Goal: Communication & Community: Share content

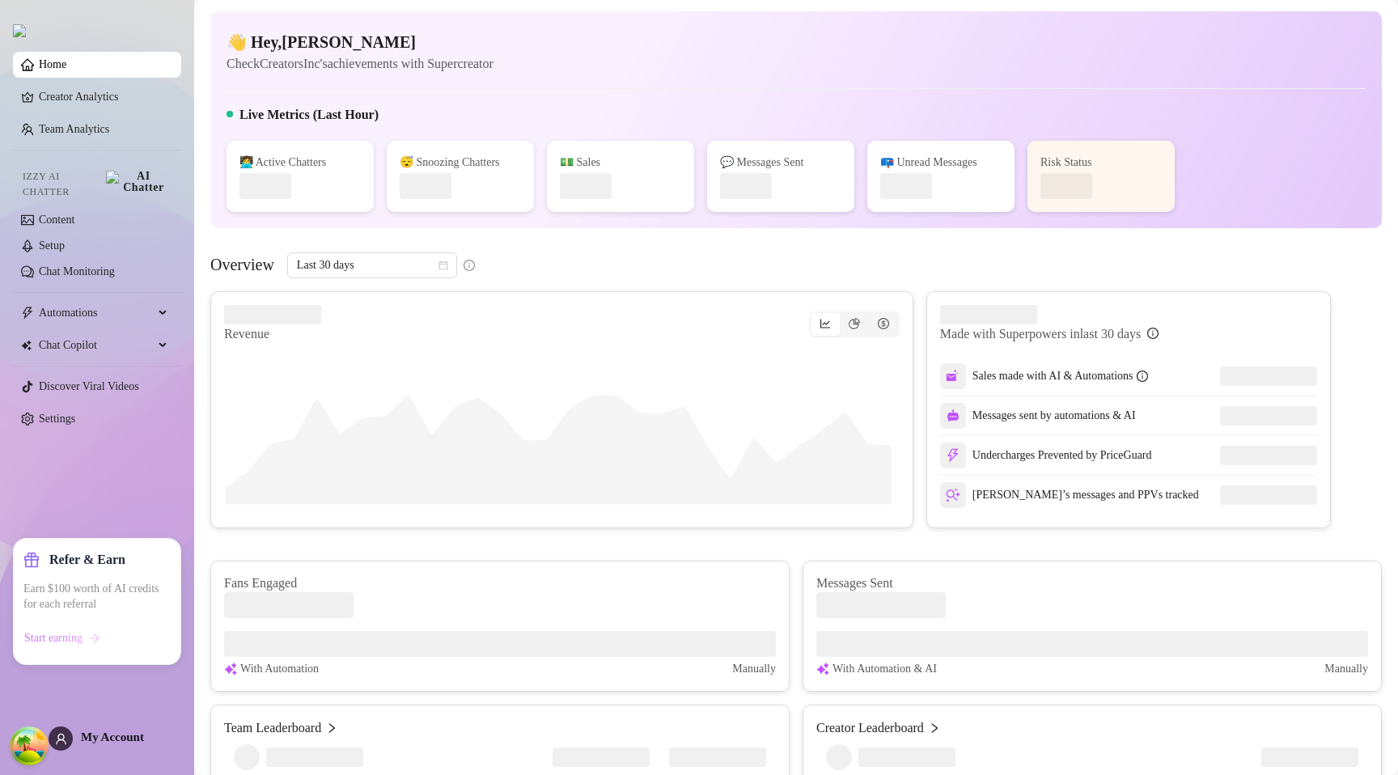
click at [74, 635] on span "Start earning" at bounding box center [53, 638] width 58 height 13
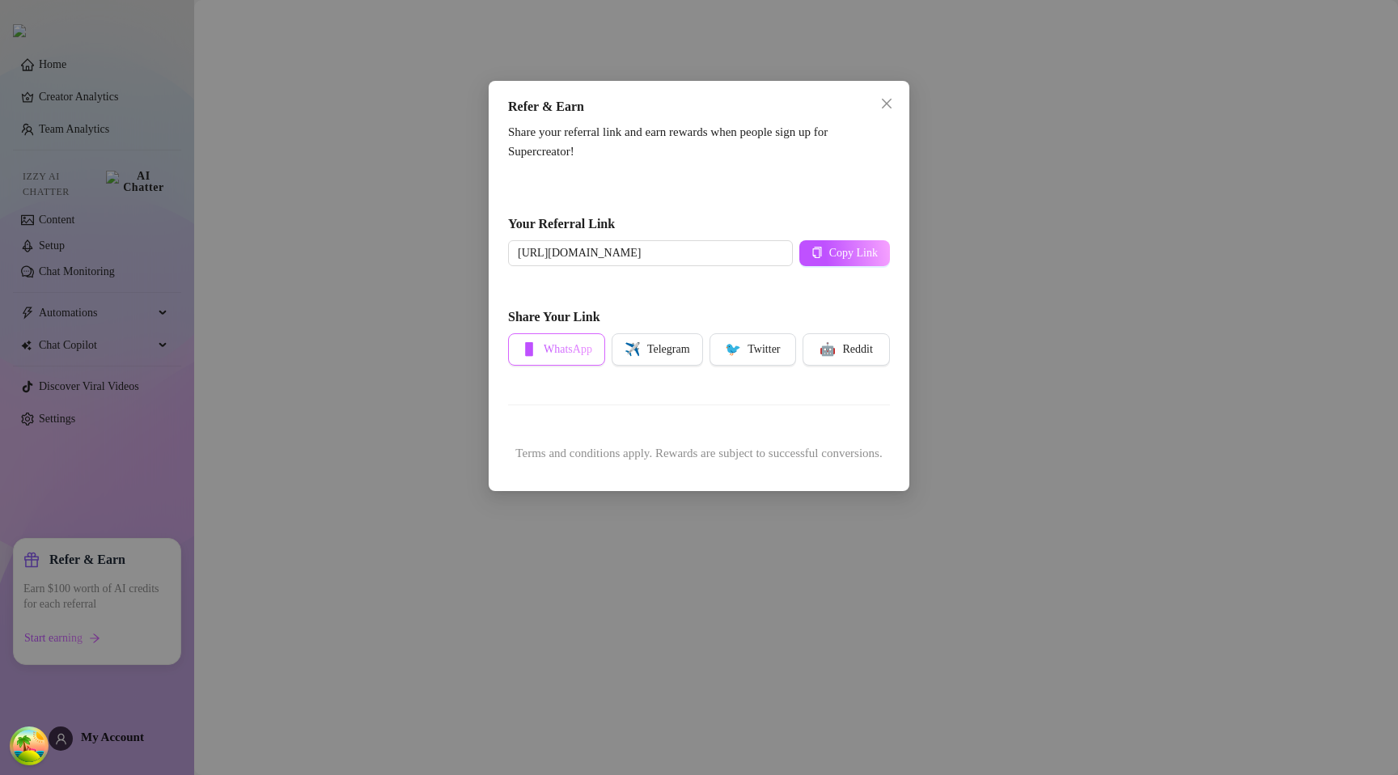
click at [567, 349] on span "WhatsApp" at bounding box center [568, 349] width 49 height 13
click at [729, 400] on div "Share your referral link and earn rewards when people sign up for Supercreator!…" at bounding box center [699, 299] width 382 height 352
click at [638, 193] on div "Your Referral Link https://supercreator.app/23XVoGdgeDa4S1Z1GIHdz2cZwgu2 Copy L…" at bounding box center [699, 230] width 382 height 74
click at [266, 441] on div "Refer & Earn Share your referral link and earn rewards when people sign up for …" at bounding box center [699, 387] width 1398 height 775
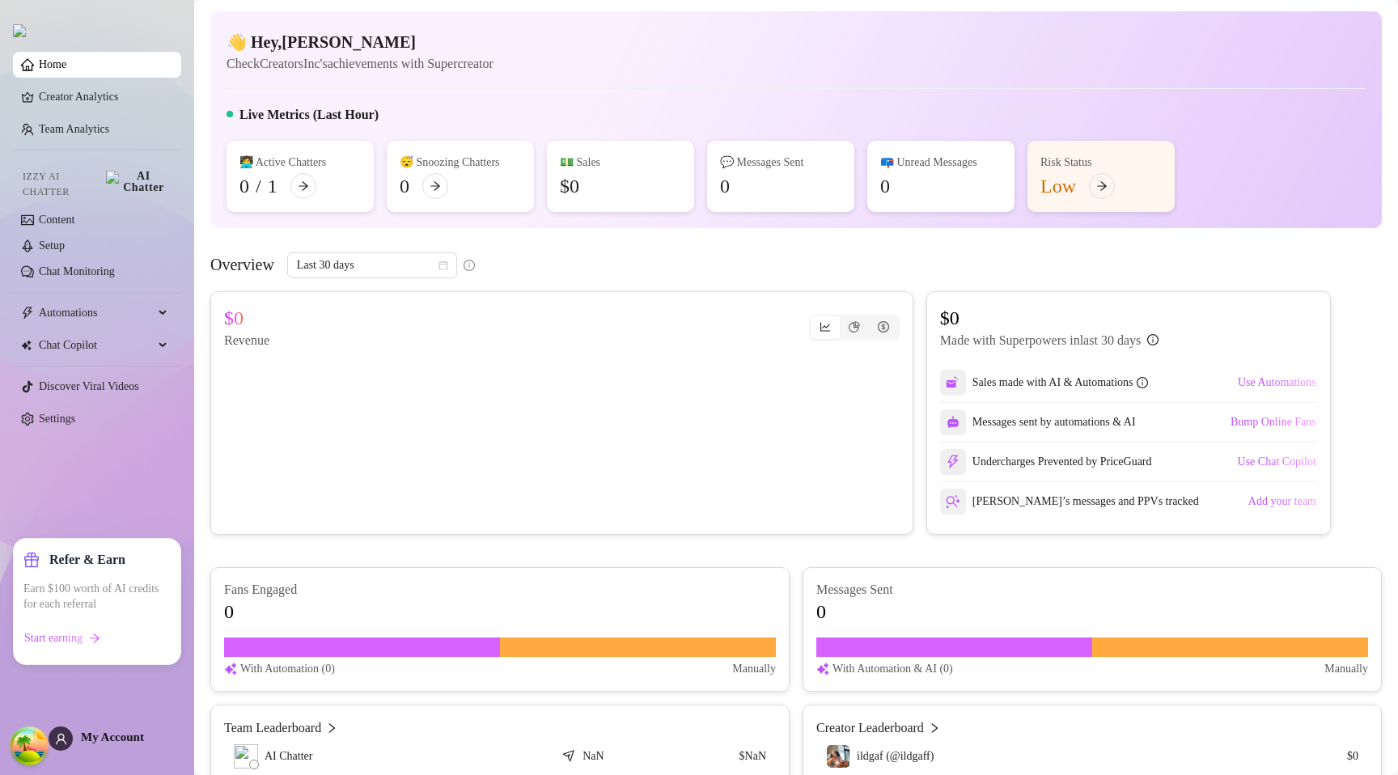
click at [119, 492] on div "Home Creator Analytics Team Analytics Izzy AI Chatter Content Setup Chat Monito…" at bounding box center [97, 380] width 168 height 760
click at [83, 638] on span "Start earning" at bounding box center [53, 638] width 58 height 13
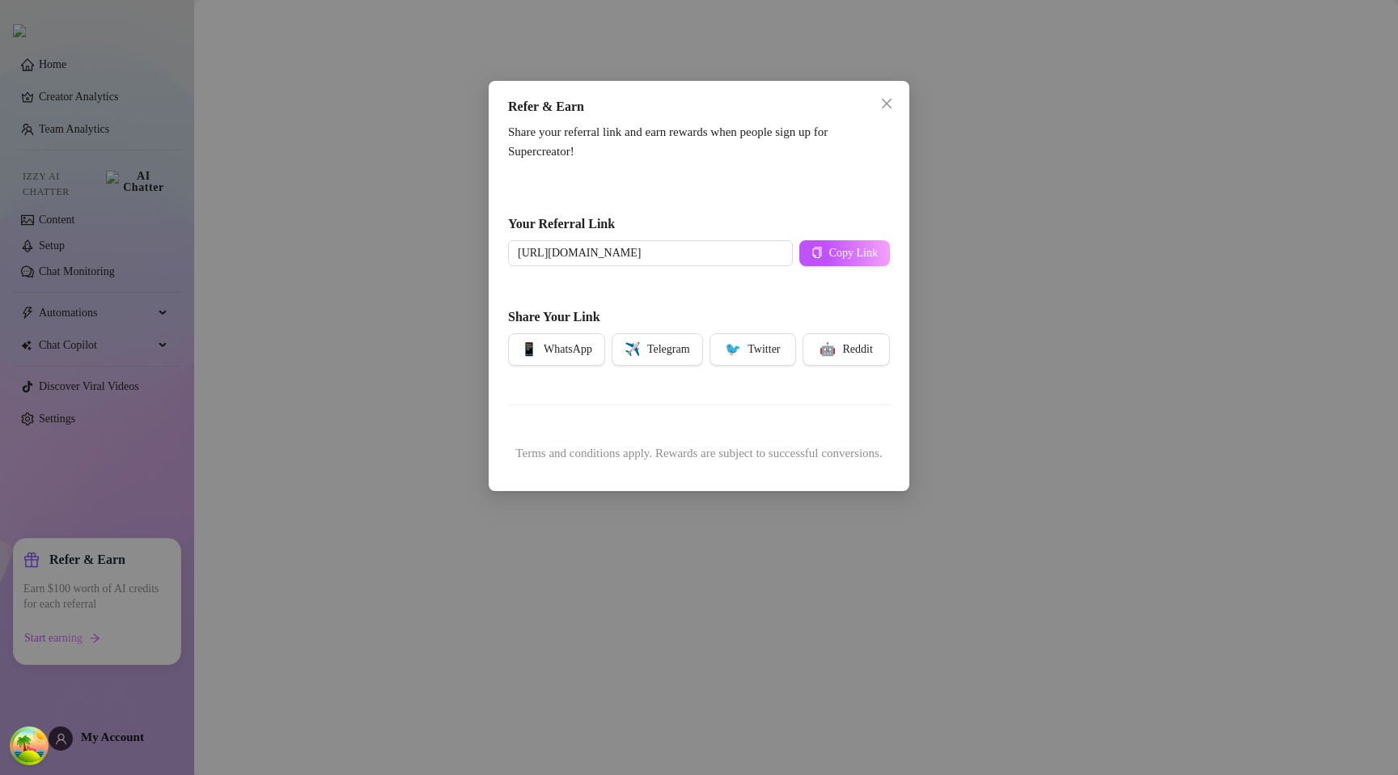
click at [128, 473] on div "Refer & Earn Share your referral link and earn rewards when people sign up for …" at bounding box center [699, 387] width 1398 height 775
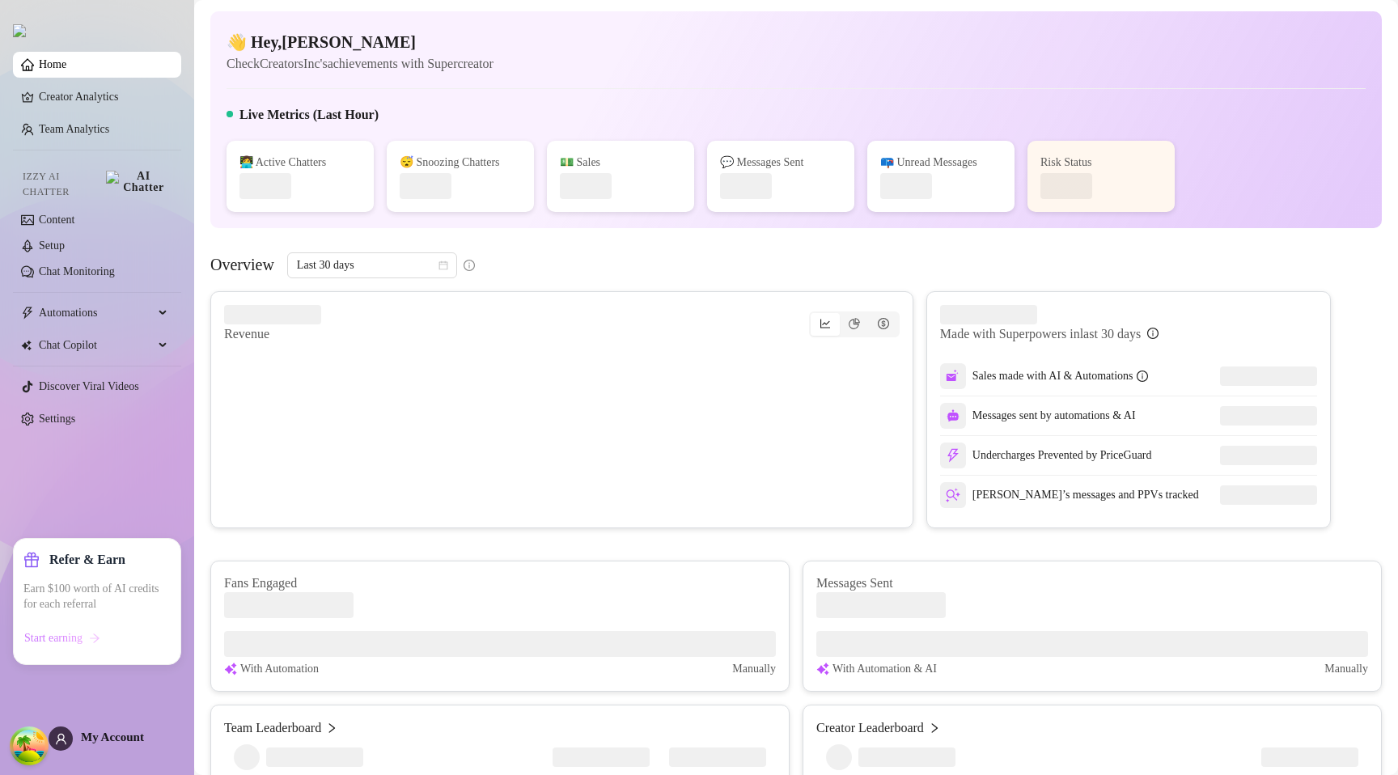
click at [82, 636] on span "Start earning" at bounding box center [53, 638] width 58 height 13
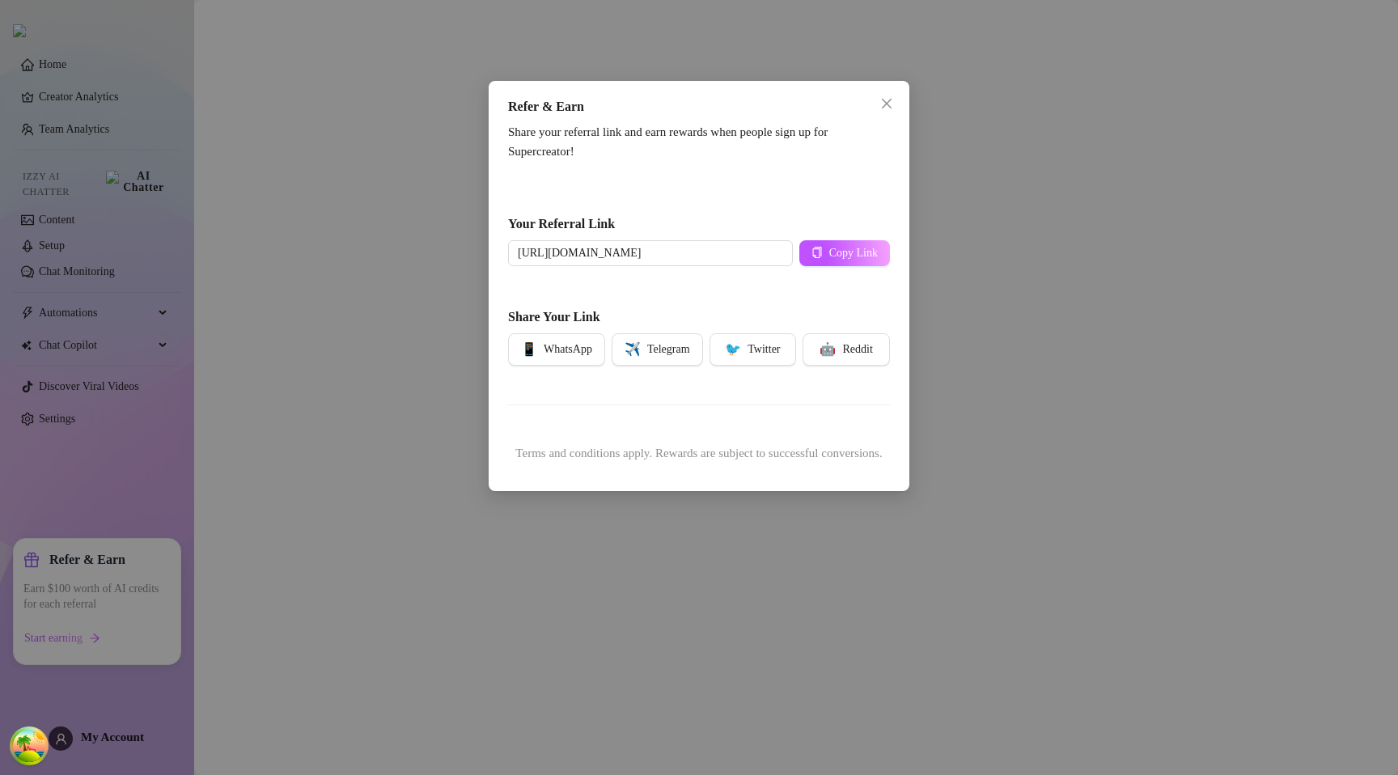
click at [116, 500] on div "Refer & Earn Share your referral link and earn rewards when people sign up for …" at bounding box center [699, 387] width 1398 height 775
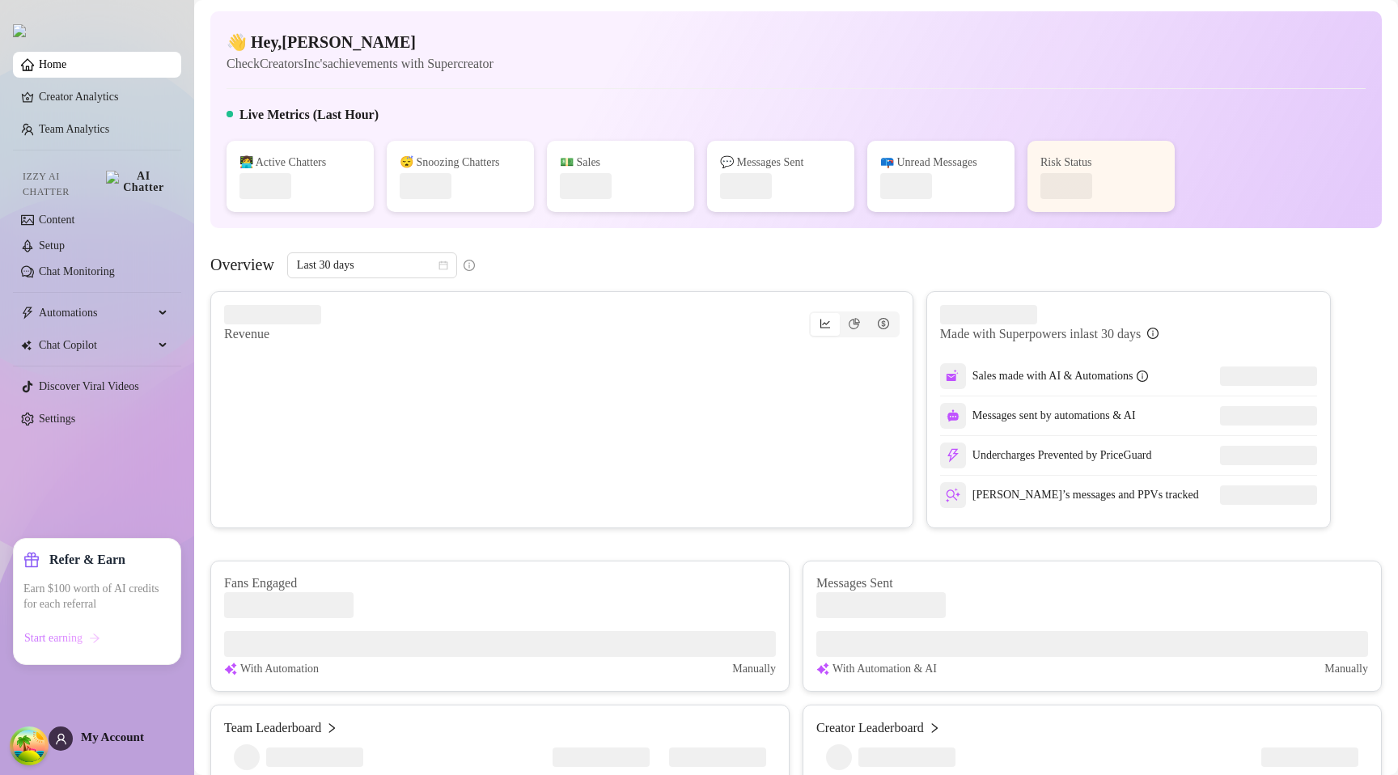
click at [51, 638] on span "Start earning" at bounding box center [53, 638] width 58 height 13
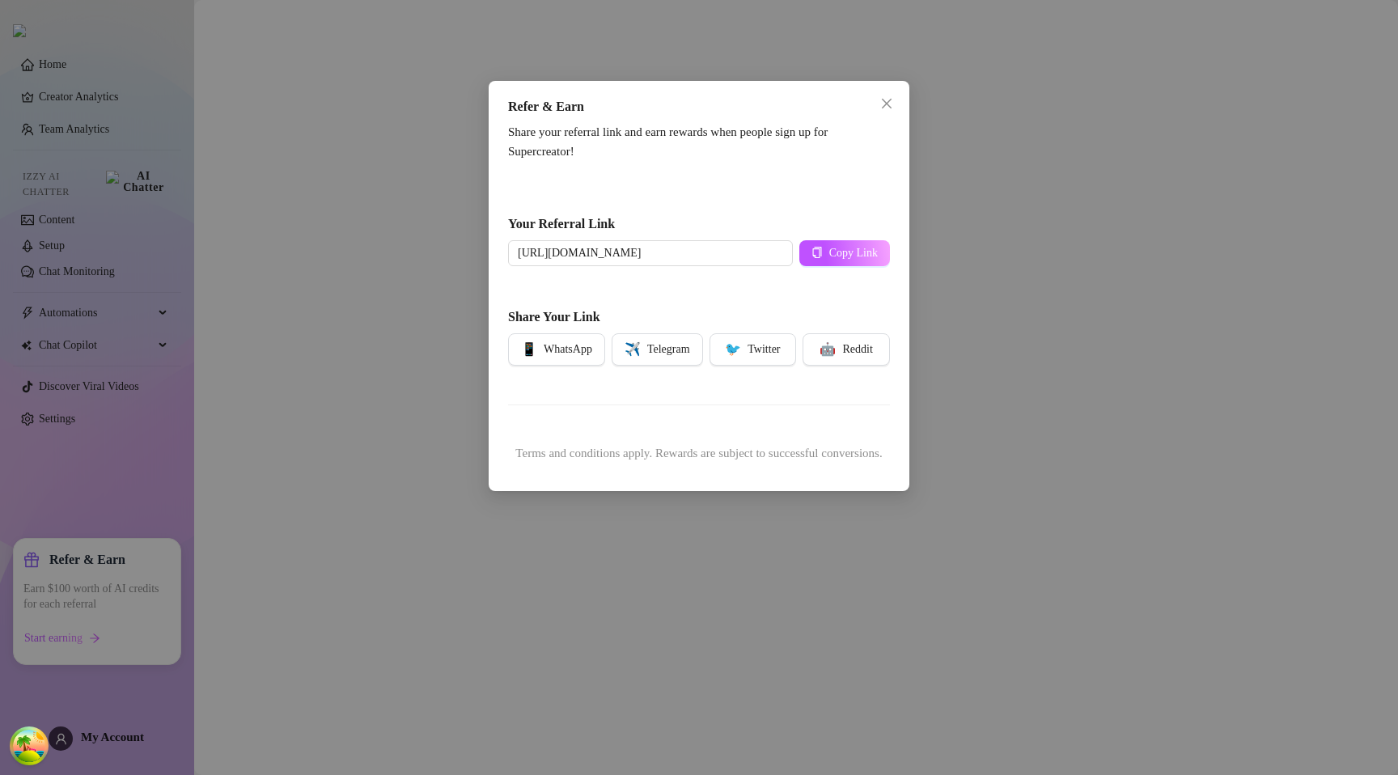
click at [123, 468] on div "Refer & Earn Share your referral link and earn rewards when people sign up for …" at bounding box center [699, 387] width 1398 height 775
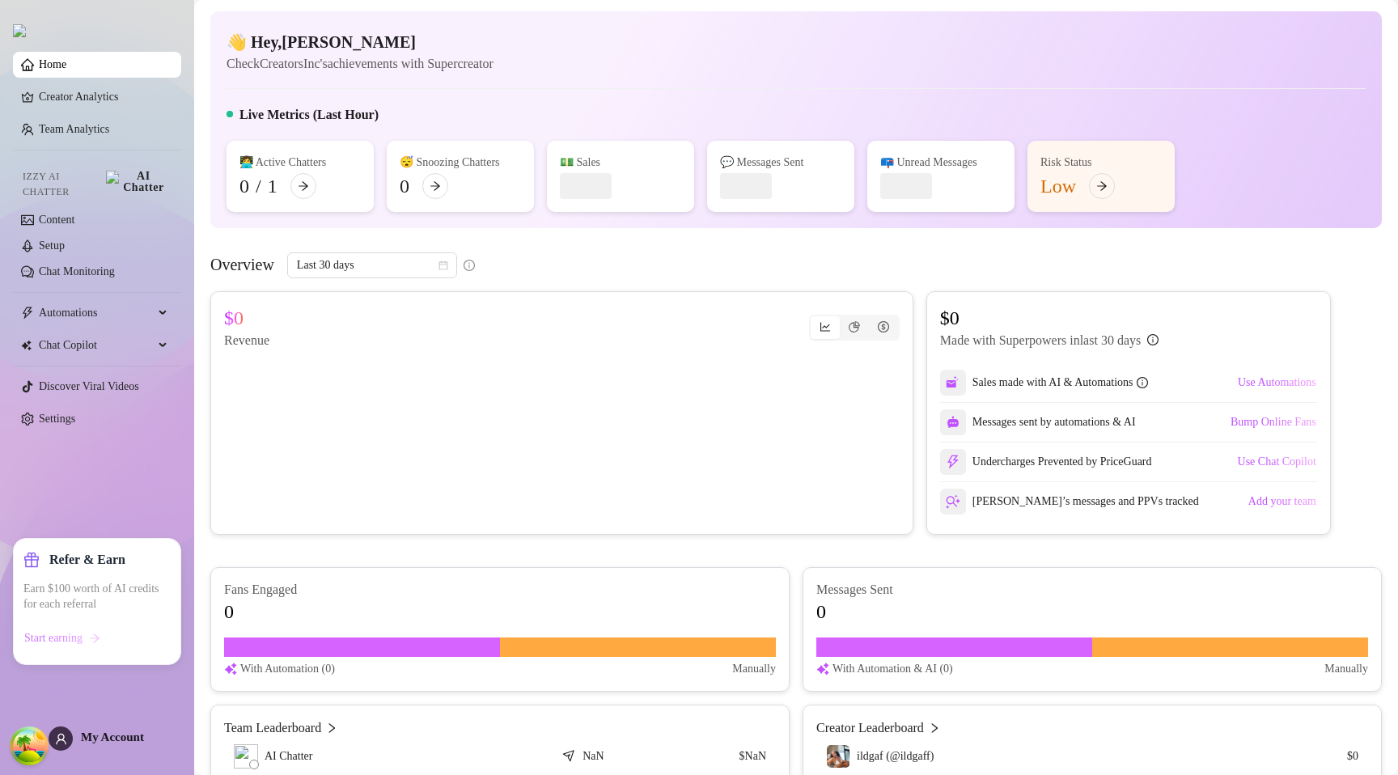
click at [82, 641] on span "Start earning" at bounding box center [53, 638] width 58 height 13
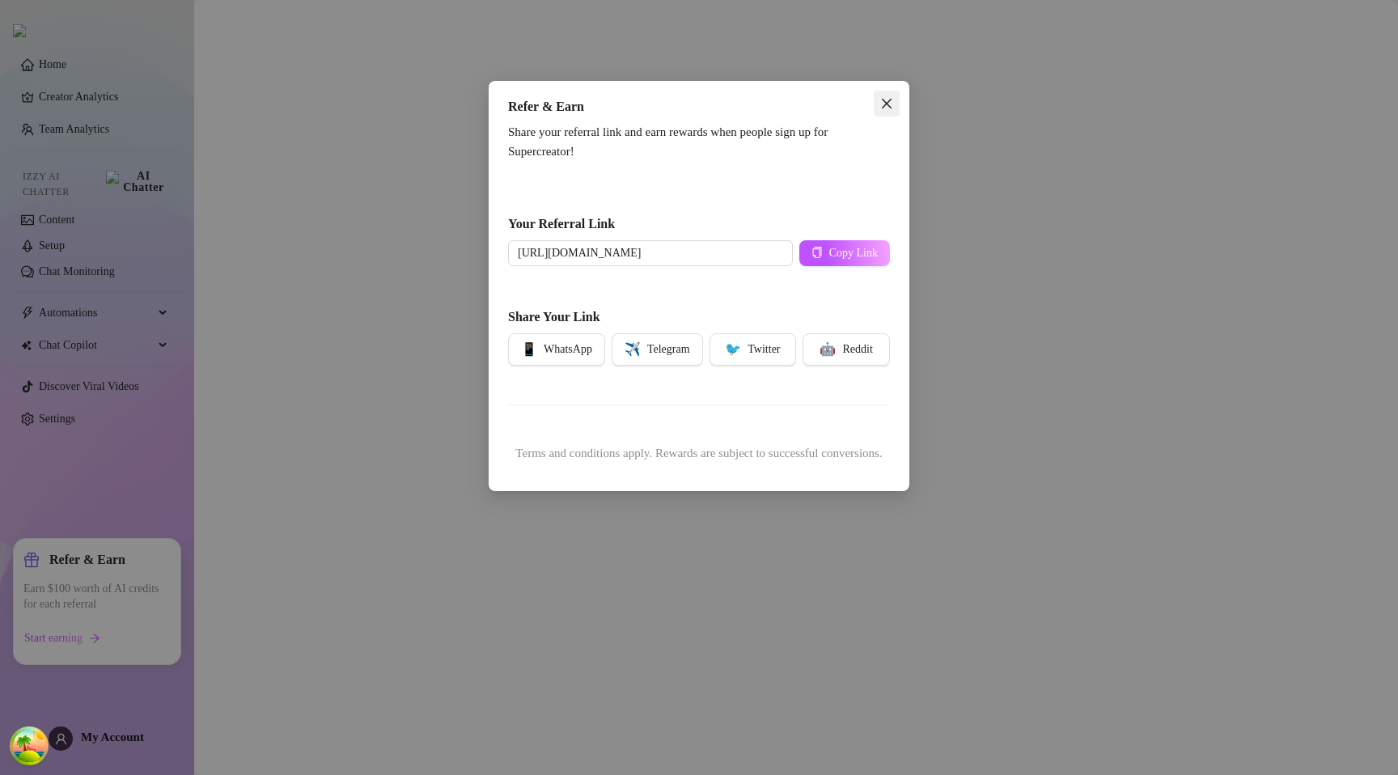
click at [890, 106] on icon "close" at bounding box center [886, 103] width 13 height 13
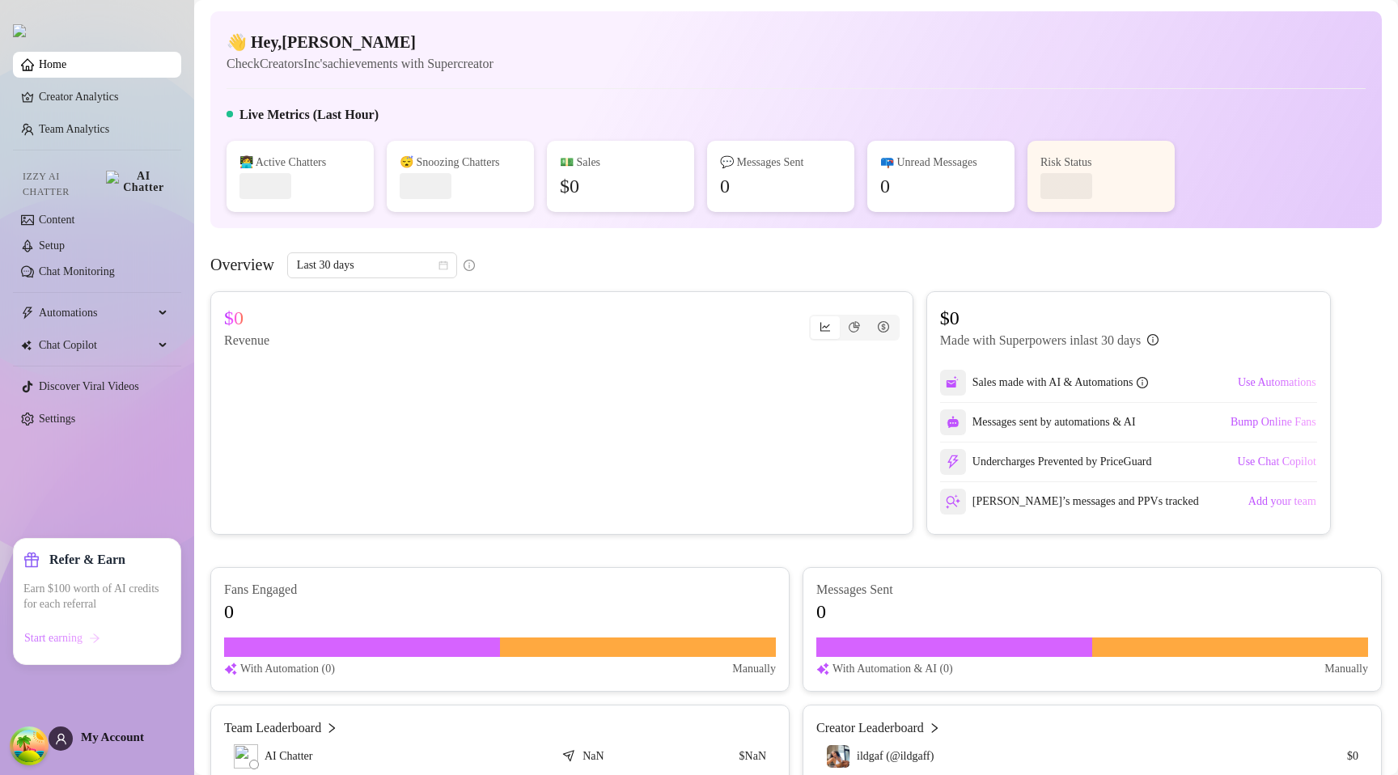
click at [95, 640] on button "Start earning" at bounding box center [62, 638] width 78 height 26
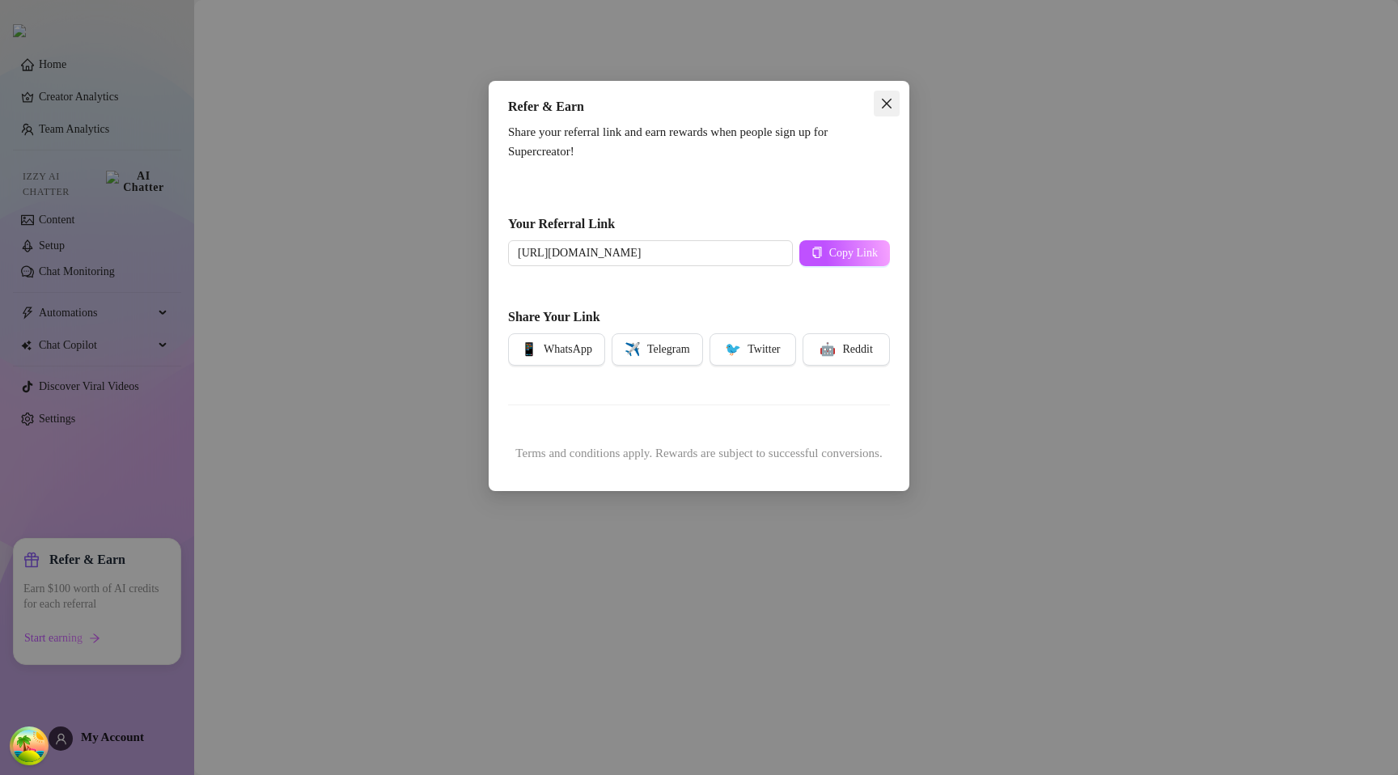
click at [886, 102] on icon "close" at bounding box center [886, 103] width 13 height 13
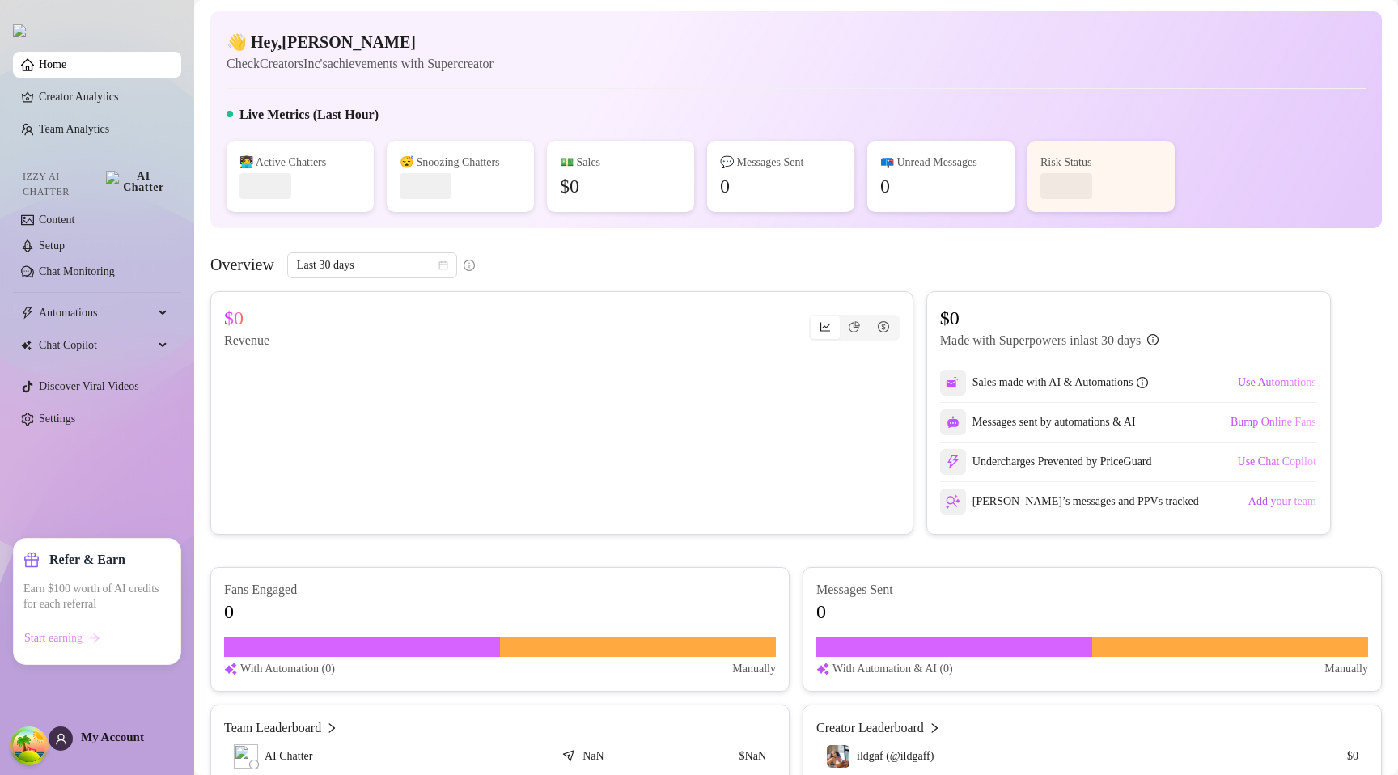
click at [62, 642] on span "Start earning" at bounding box center [53, 638] width 58 height 13
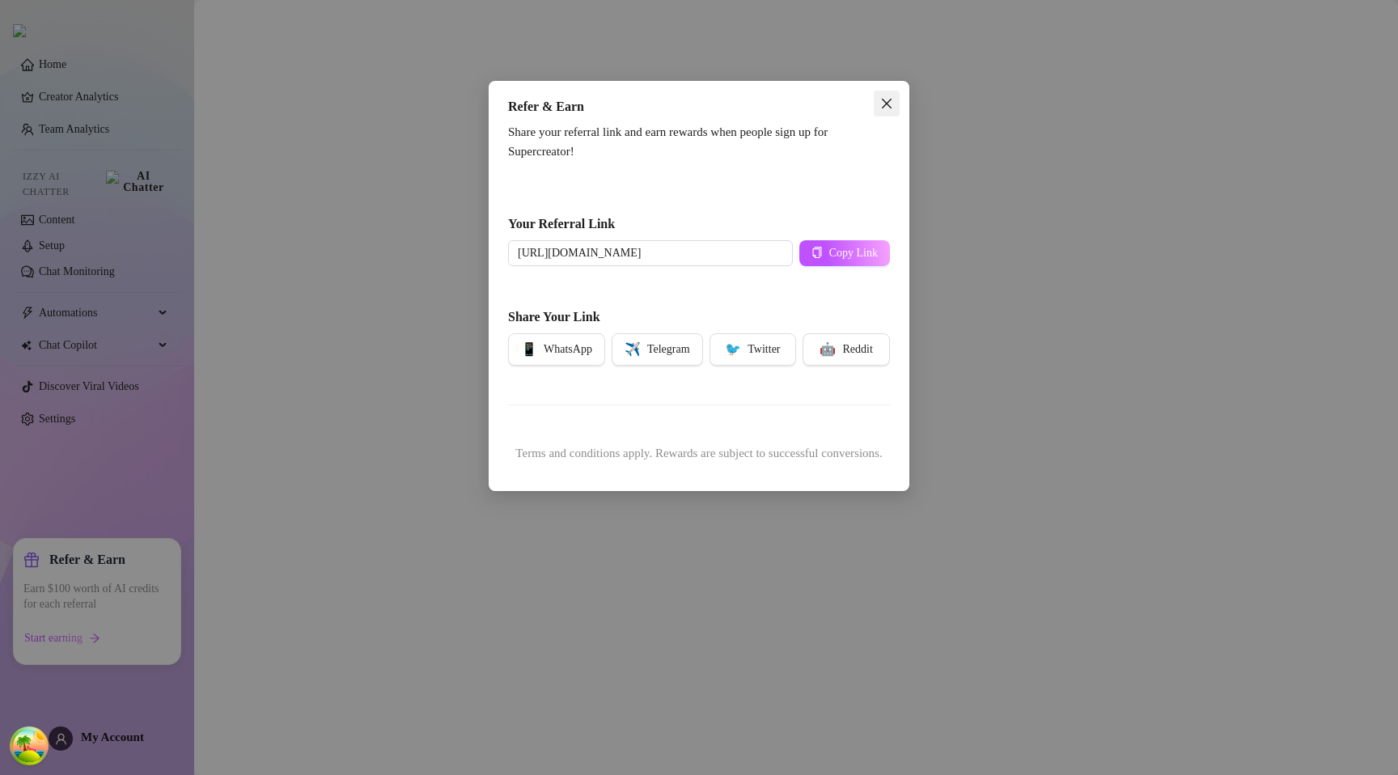
click at [887, 98] on icon "close" at bounding box center [886, 103] width 13 height 13
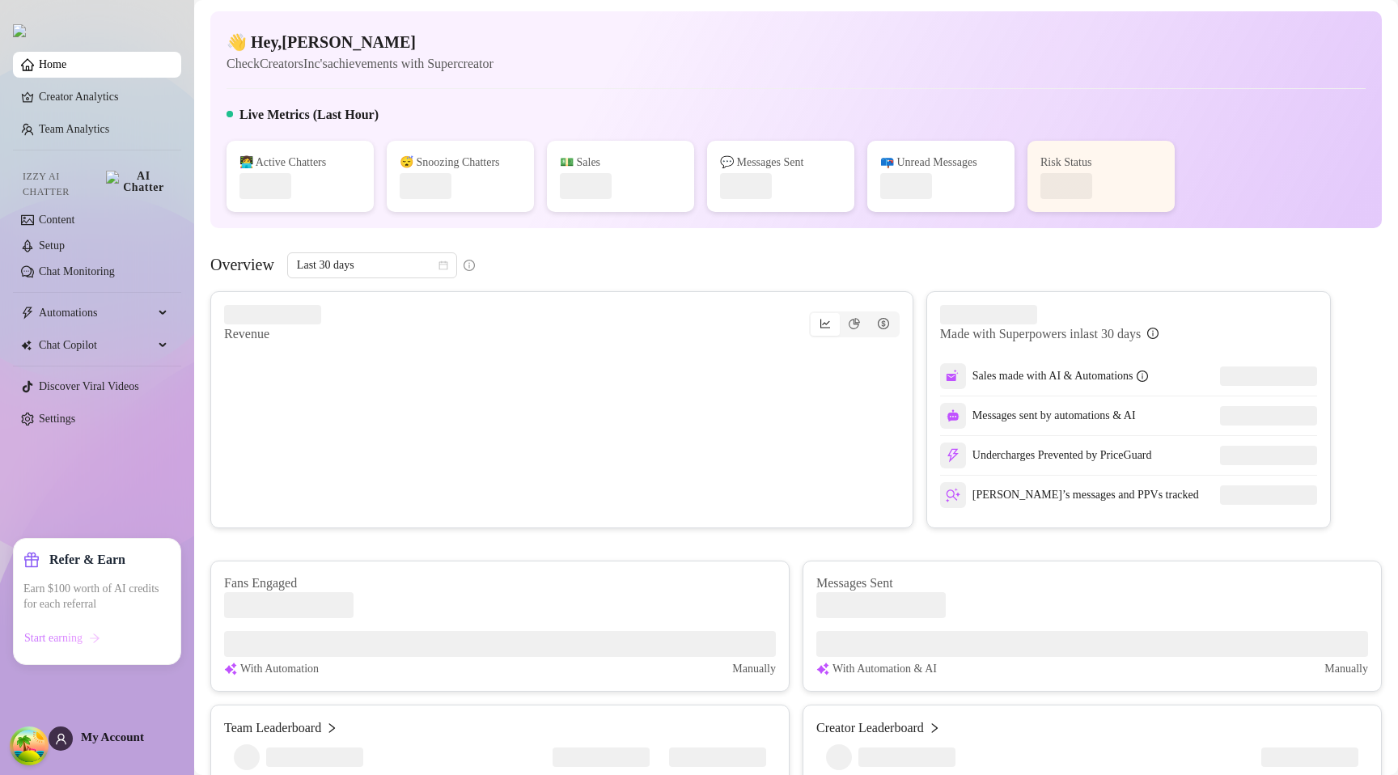
click at [55, 640] on span "Start earning" at bounding box center [53, 638] width 58 height 13
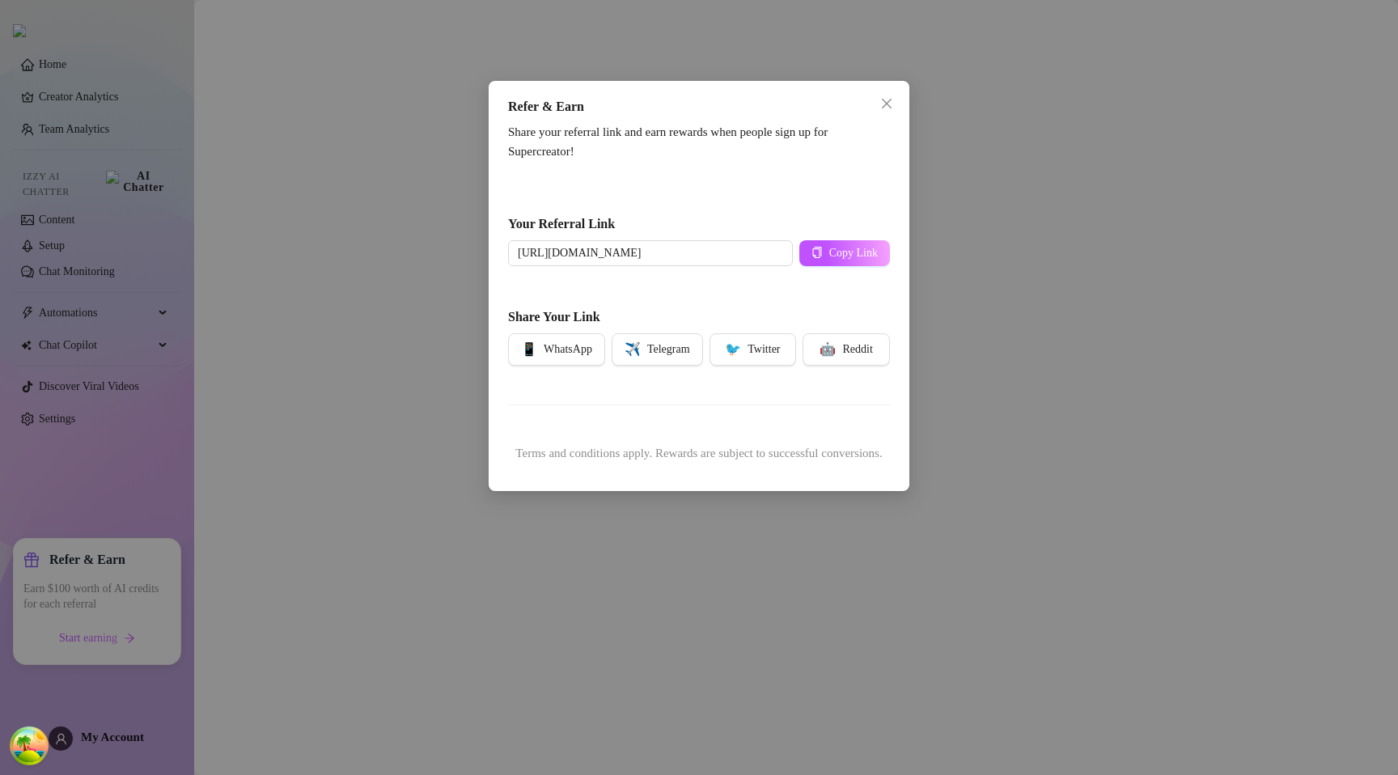
click at [281, 470] on div "Refer & Earn Share your referral link and earn rewards when people sign up for …" at bounding box center [699, 387] width 1398 height 775
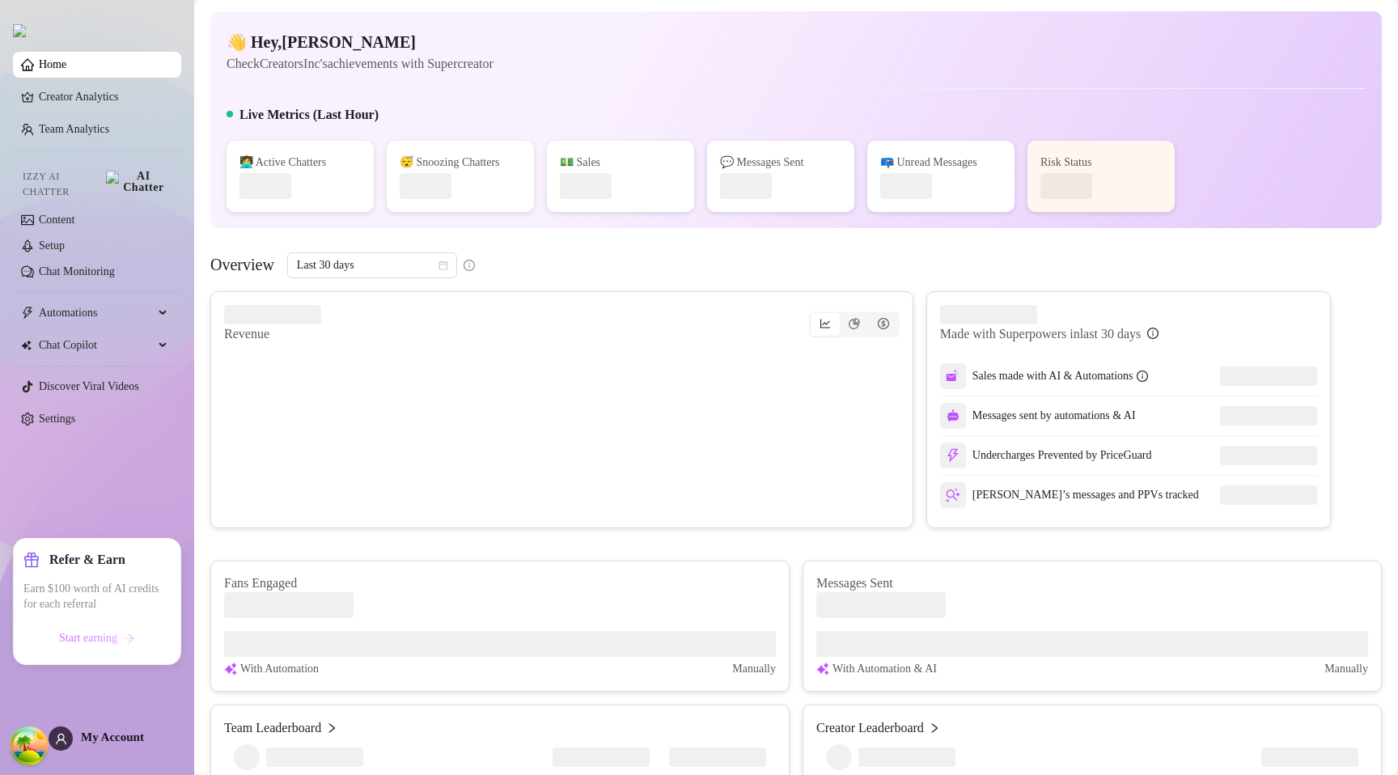
click at [82, 637] on span "Start earning" at bounding box center [88, 638] width 58 height 13
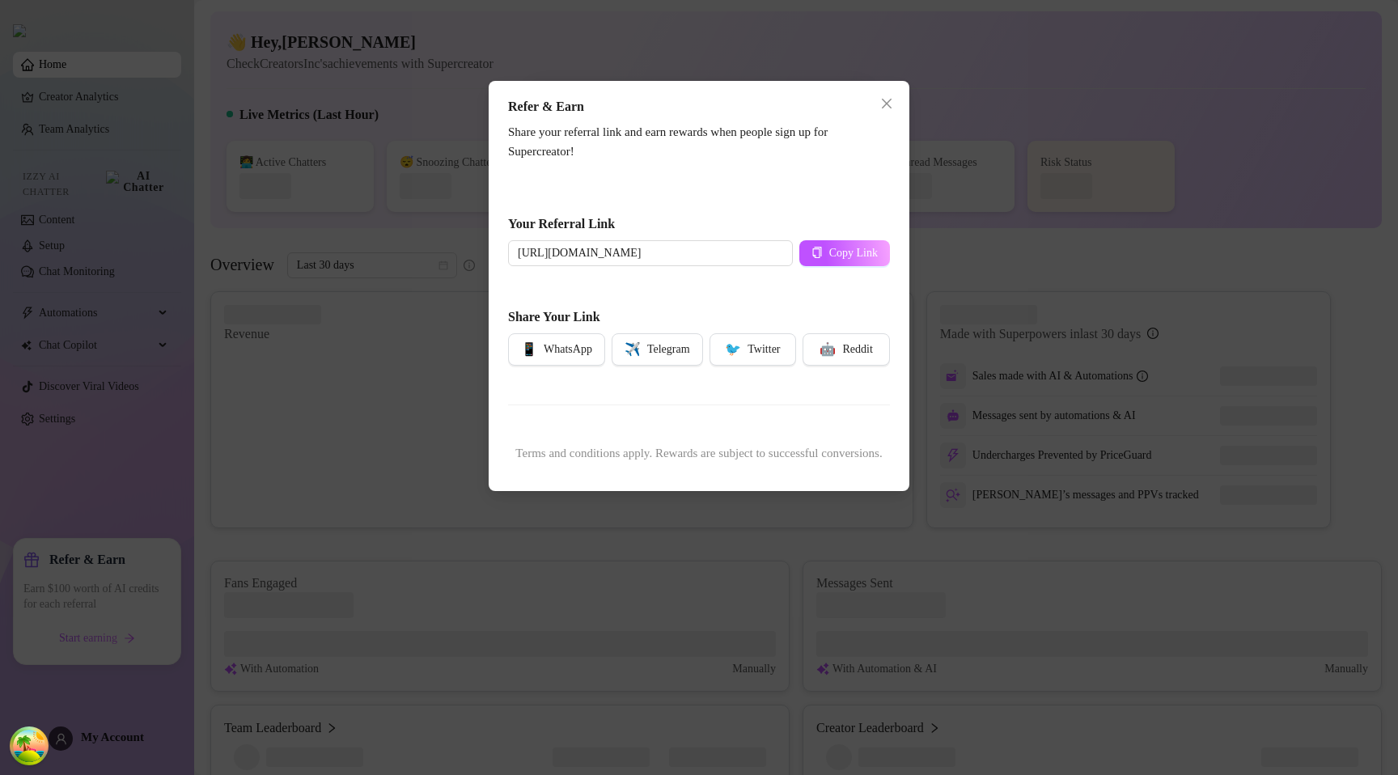
click at [317, 367] on div "Refer & Earn Share your referral link and earn rewards when people sign up for …" at bounding box center [699, 387] width 1398 height 775
click at [888, 104] on icon "close" at bounding box center [886, 103] width 13 height 13
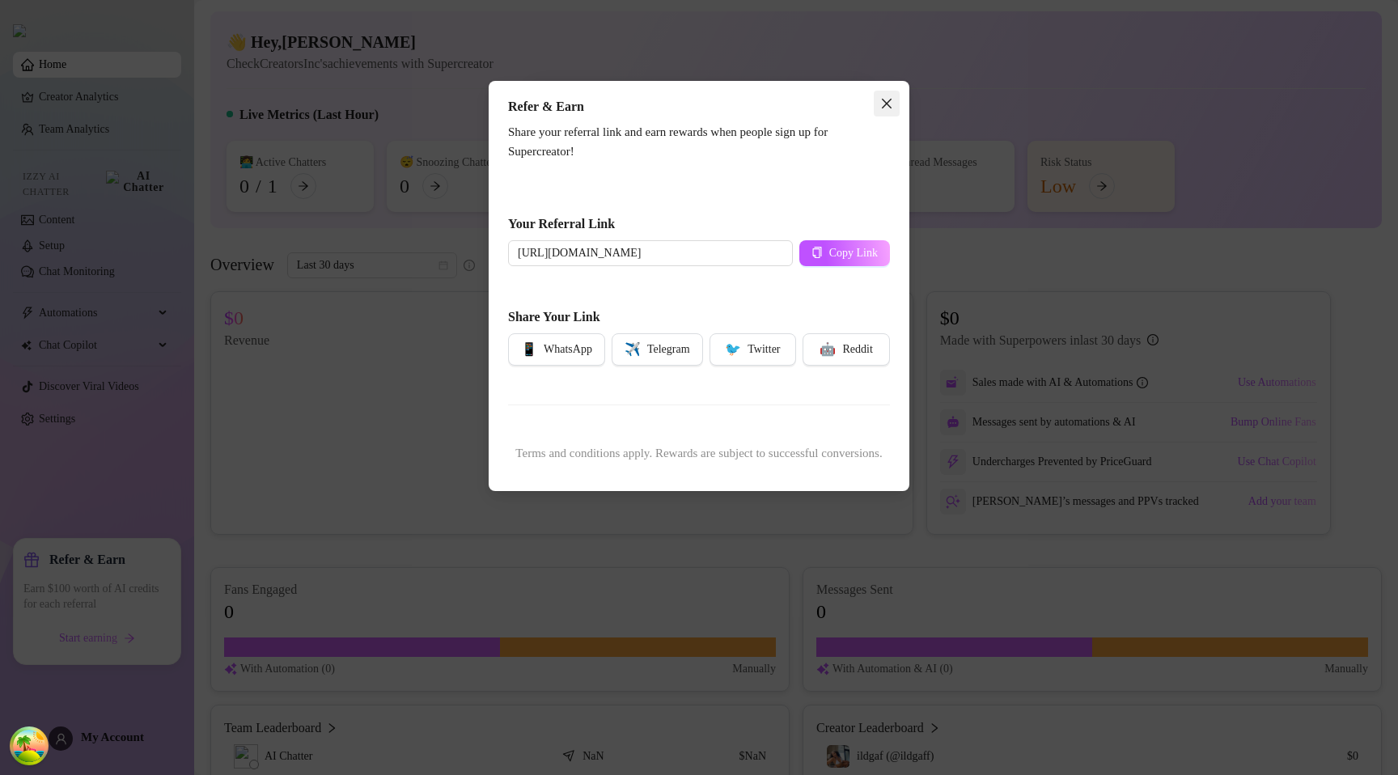
click at [896, 101] on span "Close" at bounding box center [887, 103] width 26 height 13
click at [978, 121] on div "Refer & Earn Share your referral link and earn rewards when people sign up for …" at bounding box center [699, 387] width 1398 height 775
click at [91, 621] on div "Refer & Earn Share your referral link and earn rewards when people sign up for …" at bounding box center [699, 387] width 1398 height 775
click at [890, 109] on icon "close" at bounding box center [886, 103] width 13 height 13
click at [440, 430] on div "Refer & Earn Share your referral link and earn rewards when people sign up for …" at bounding box center [699, 387] width 1398 height 775
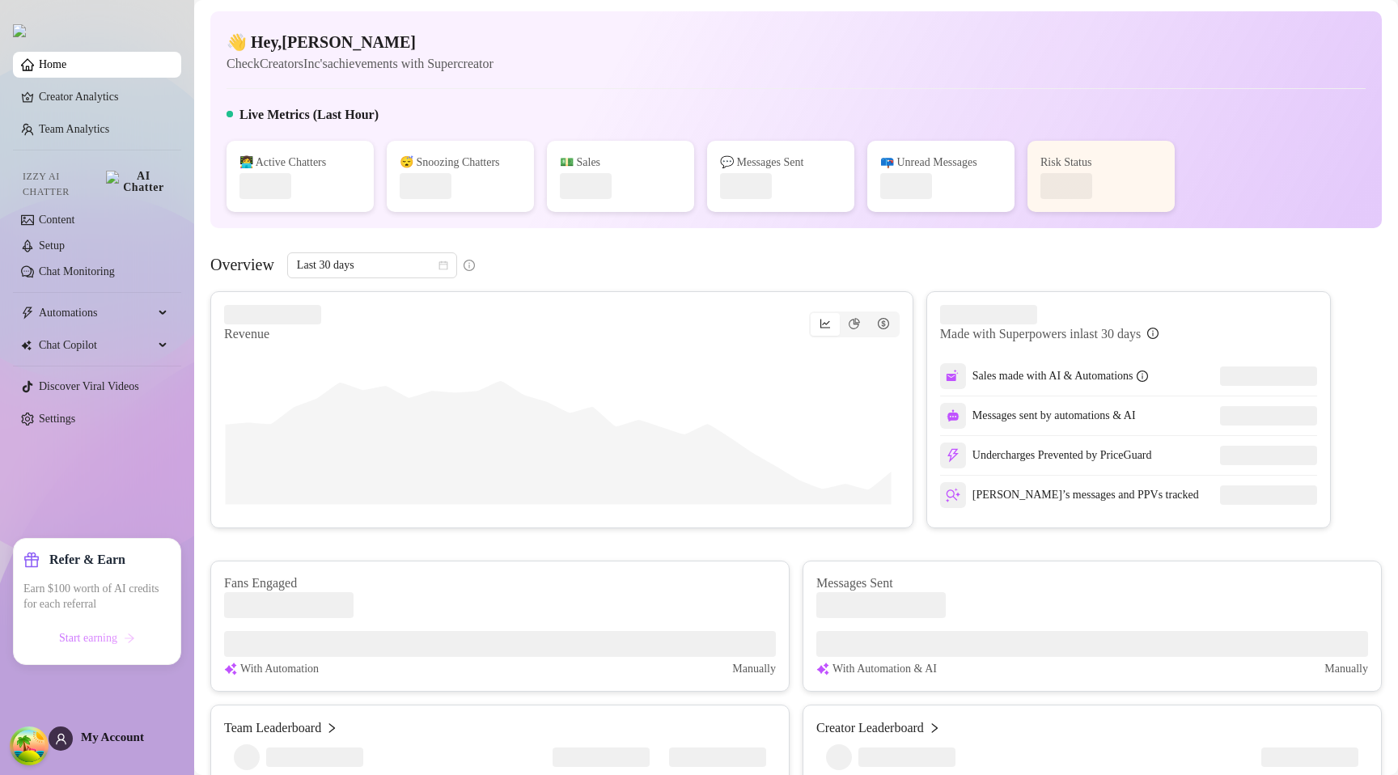
click at [71, 638] on span "Start earning" at bounding box center [88, 638] width 58 height 13
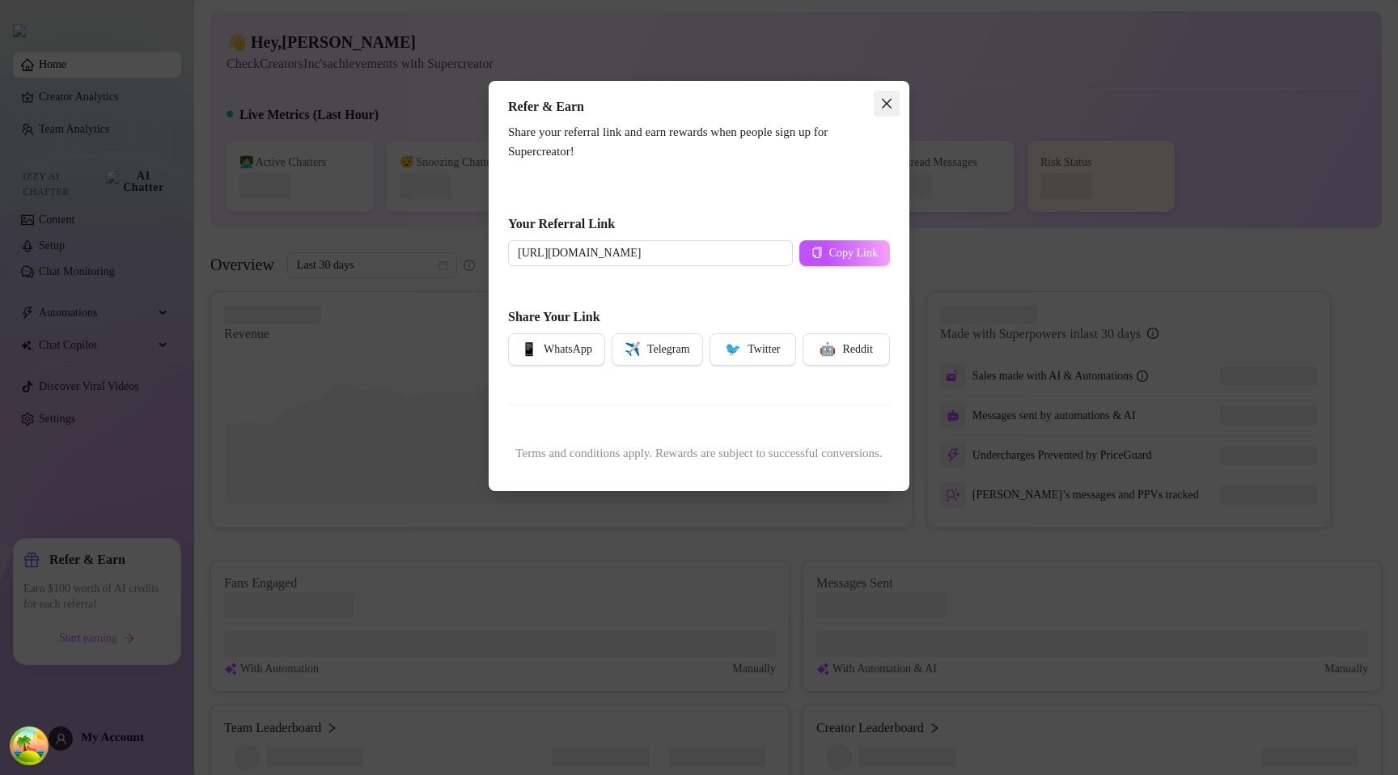
click at [893, 98] on span "Close" at bounding box center [887, 103] width 26 height 13
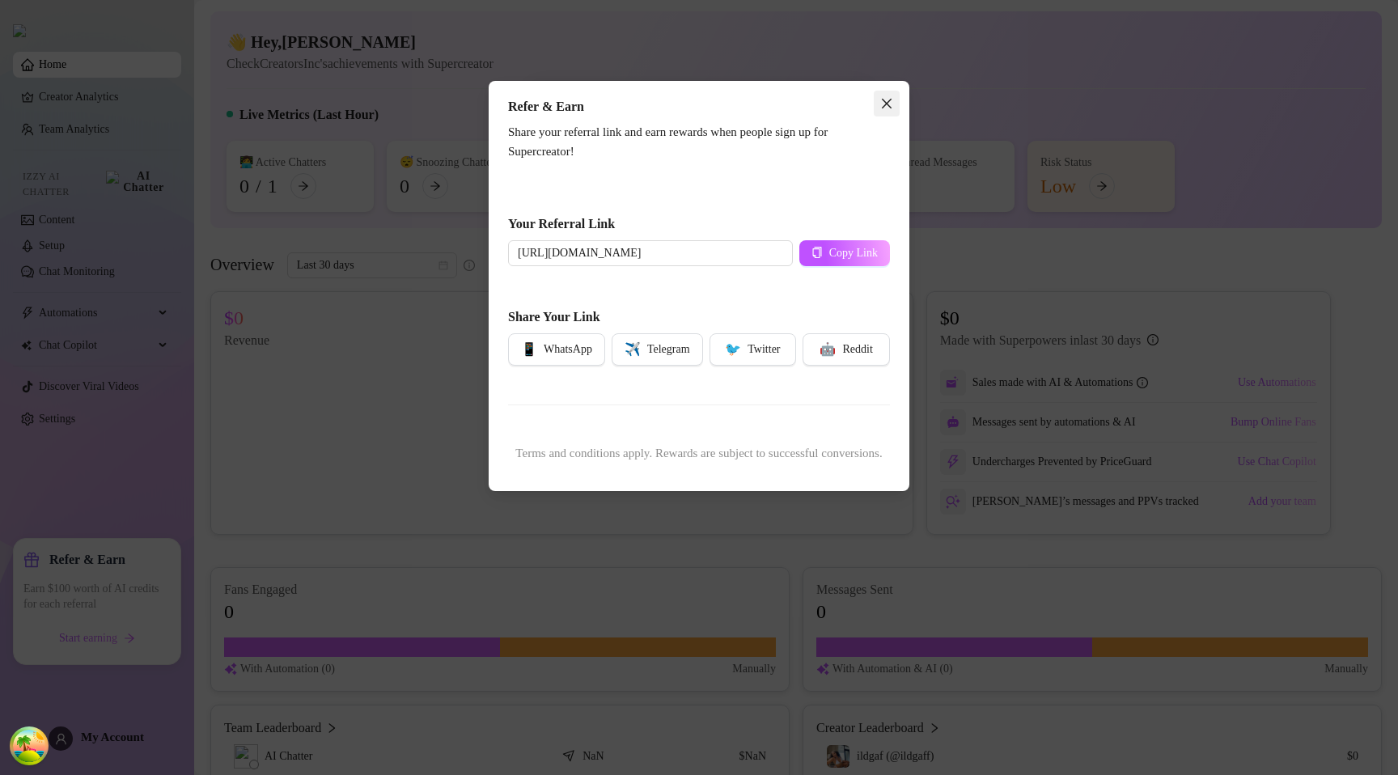
click at [884, 94] on button "Close" at bounding box center [887, 104] width 26 height 26
click at [314, 329] on div "Refer & Earn Share your referral link and earn rewards when people sign up for …" at bounding box center [699, 387] width 1398 height 775
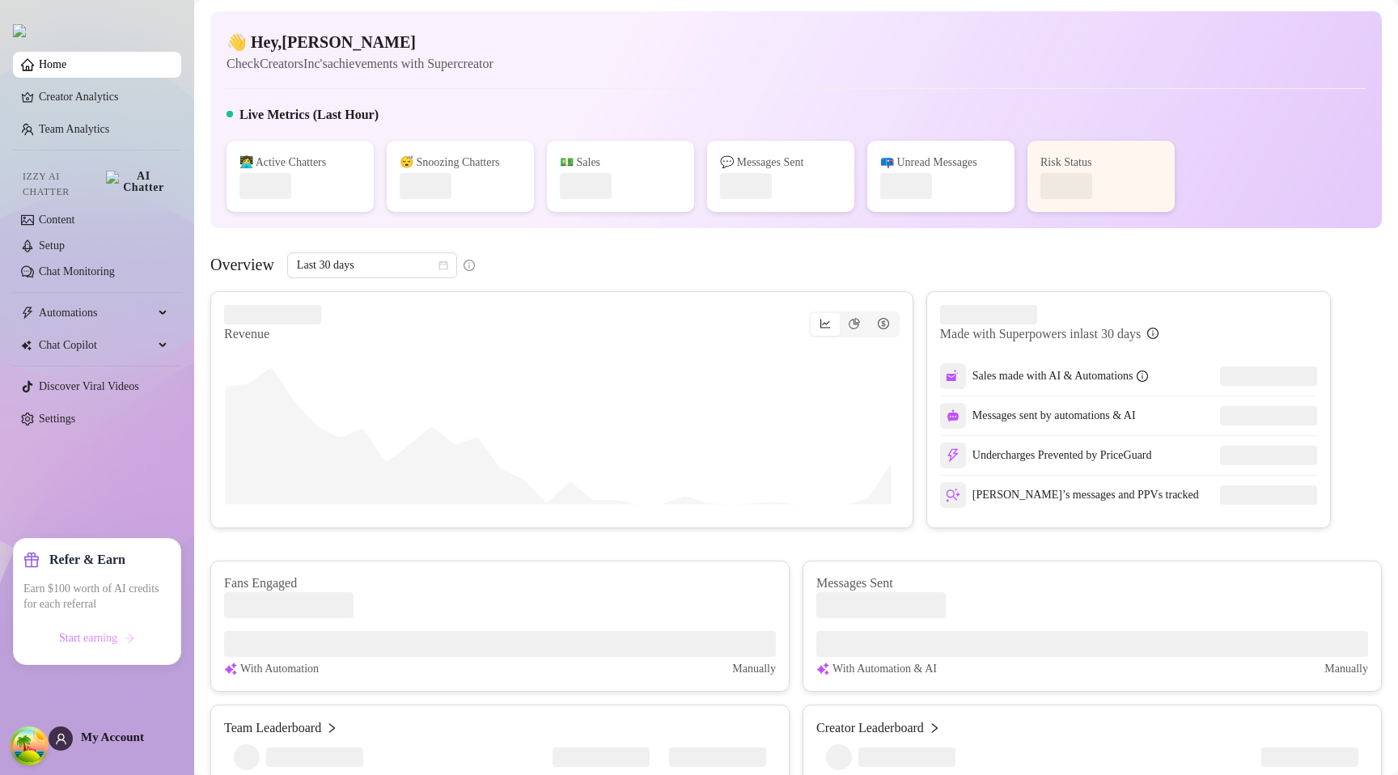
click at [94, 632] on span "Start earning" at bounding box center [88, 638] width 58 height 13
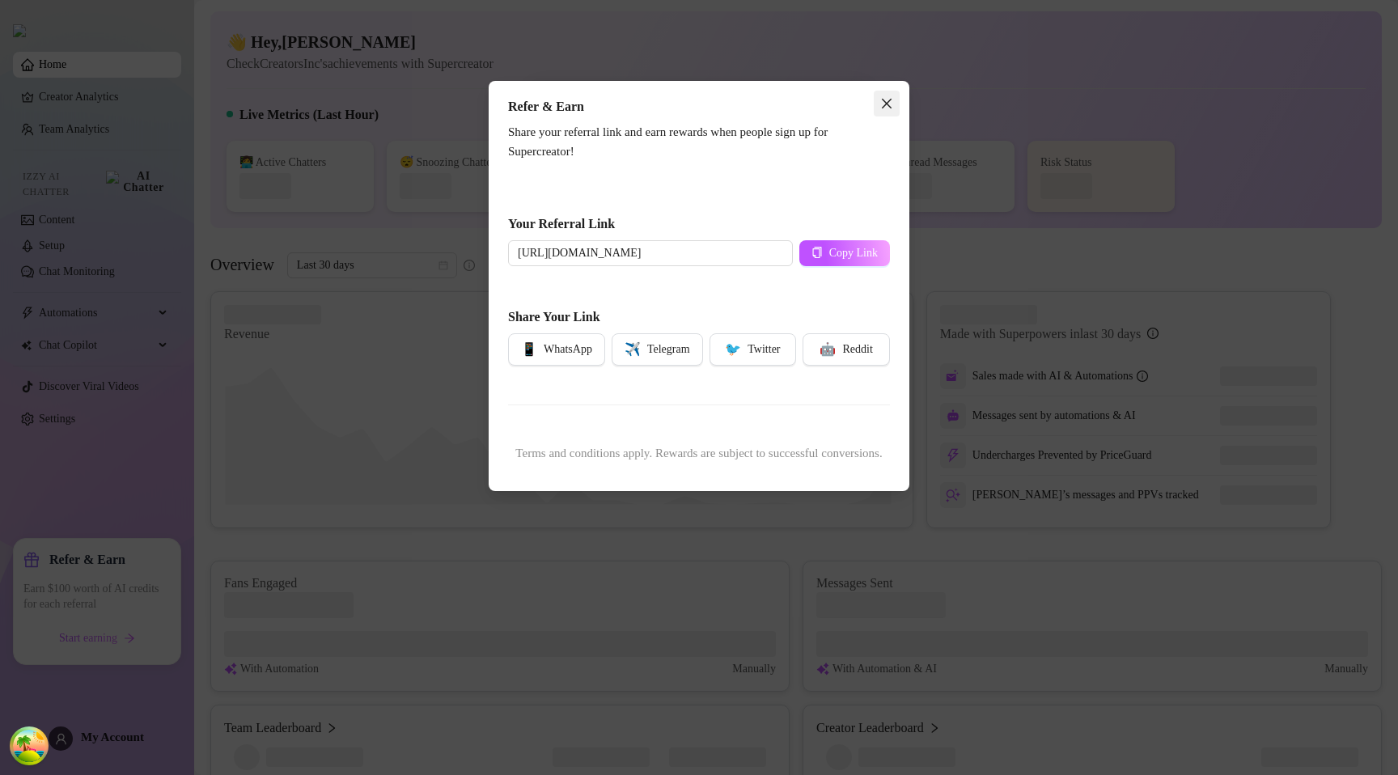
click at [883, 104] on icon "close" at bounding box center [886, 103] width 13 height 13
click at [883, 113] on button "Close" at bounding box center [887, 104] width 26 height 26
click at [881, 52] on div "Refer & Earn Share your referral link and earn rewards when people sign up for …" at bounding box center [699, 387] width 1398 height 775
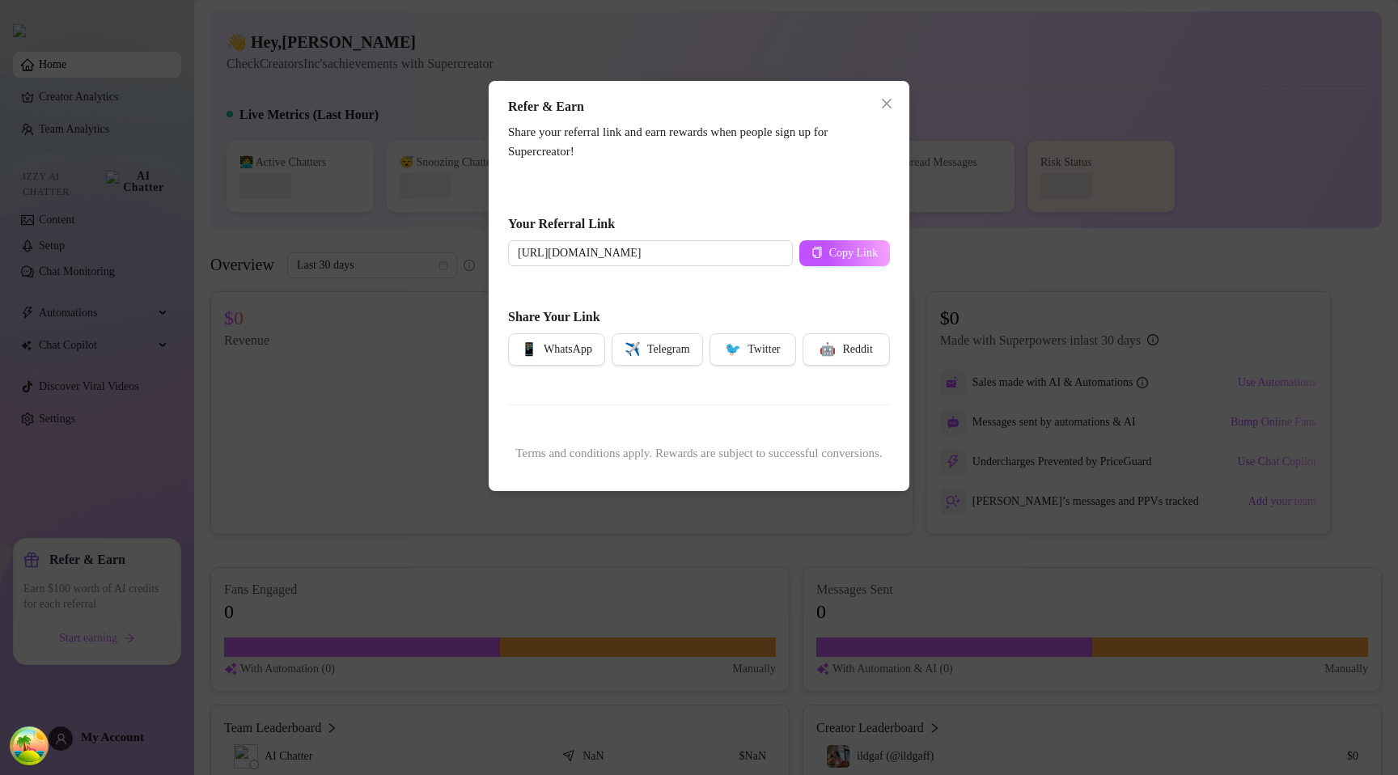
click at [355, 430] on div "Refer & Earn Share your referral link and earn rewards when people sign up for …" at bounding box center [699, 387] width 1398 height 775
click at [881, 99] on icon "close" at bounding box center [886, 103] width 13 height 13
click at [881, 103] on icon "close" at bounding box center [886, 103] width 13 height 13
click at [977, 100] on div "Refer & Earn Share your referral link and earn rewards when people sign up for …" at bounding box center [699, 387] width 1398 height 775
click at [884, 112] on button "Close" at bounding box center [887, 104] width 26 height 26
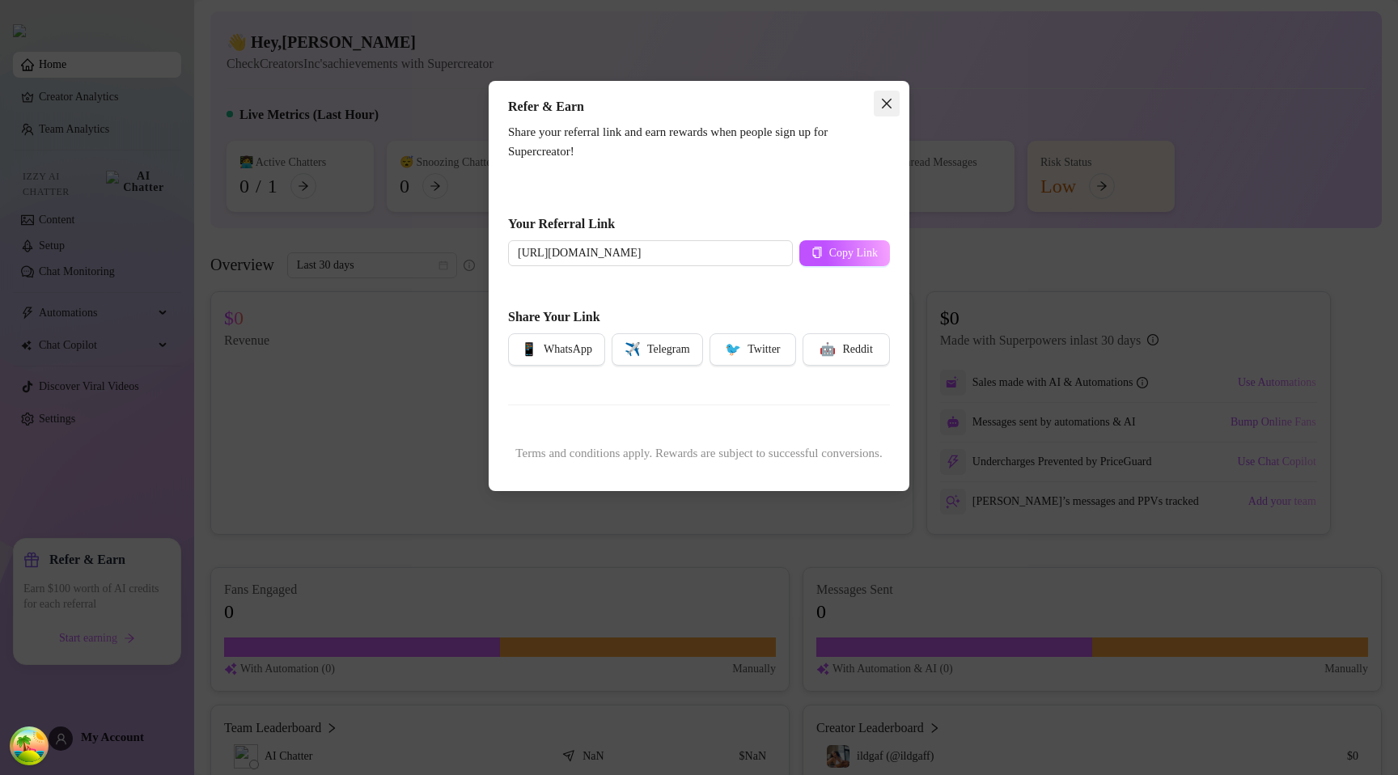
click at [879, 105] on span "Close" at bounding box center [887, 103] width 26 height 13
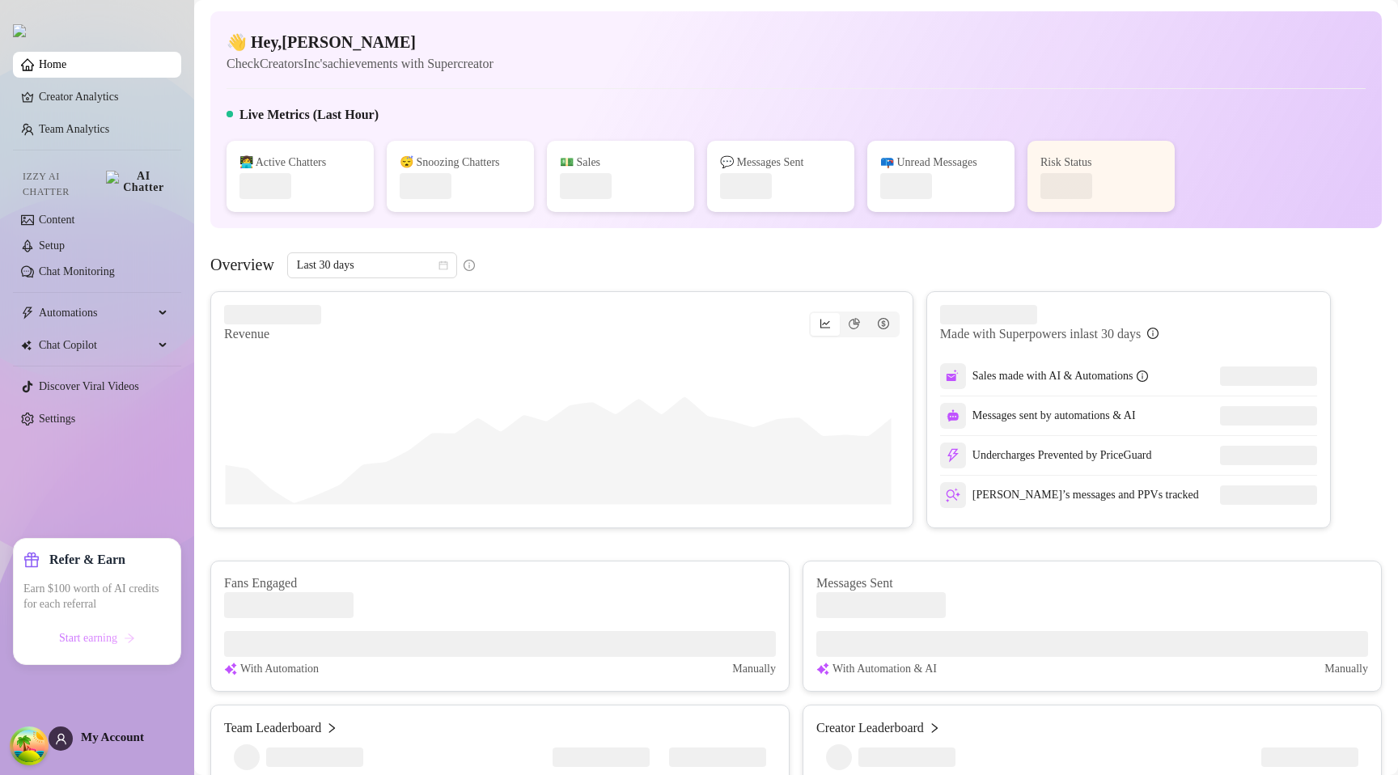
click at [108, 632] on span "Start earning" at bounding box center [88, 638] width 58 height 13
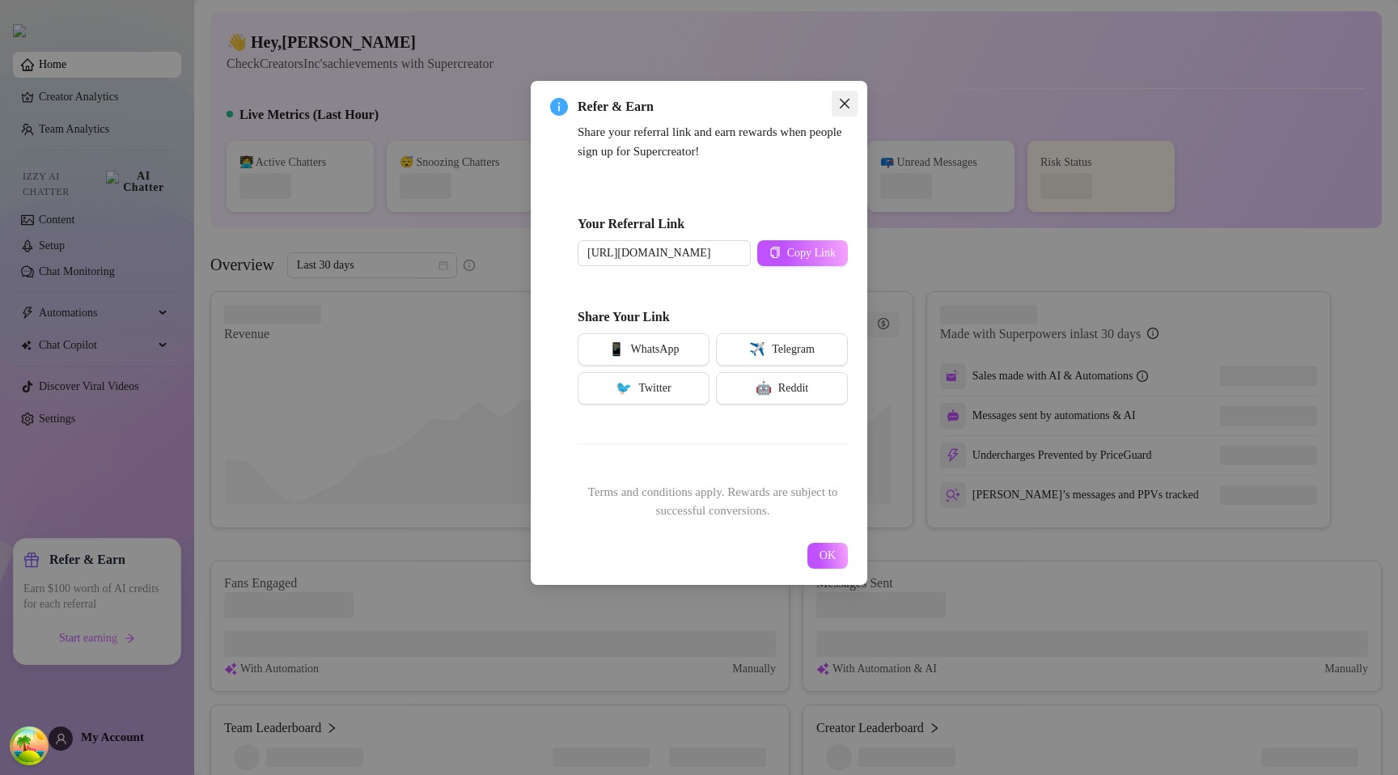
click at [850, 104] on icon "close" at bounding box center [844, 103] width 13 height 13
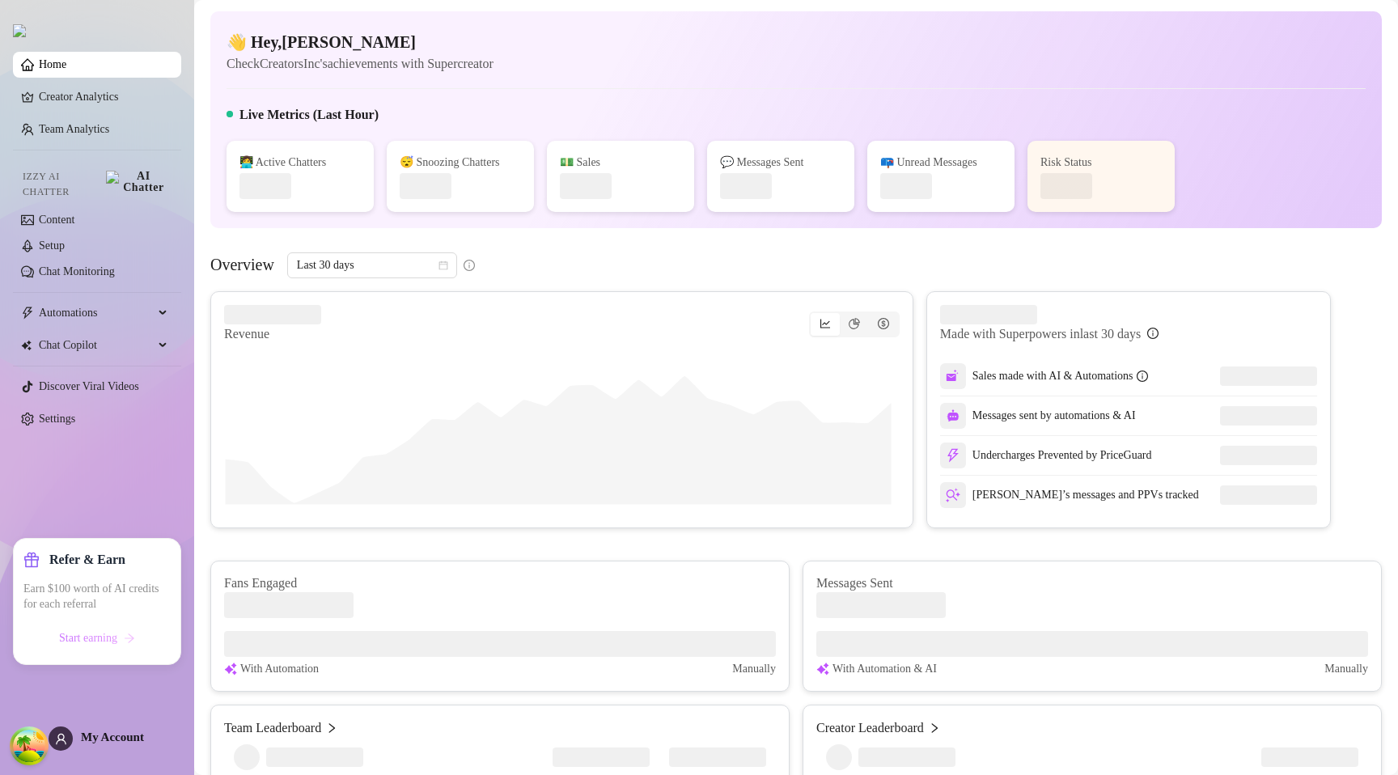
click at [61, 637] on span "Start earning" at bounding box center [88, 638] width 58 height 13
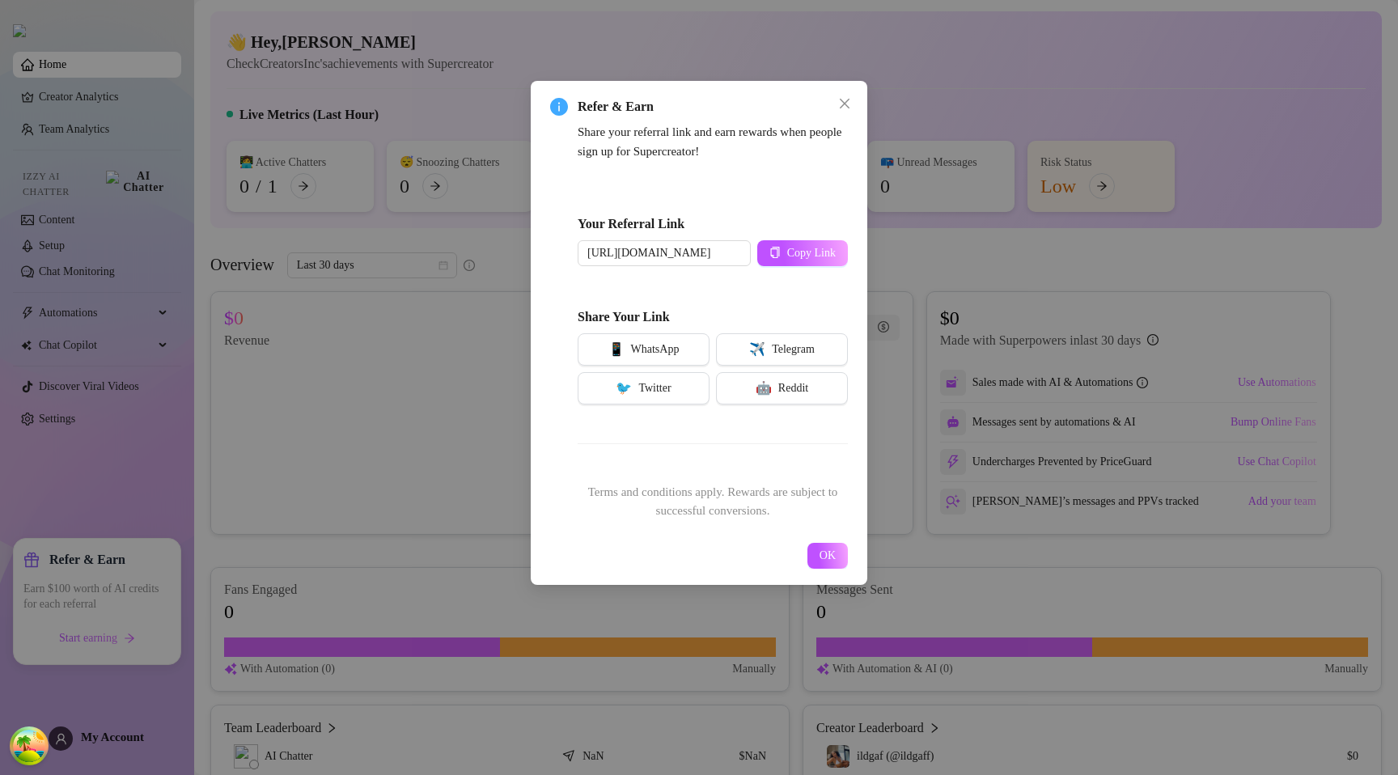
click at [848, 108] on icon "close" at bounding box center [845, 104] width 10 height 10
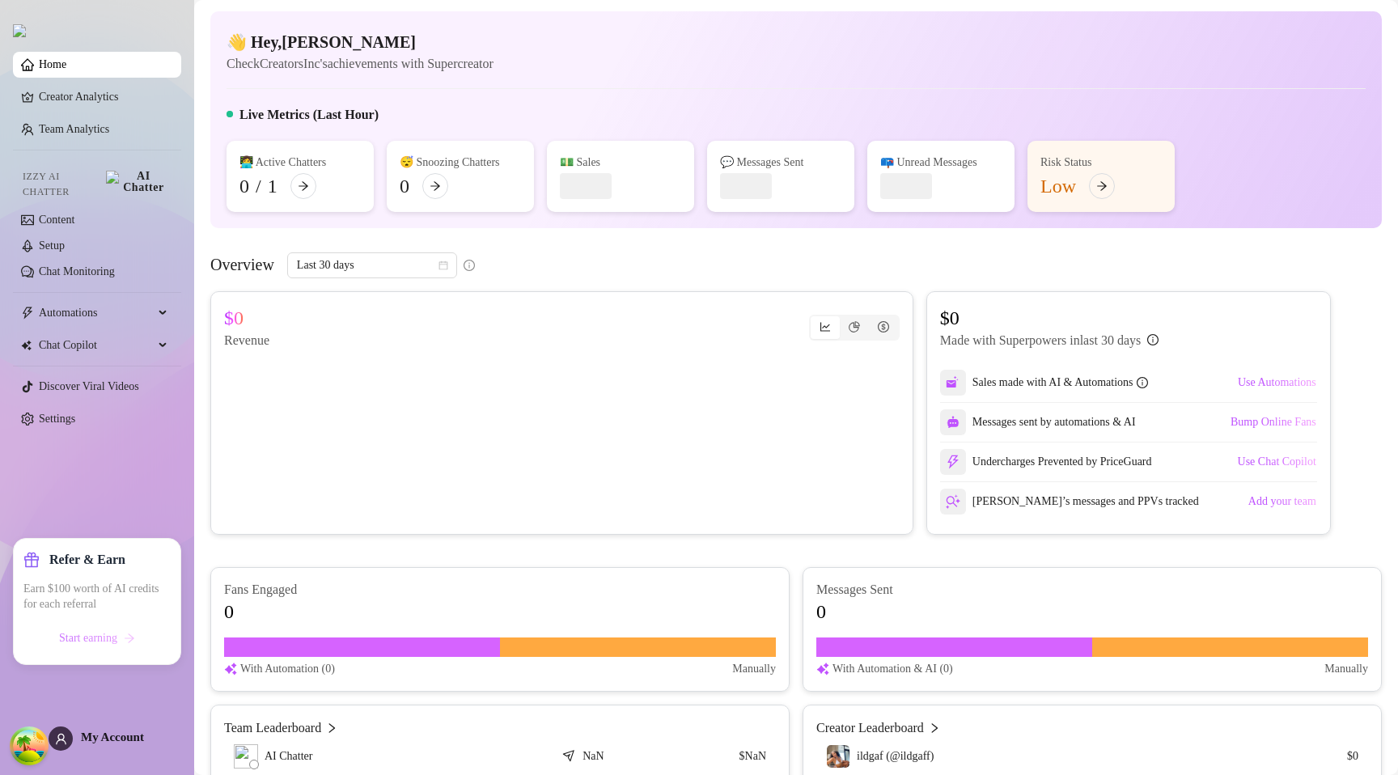
click at [115, 625] on button "Start earning" at bounding box center [96, 638] width 147 height 26
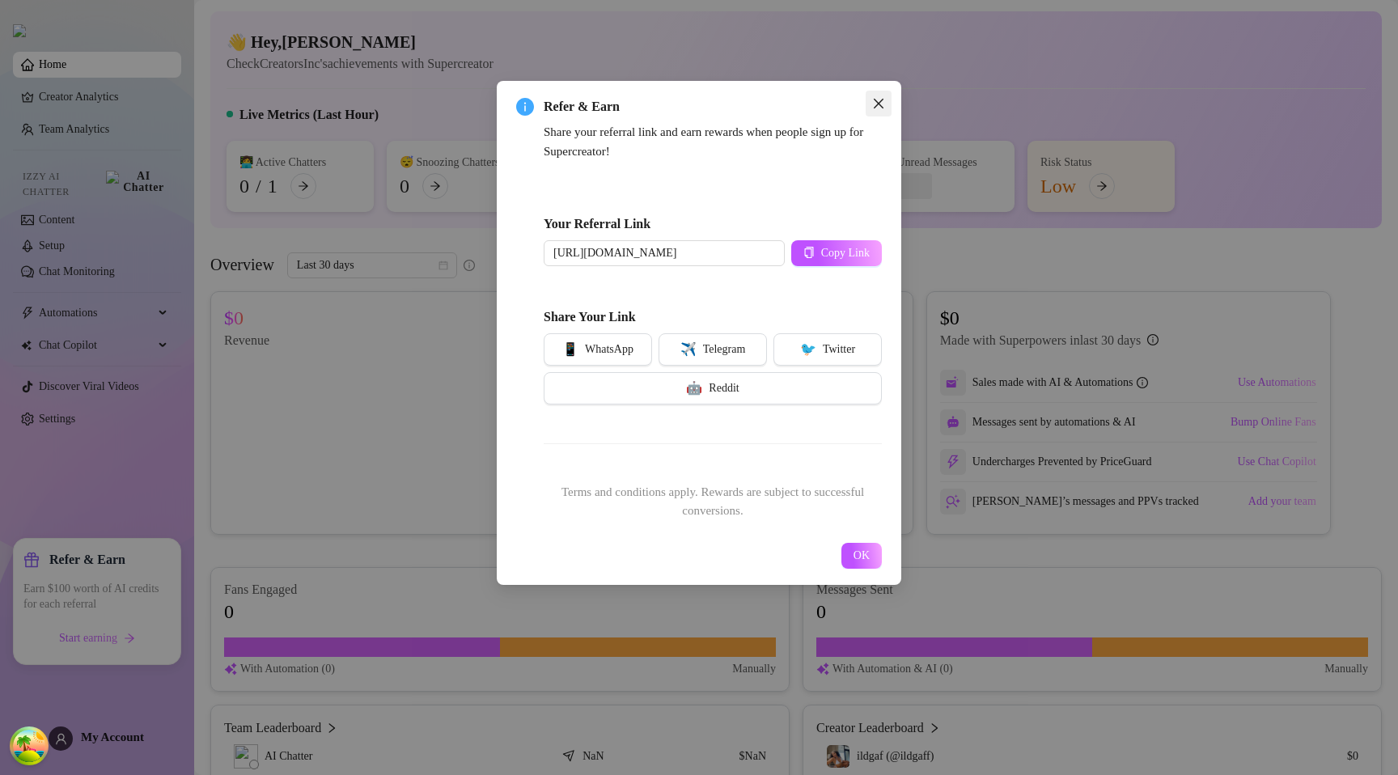
click at [884, 104] on icon "close" at bounding box center [878, 103] width 13 height 13
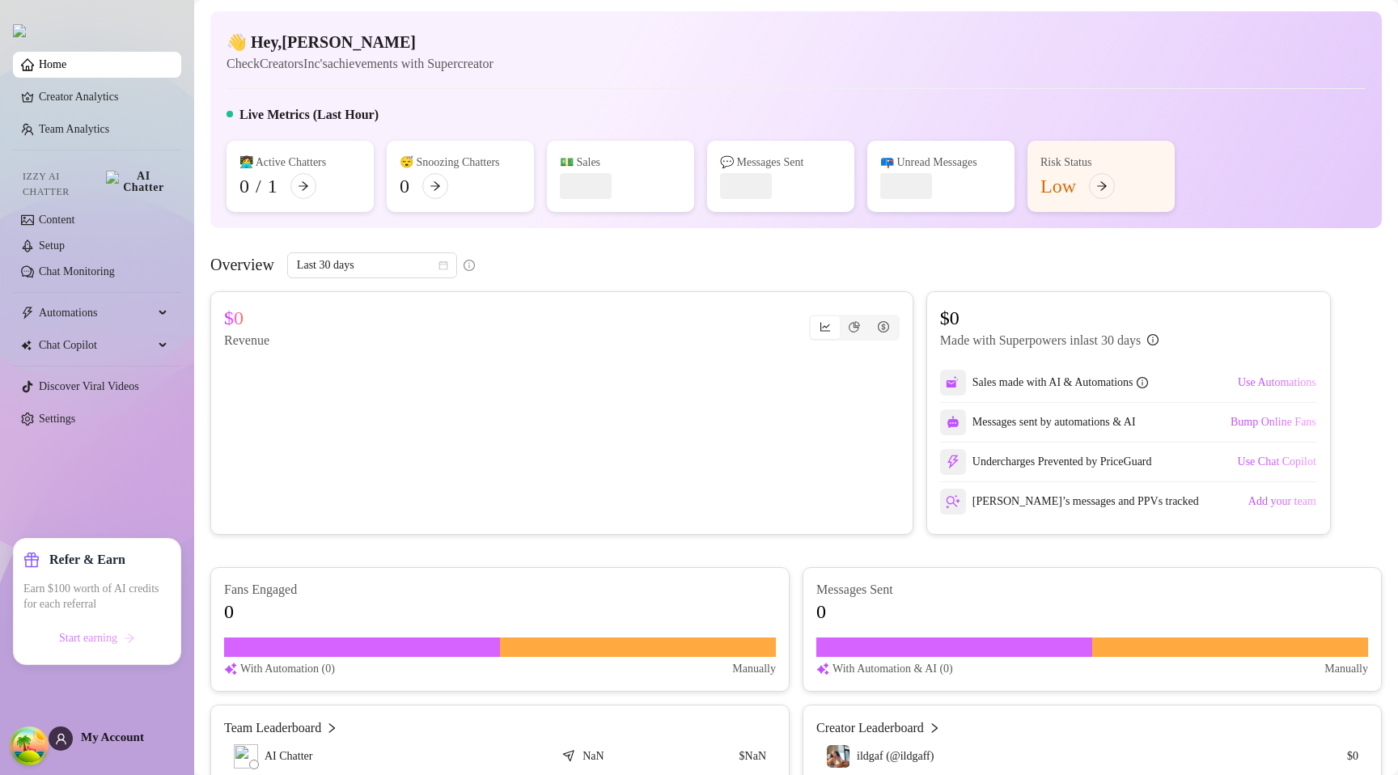
click at [61, 638] on span "Start earning" at bounding box center [88, 638] width 58 height 13
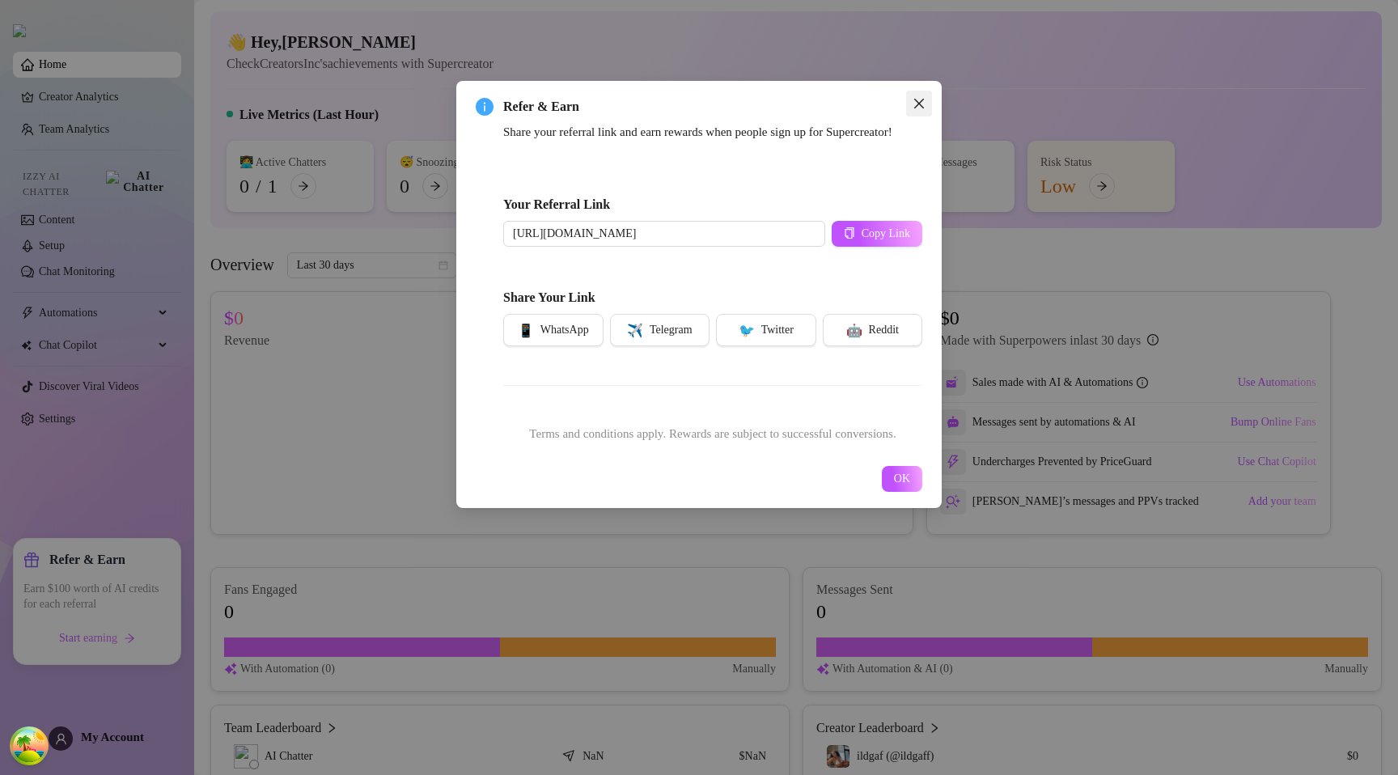
click at [924, 98] on icon "close" at bounding box center [919, 103] width 13 height 13
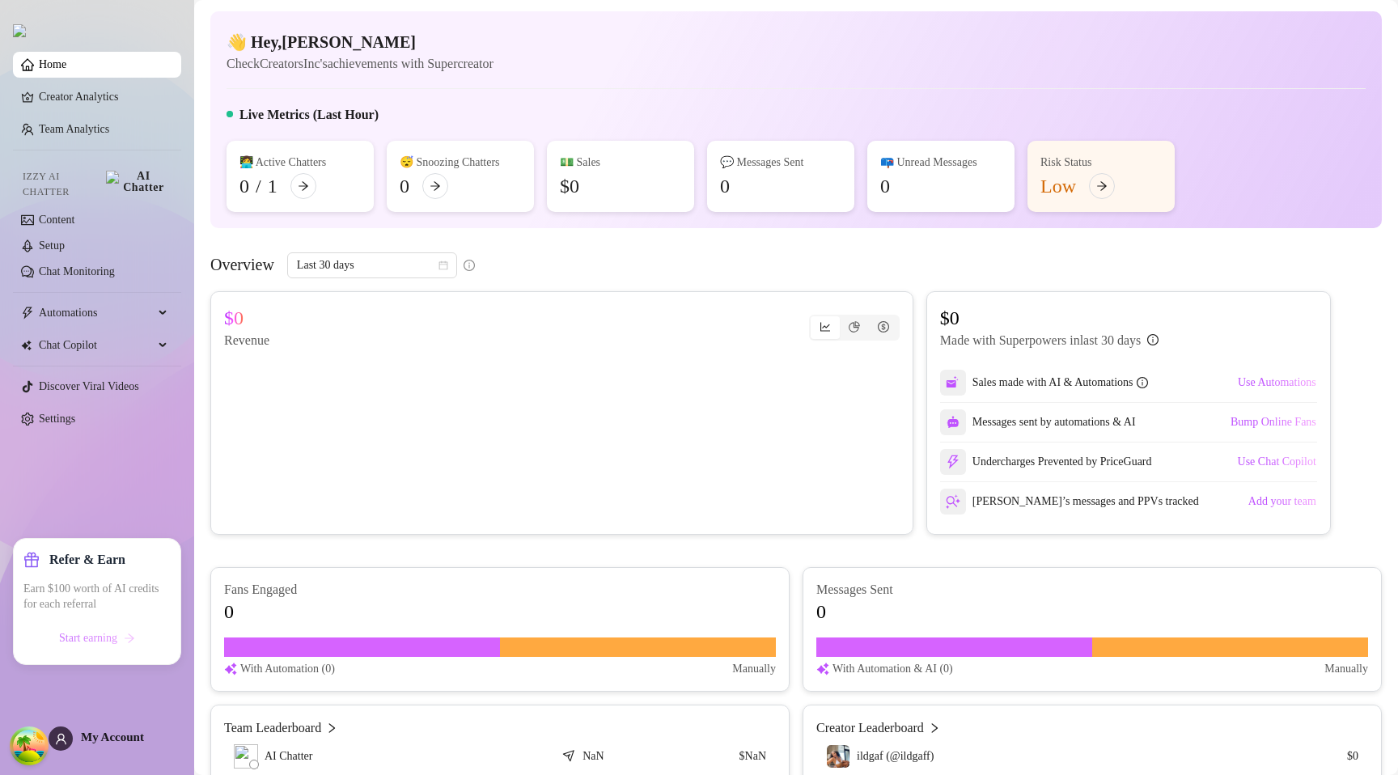
click at [73, 648] on button "Start earning" at bounding box center [96, 638] width 147 height 26
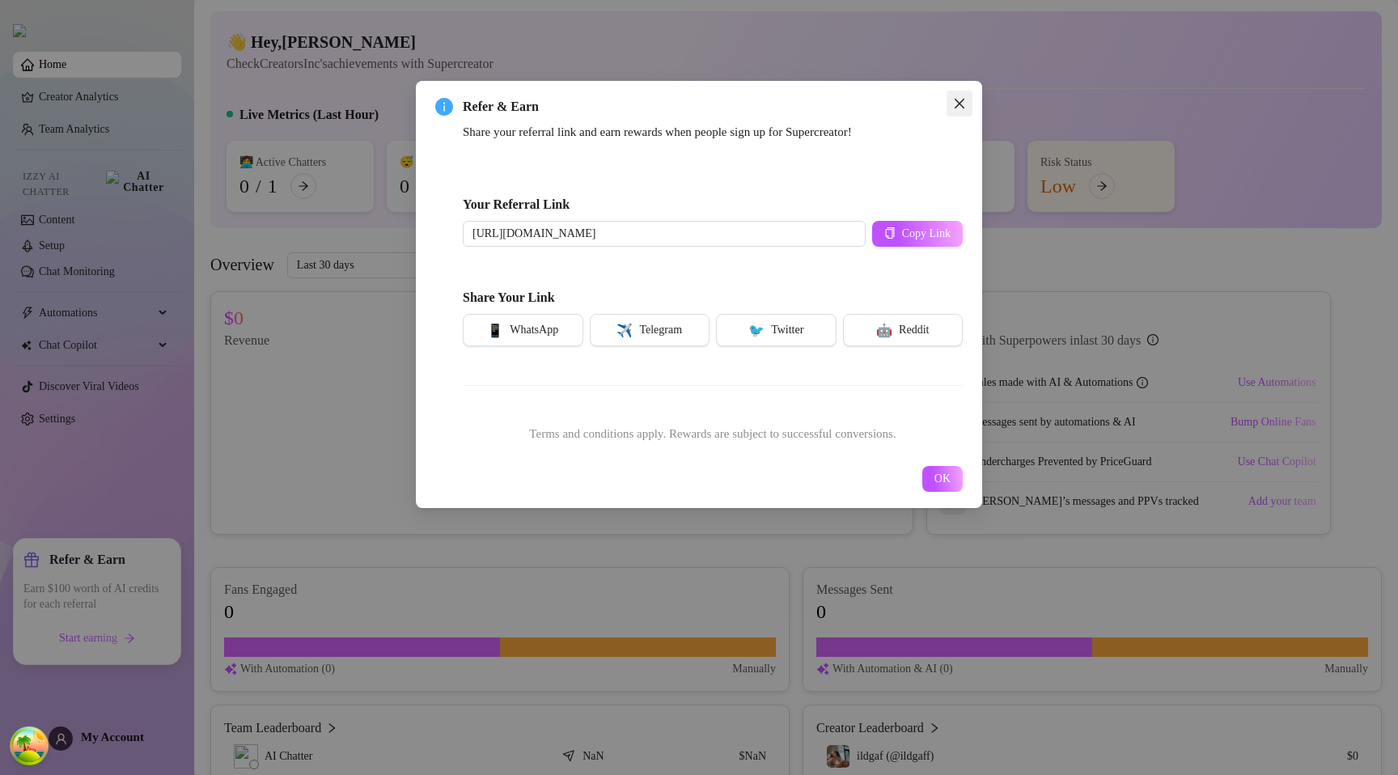
click at [959, 106] on icon "close" at bounding box center [959, 103] width 13 height 13
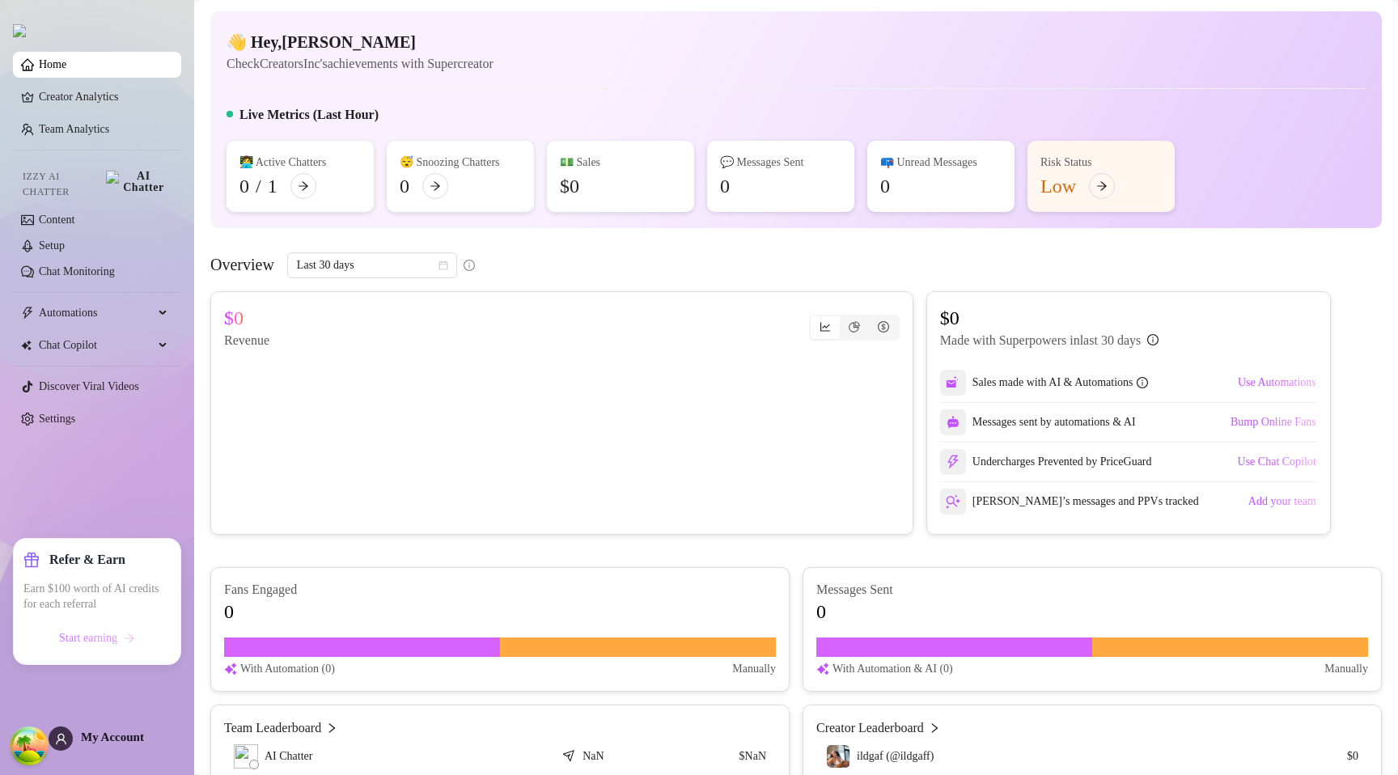
click at [83, 636] on span "Start earning" at bounding box center [88, 638] width 58 height 13
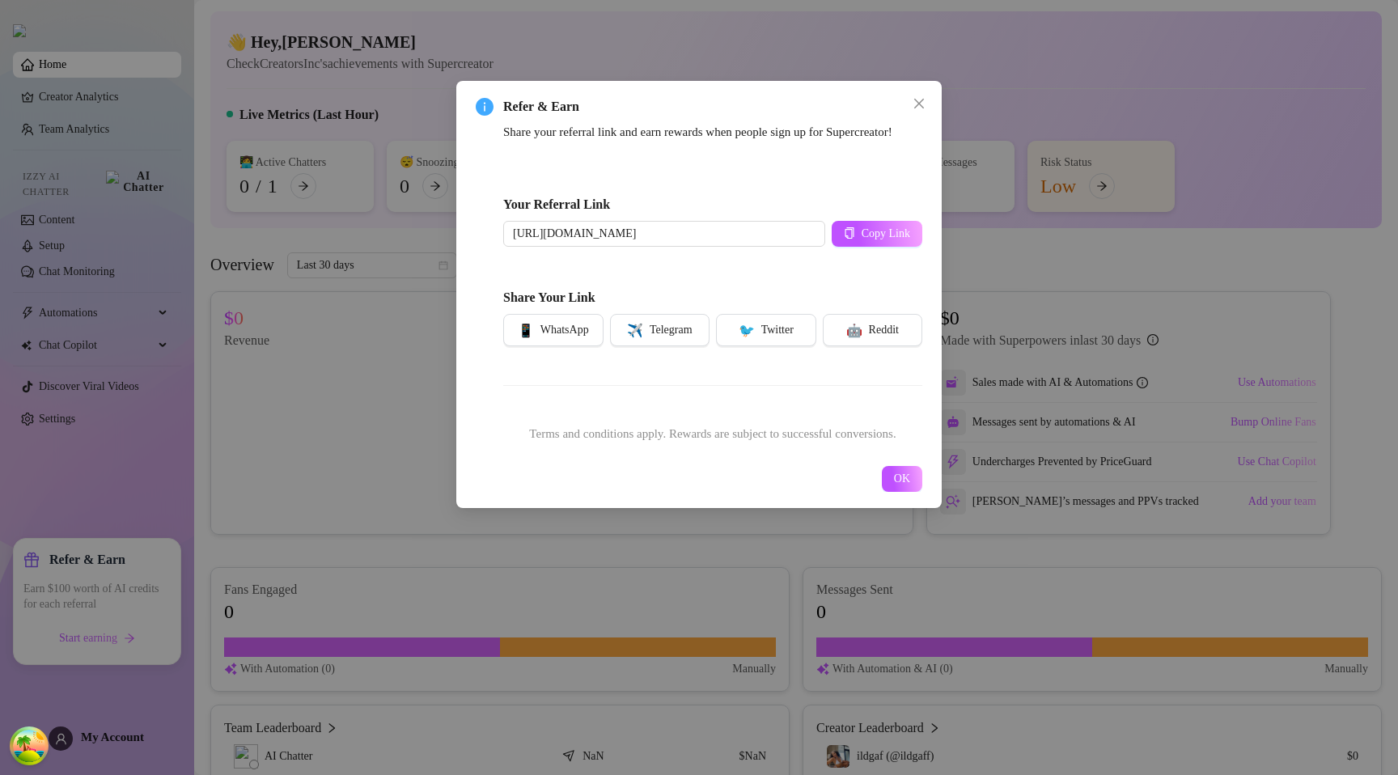
click at [333, 394] on div "Refer & Earn Share your referral link and earn rewards when people sign up for …" at bounding box center [699, 387] width 1398 height 775
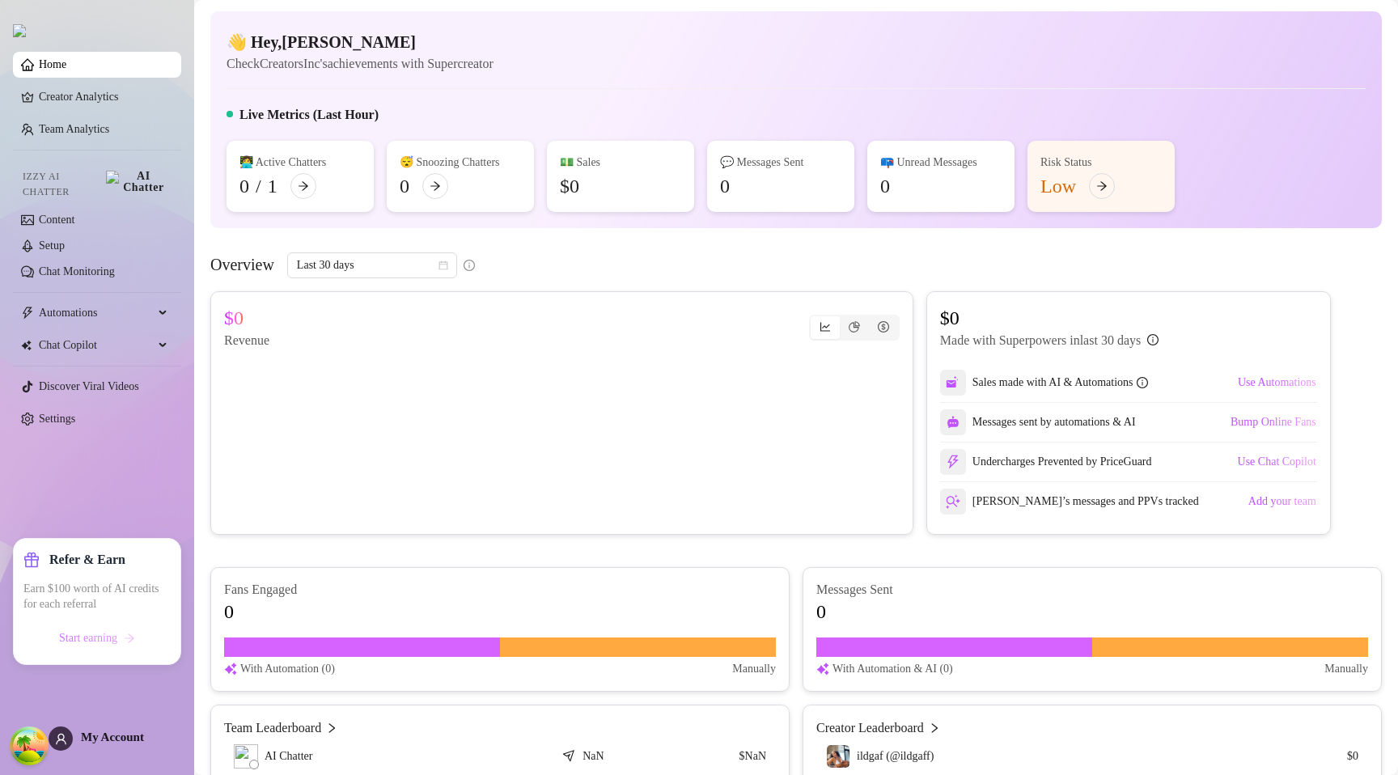
click at [108, 646] on button "Start earning" at bounding box center [96, 638] width 147 height 26
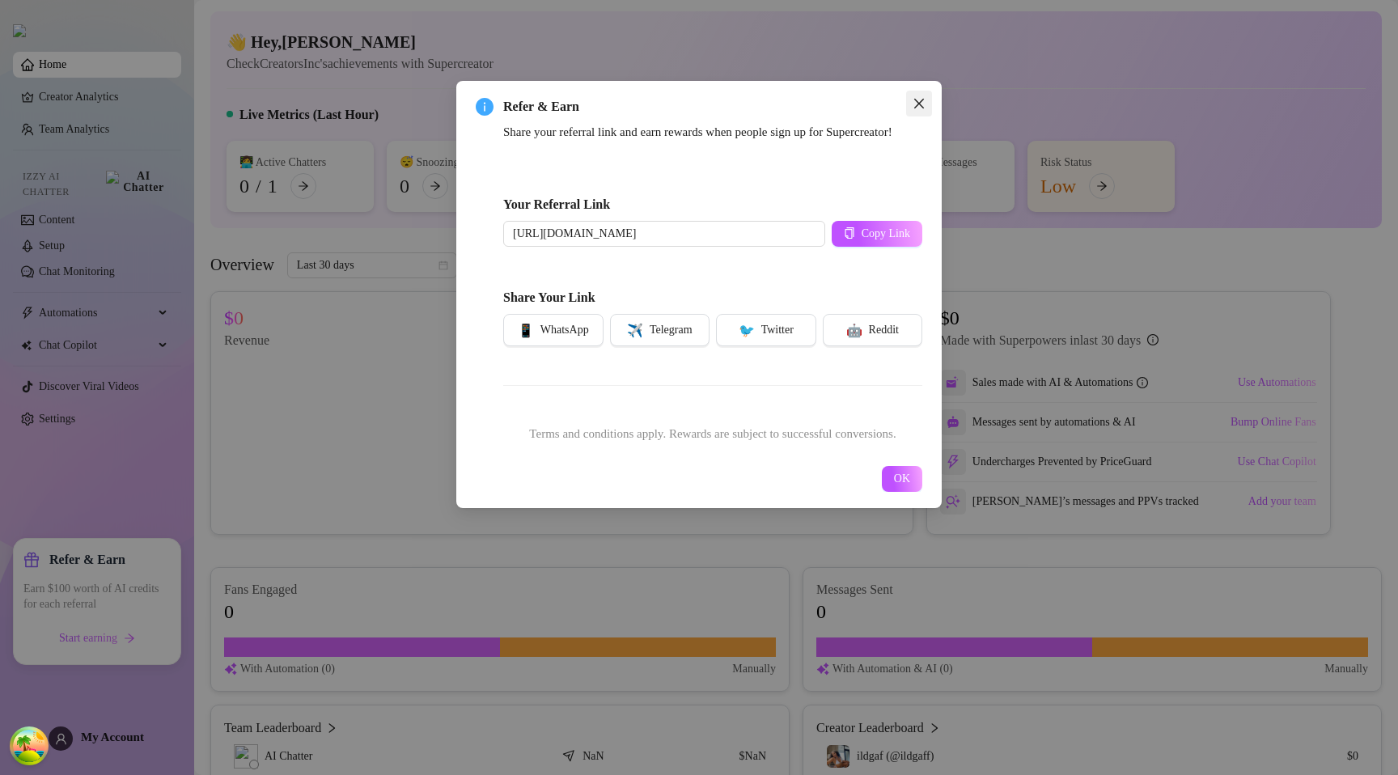
click at [925, 104] on icon "close" at bounding box center [919, 103] width 13 height 13
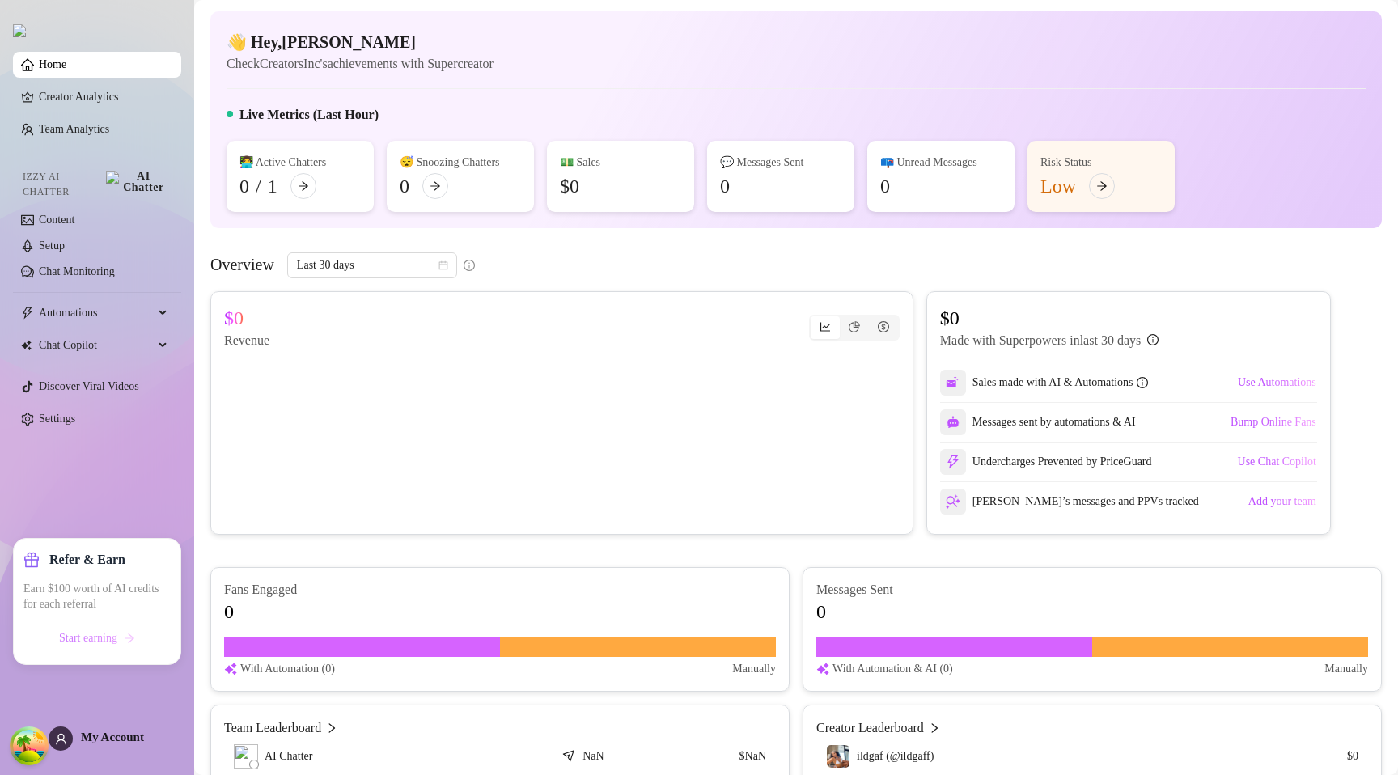
click at [63, 638] on span "Start earning" at bounding box center [88, 638] width 58 height 13
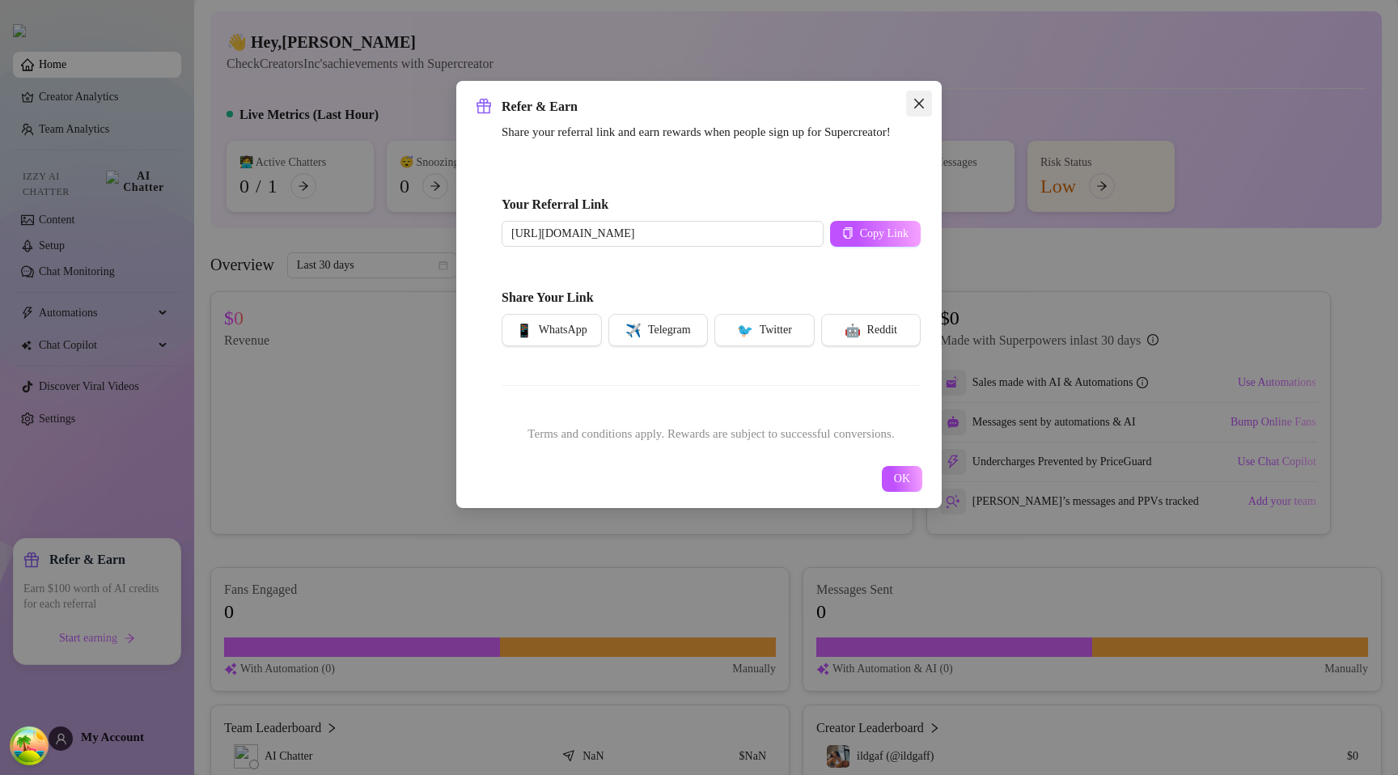
click at [924, 102] on icon "close" at bounding box center [919, 103] width 13 height 13
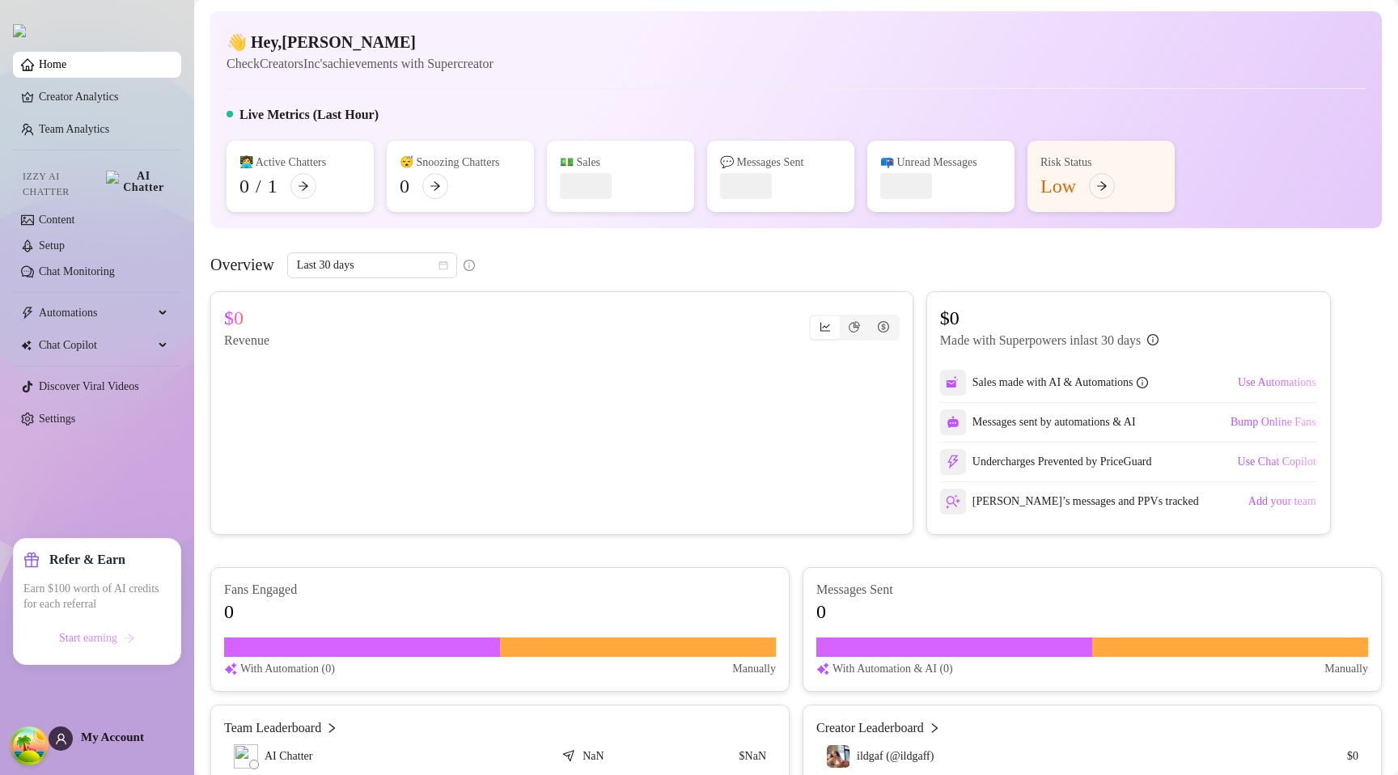
click at [74, 643] on span "Start earning" at bounding box center [88, 638] width 58 height 13
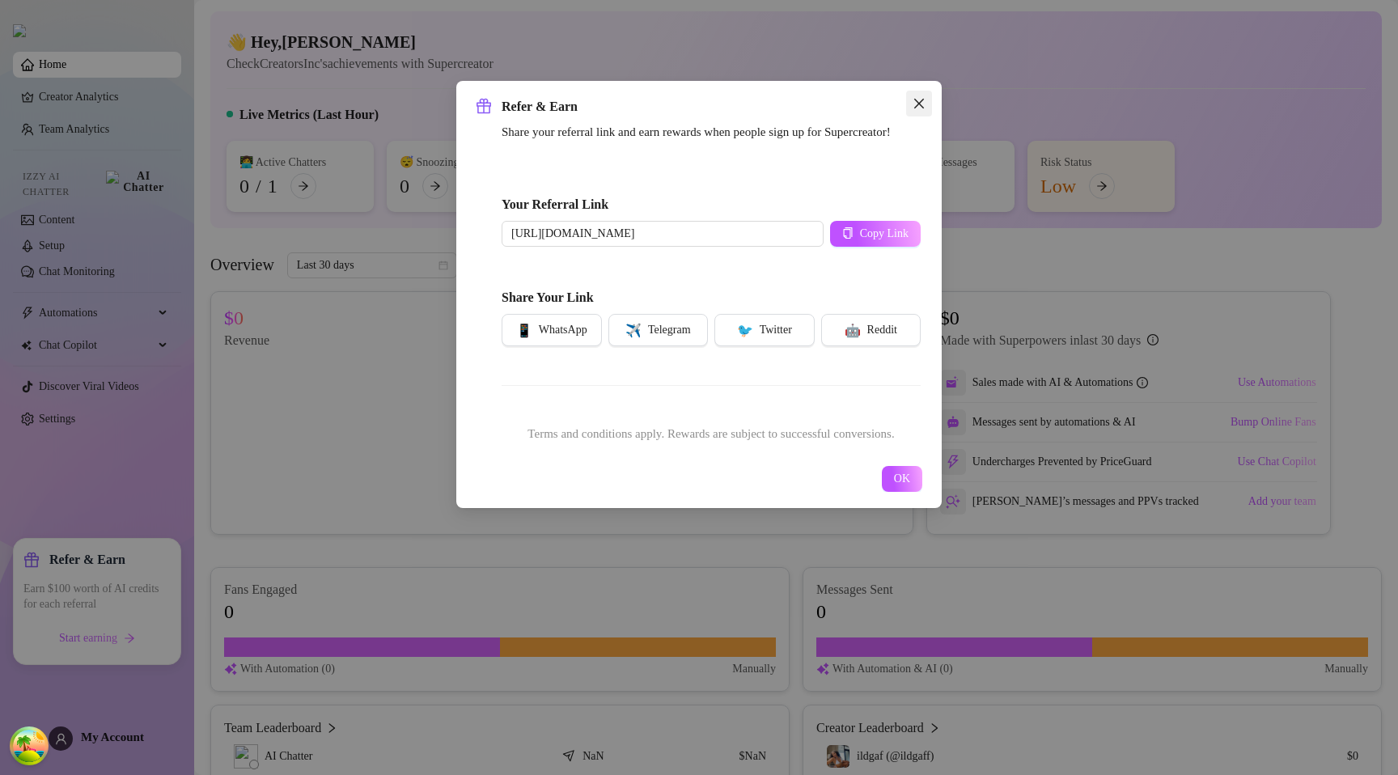
click at [923, 101] on icon "close" at bounding box center [919, 103] width 13 height 13
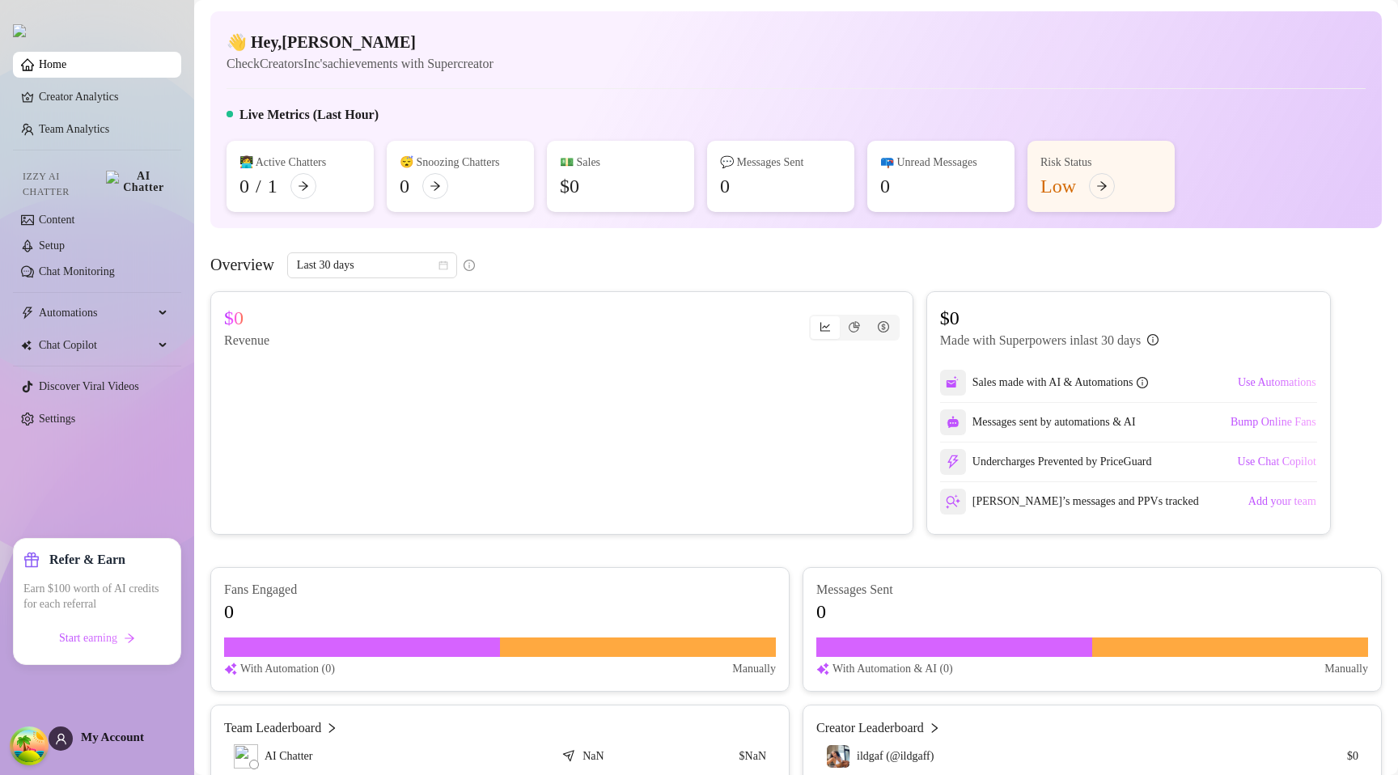
click at [101, 613] on div "Refer & Earn Earn $100 worth of AI credits for each referral Start earning" at bounding box center [96, 602] width 147 height 100
click at [90, 634] on span "Start earning" at bounding box center [88, 638] width 58 height 13
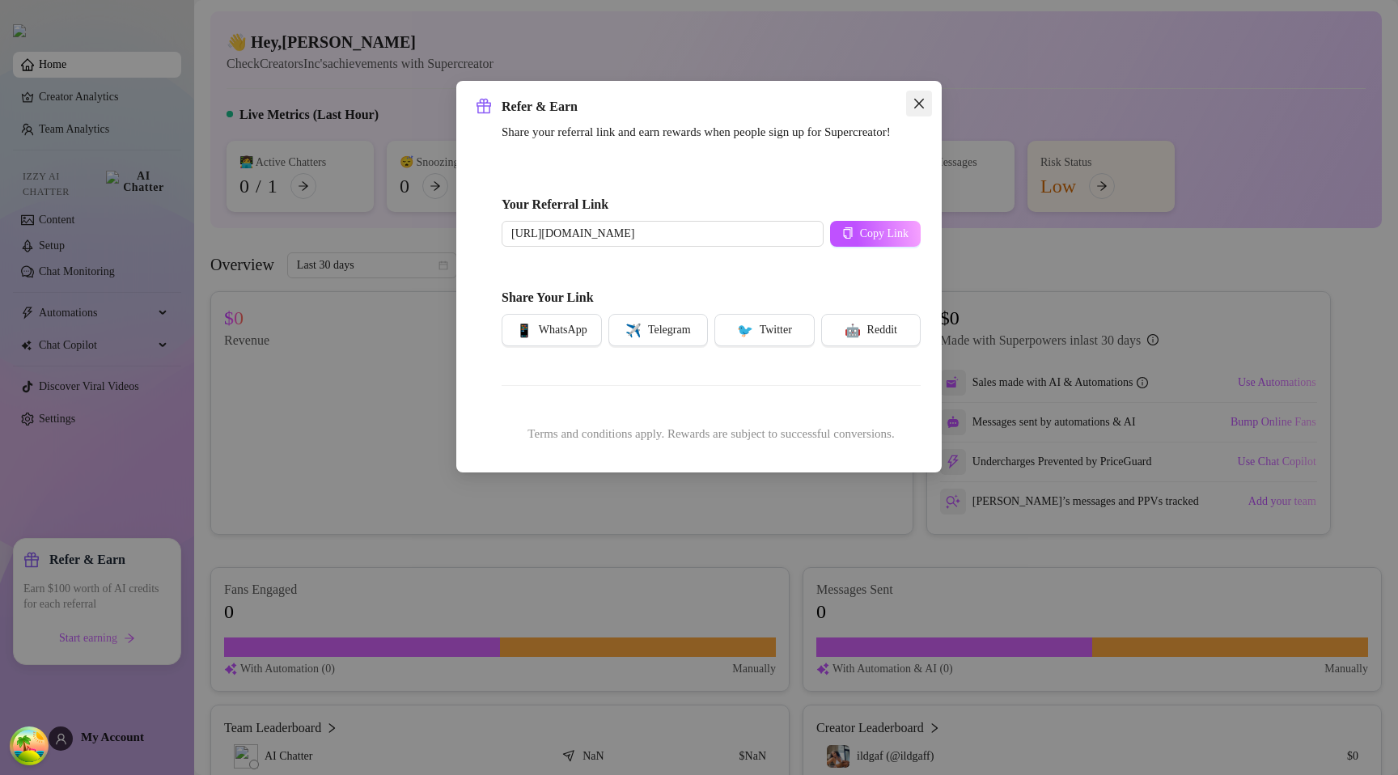
click at [919, 97] on icon "close" at bounding box center [919, 103] width 13 height 13
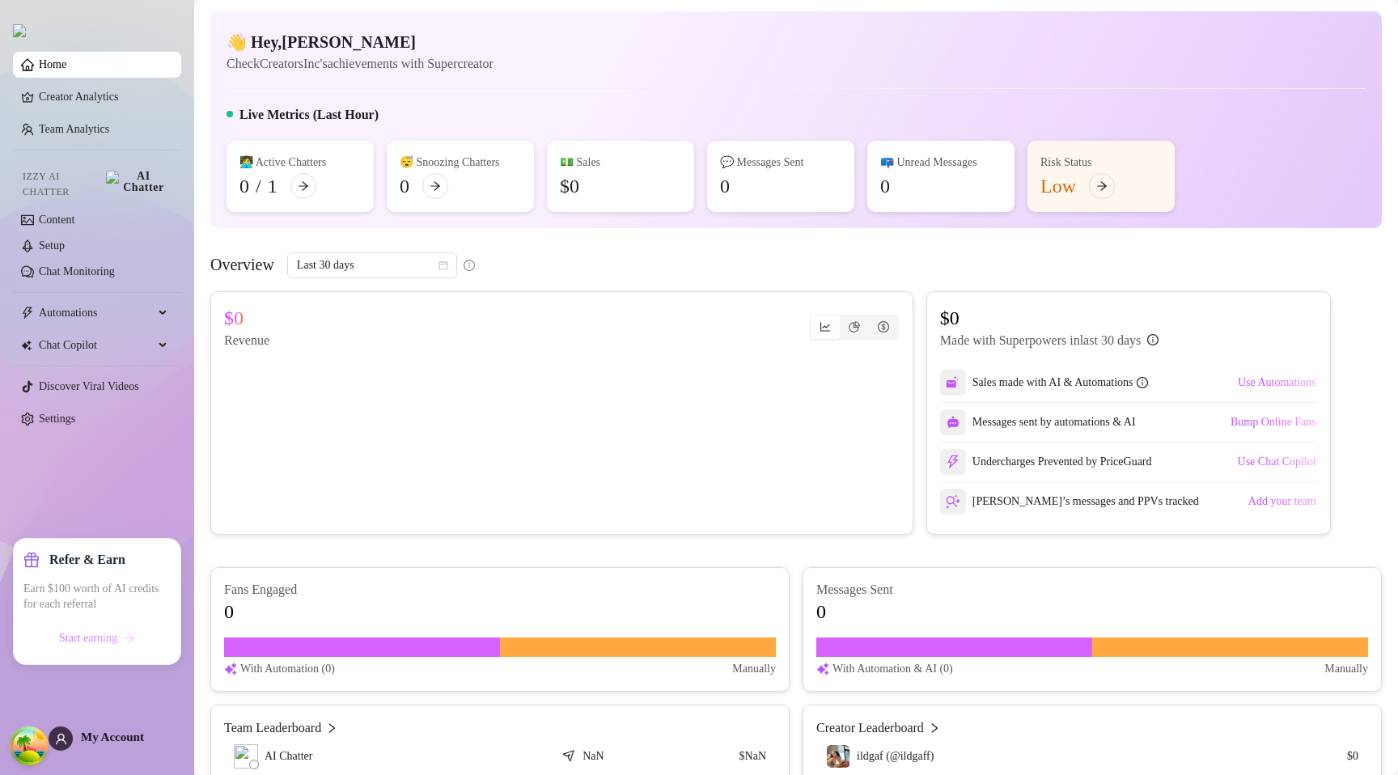
click at [89, 650] on button "Start earning" at bounding box center [96, 638] width 147 height 26
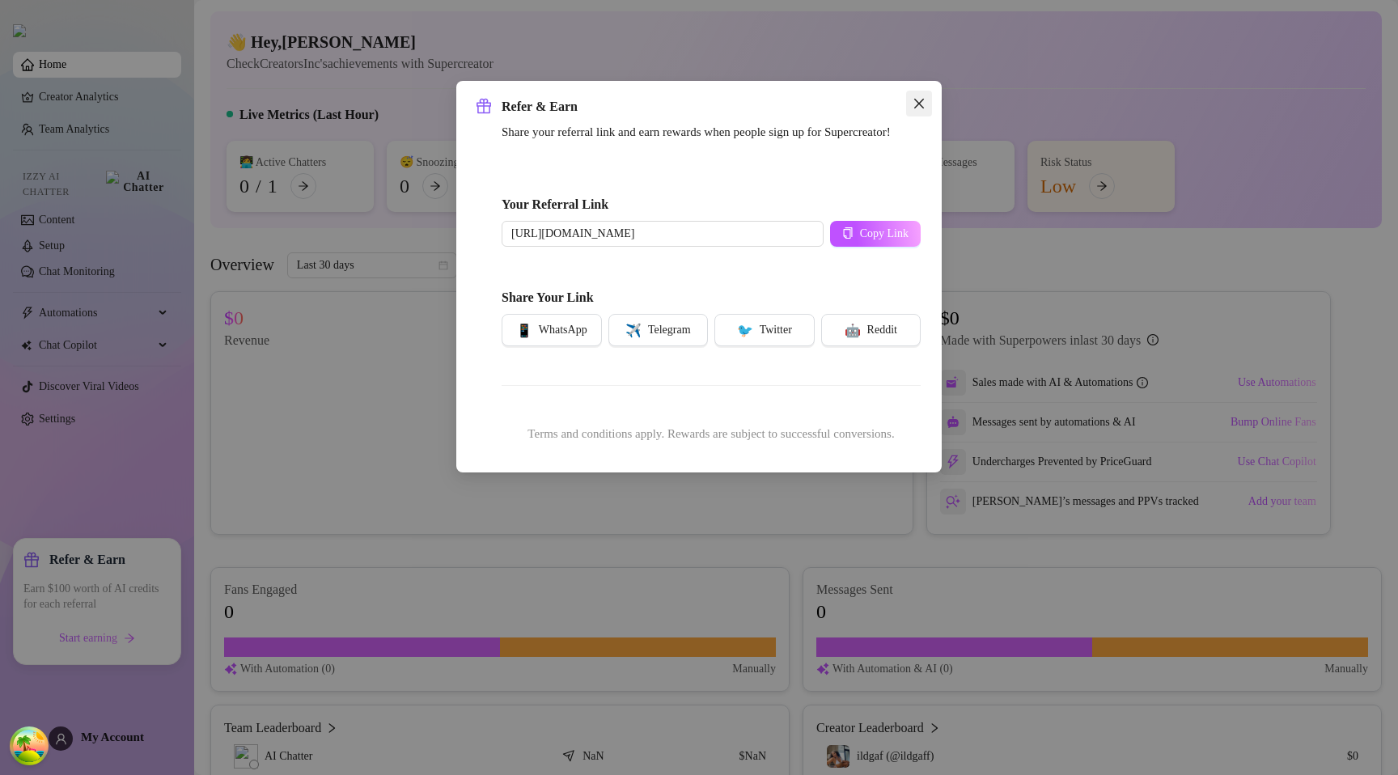
click at [923, 97] on icon "close" at bounding box center [919, 103] width 13 height 13
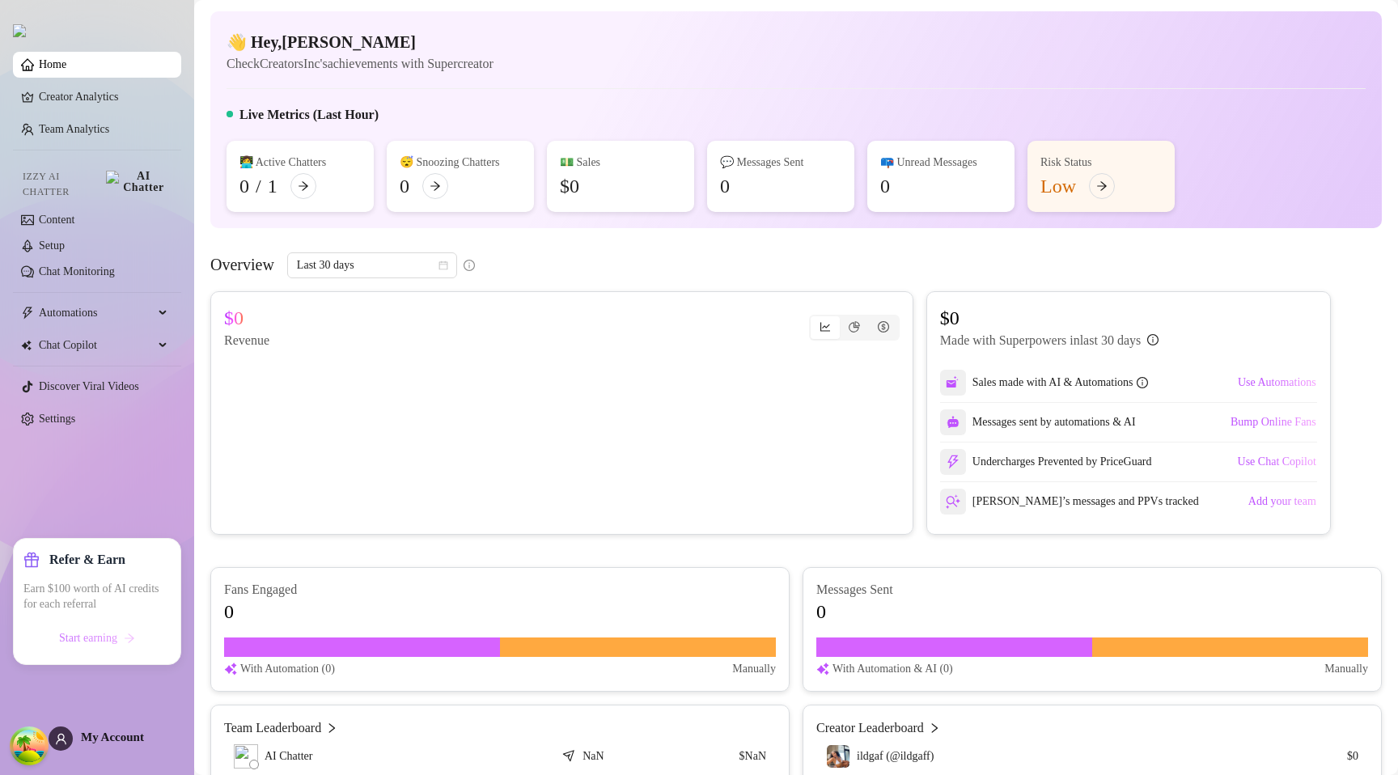
click at [49, 642] on button "Start earning" at bounding box center [96, 638] width 147 height 26
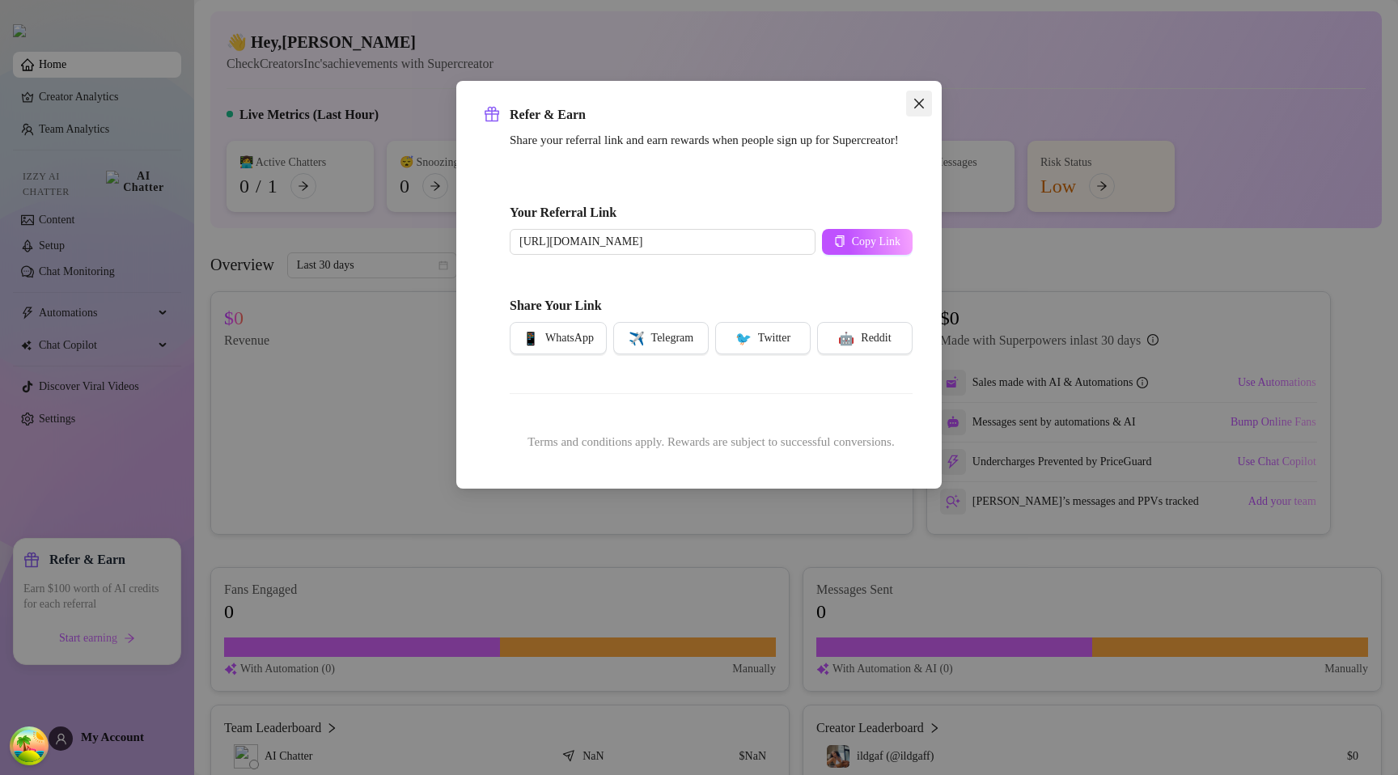
click at [908, 112] on button "Close" at bounding box center [919, 104] width 26 height 26
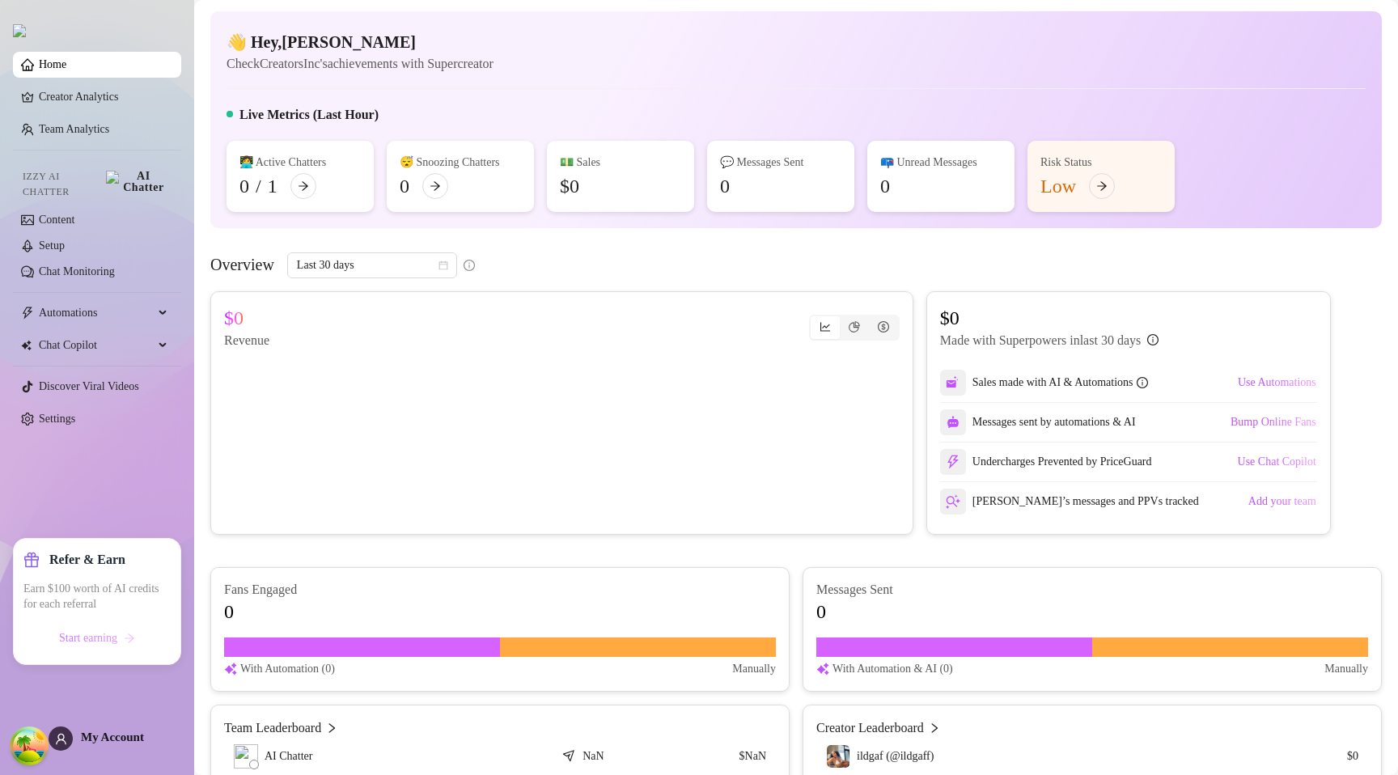
click at [84, 635] on span "Start earning" at bounding box center [88, 638] width 58 height 13
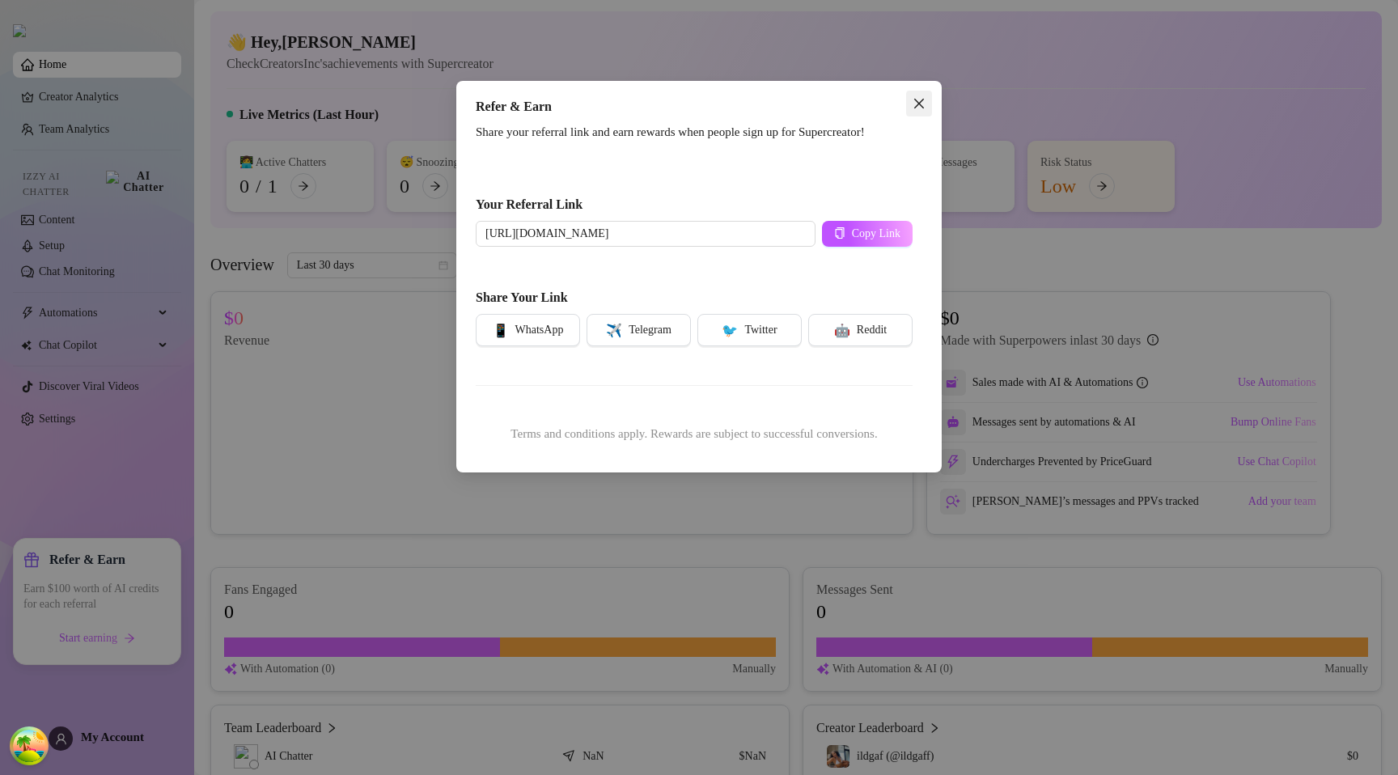
click at [922, 105] on icon "close" at bounding box center [919, 103] width 13 height 13
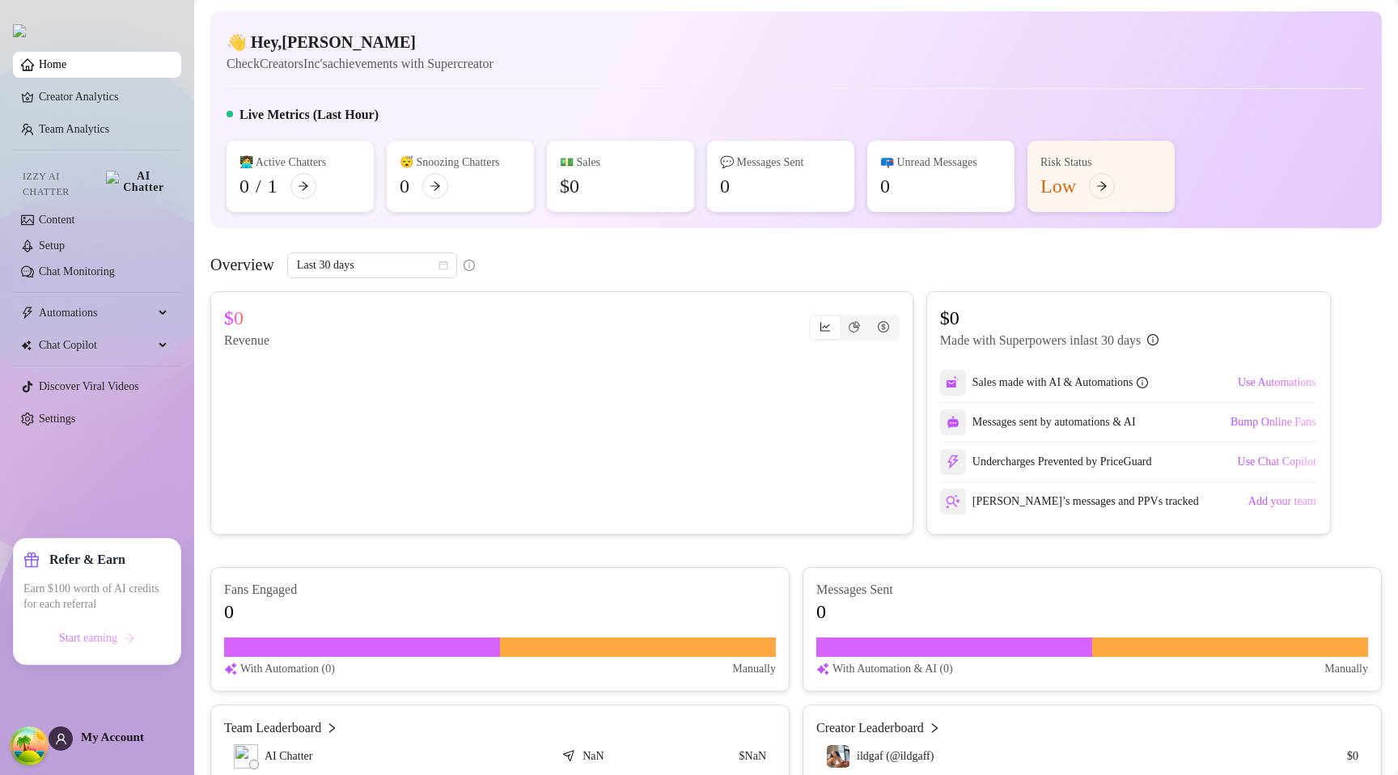
click at [134, 644] on button "Start earning" at bounding box center [96, 638] width 147 height 26
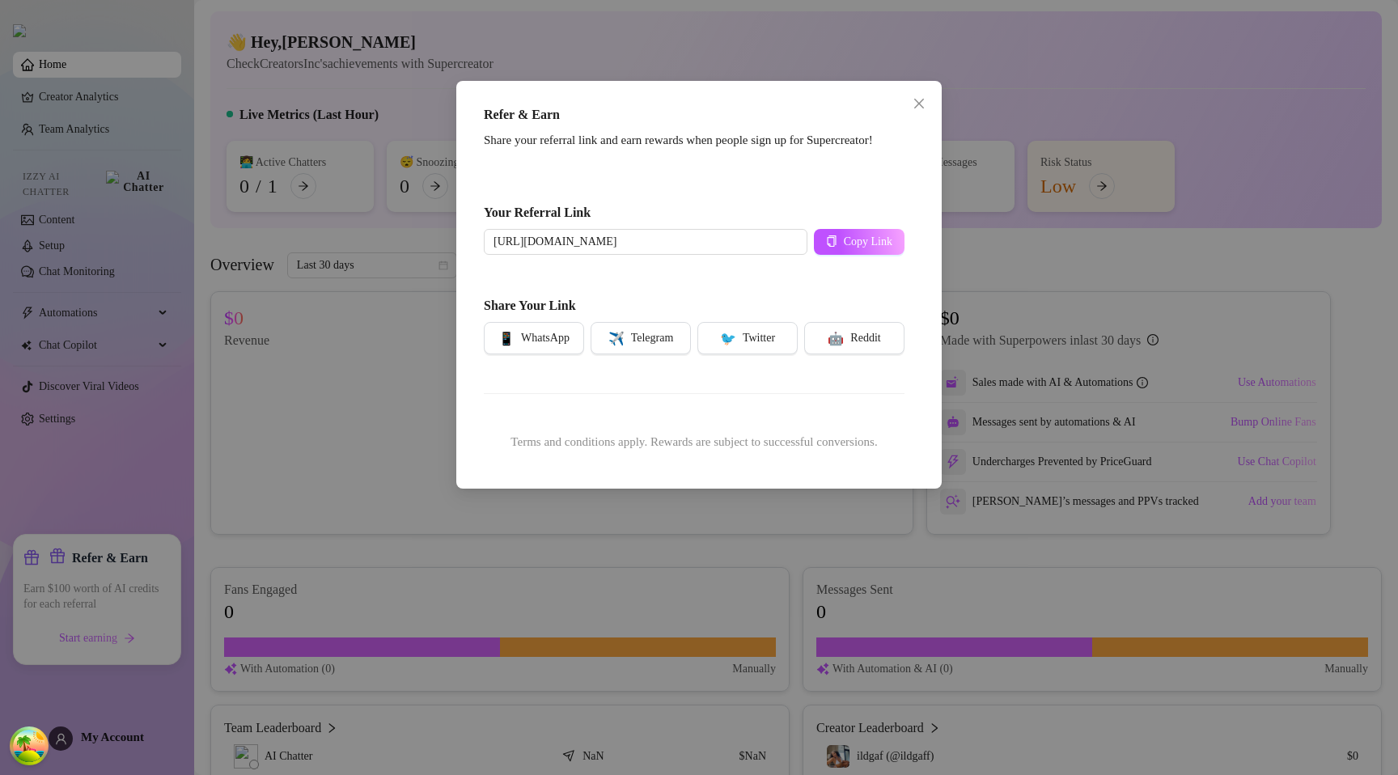
click at [933, 92] on div "Refer & Earn Share your referral link and earn rewards when people sign up for …" at bounding box center [698, 285] width 485 height 408
click at [919, 95] on button "Close" at bounding box center [919, 104] width 26 height 26
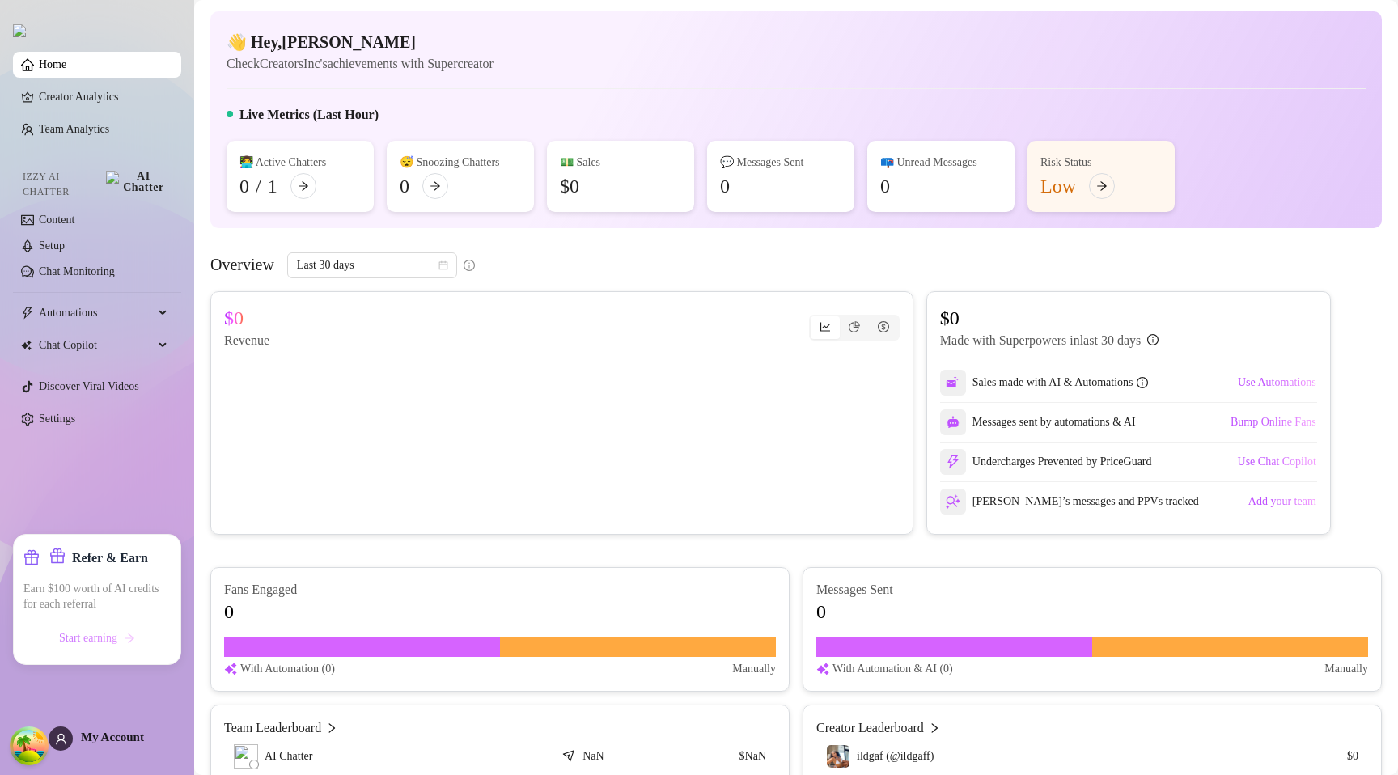
click at [133, 636] on icon "arrow-right" at bounding box center [129, 638] width 11 height 11
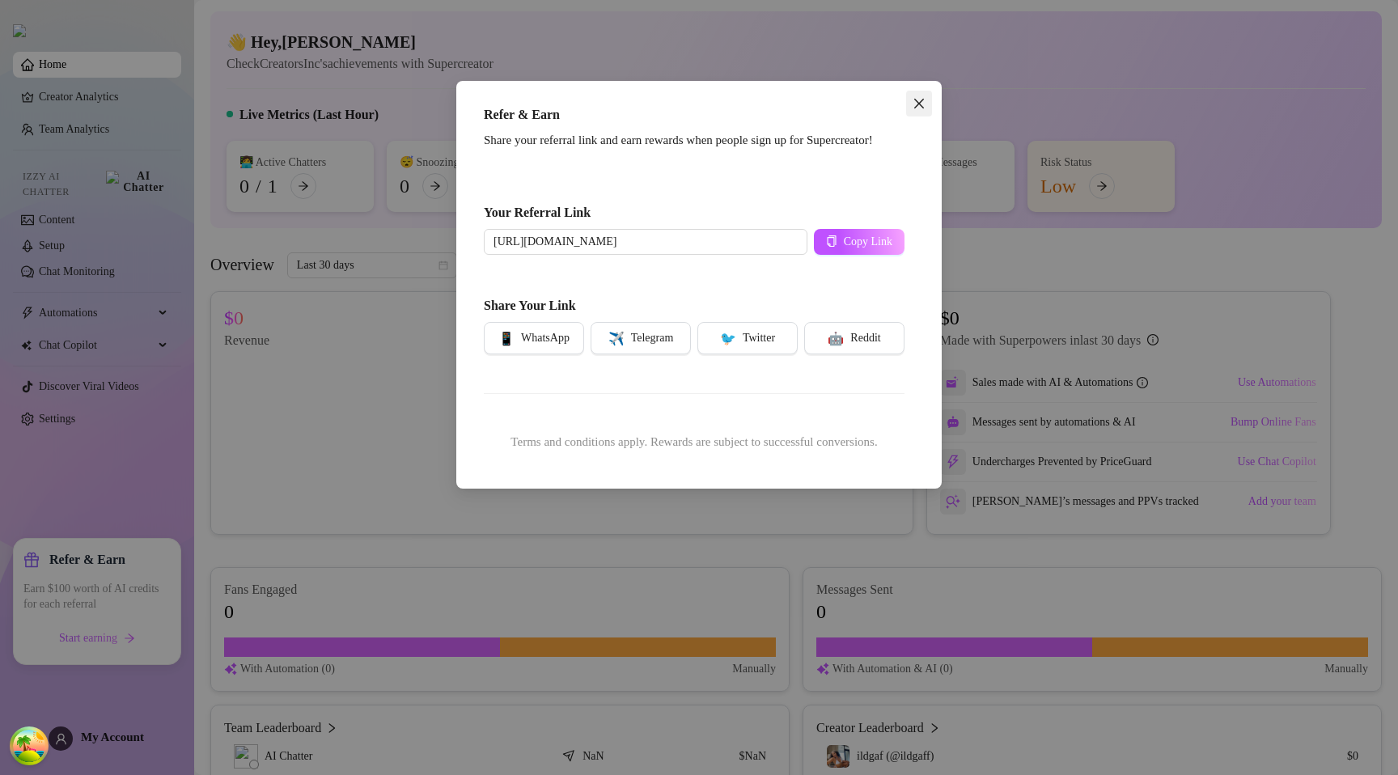
click at [925, 100] on icon "close" at bounding box center [919, 103] width 13 height 13
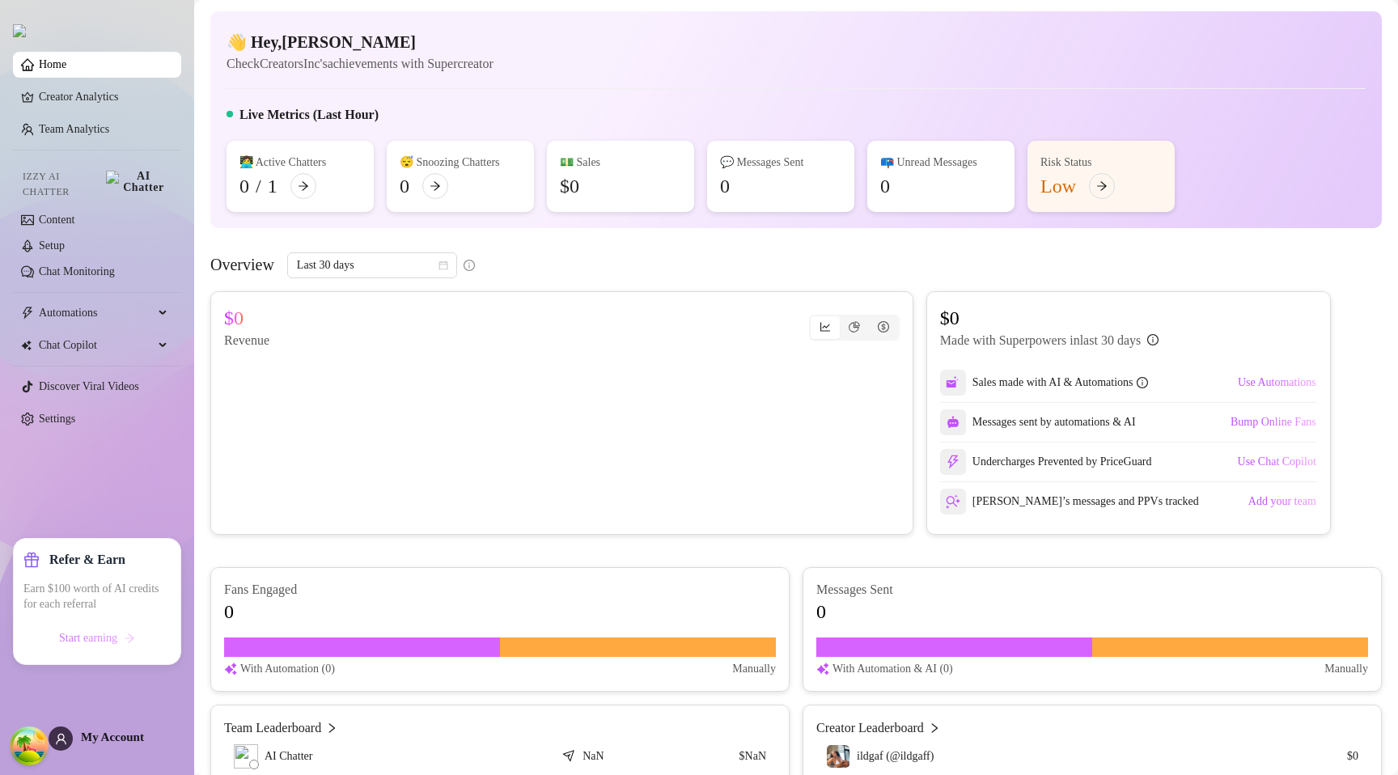
click at [100, 629] on button "Start earning" at bounding box center [96, 638] width 147 height 26
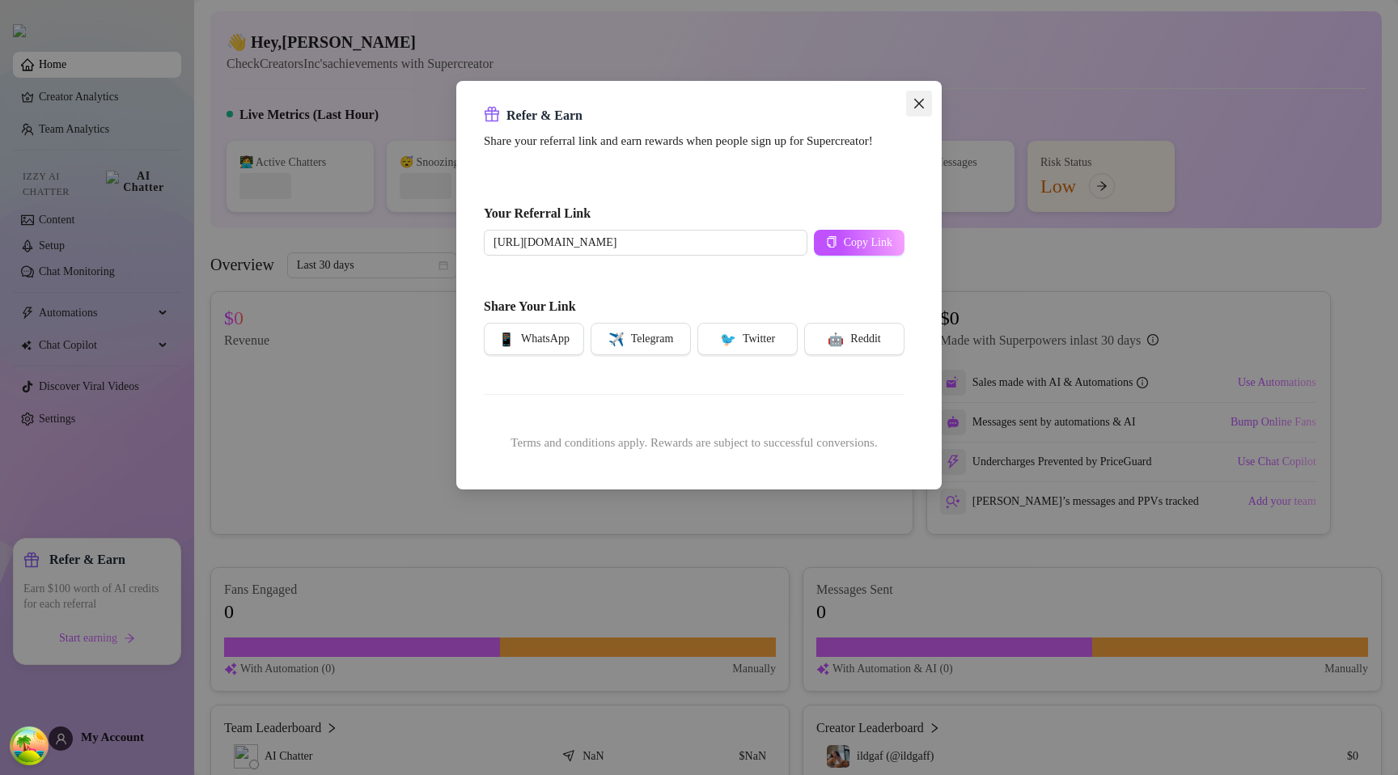
click at [930, 94] on button "Close" at bounding box center [919, 104] width 26 height 26
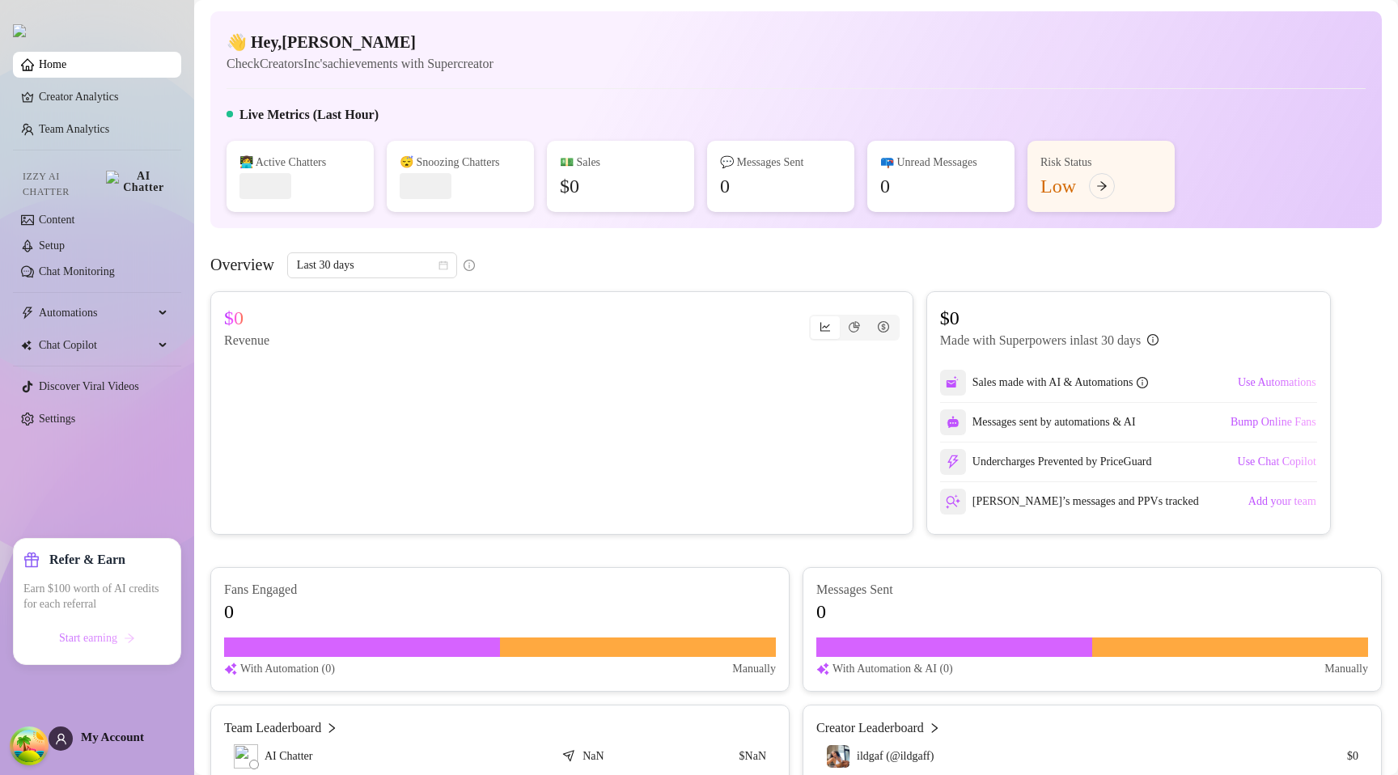
click at [117, 631] on button "Start earning" at bounding box center [96, 638] width 147 height 26
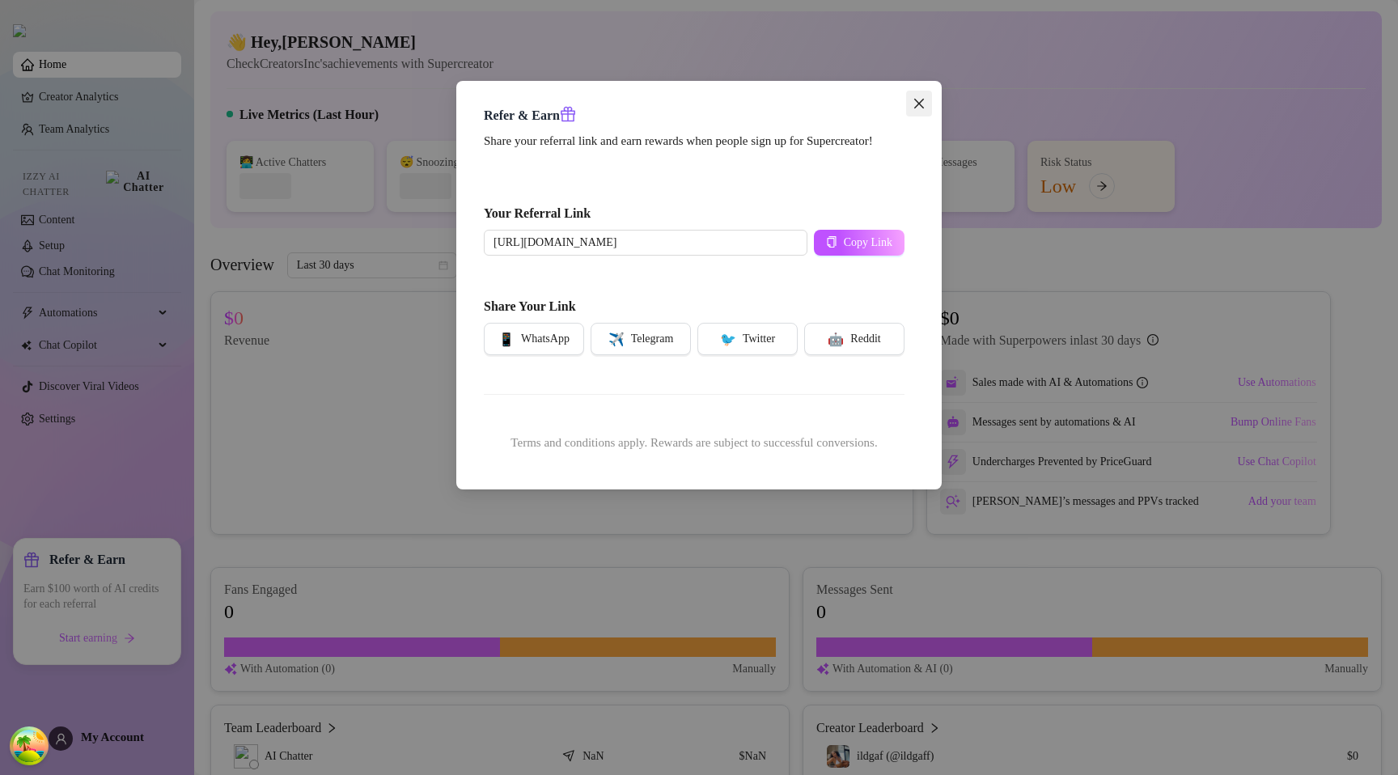
click at [919, 107] on icon "close" at bounding box center [919, 103] width 13 height 13
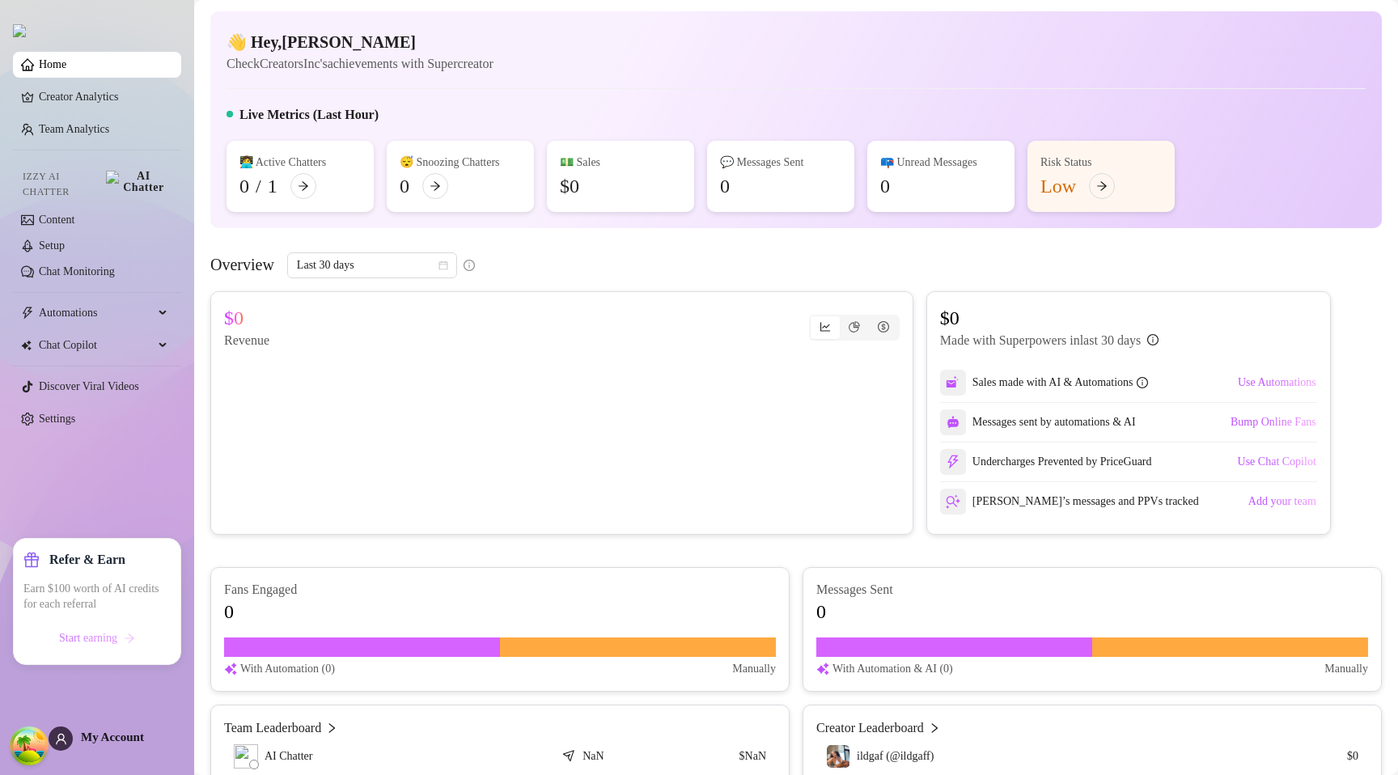
click at [121, 629] on button "Start earning" at bounding box center [96, 638] width 147 height 26
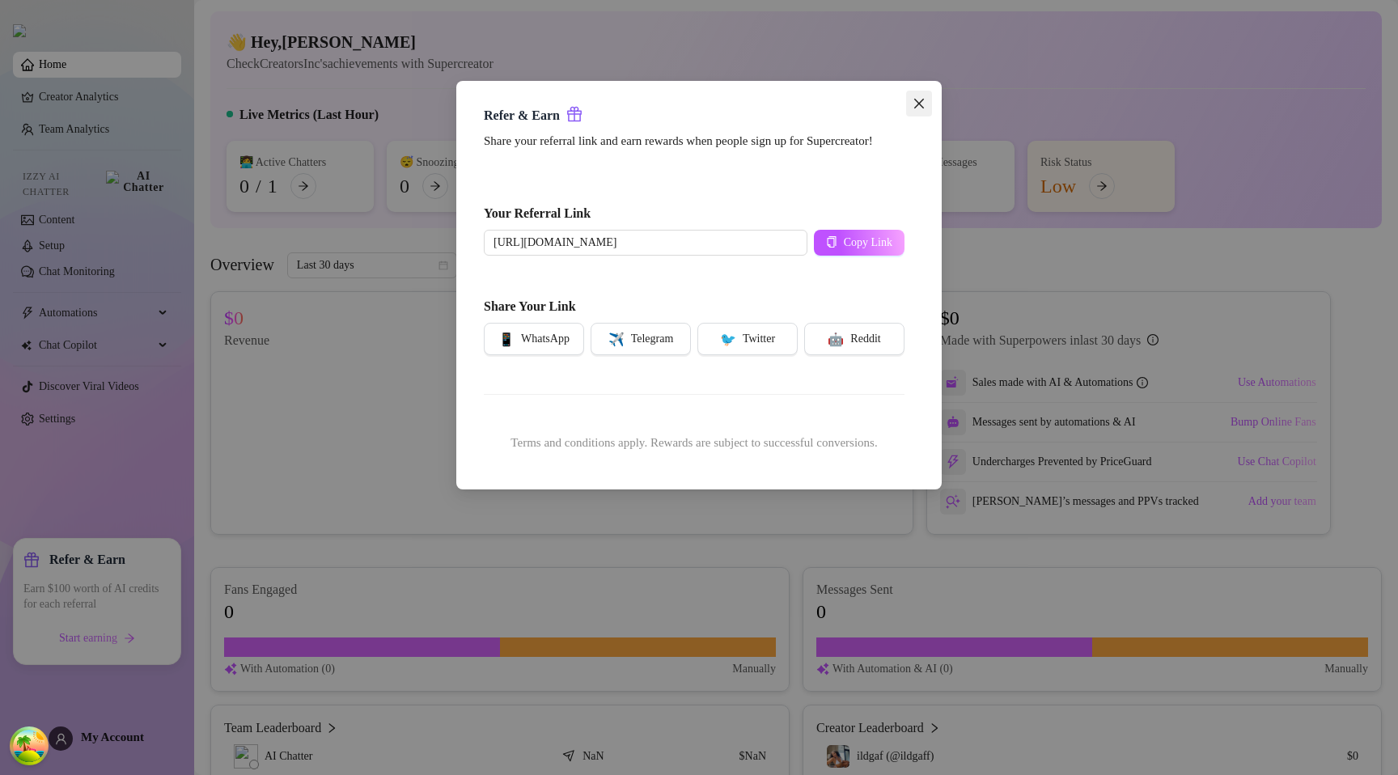
click at [920, 104] on icon "close" at bounding box center [919, 104] width 10 height 10
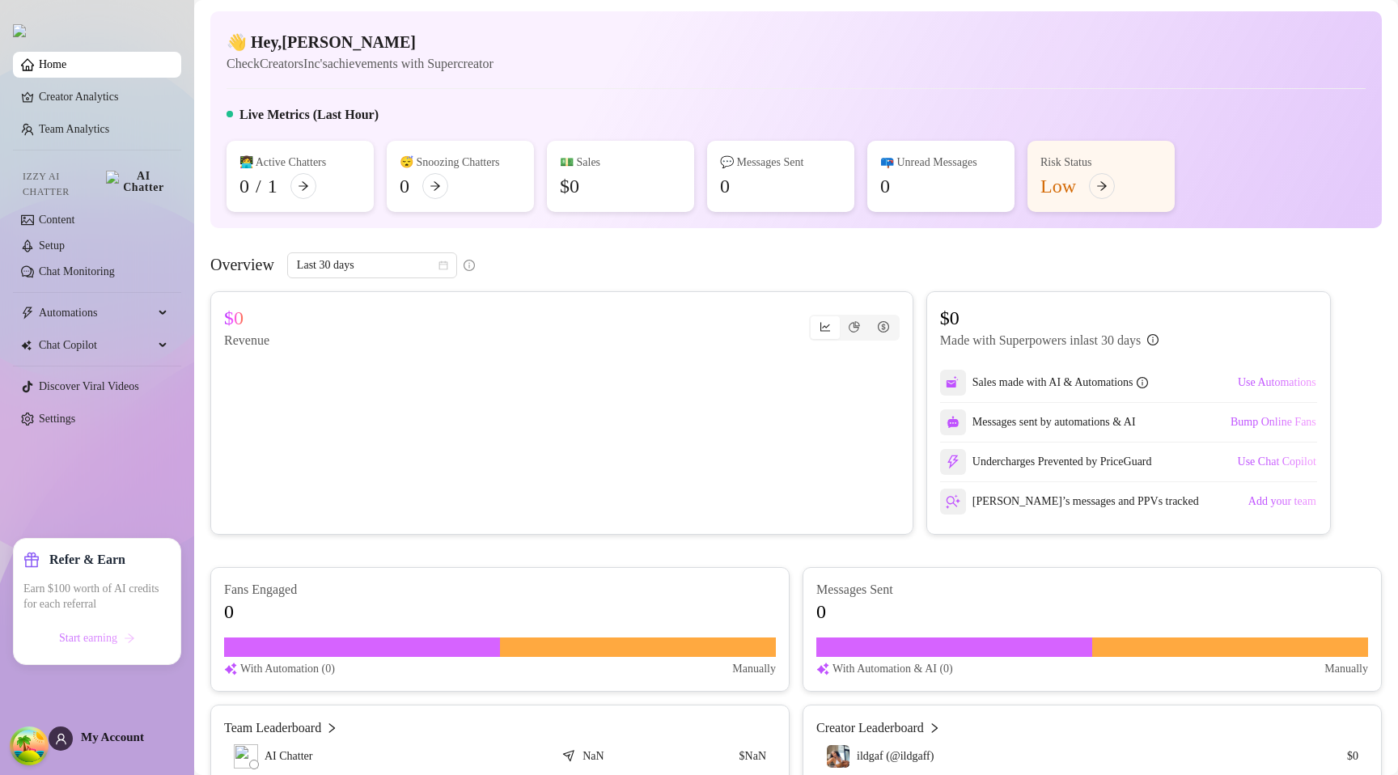
click at [105, 633] on span "Start earning" at bounding box center [88, 638] width 58 height 13
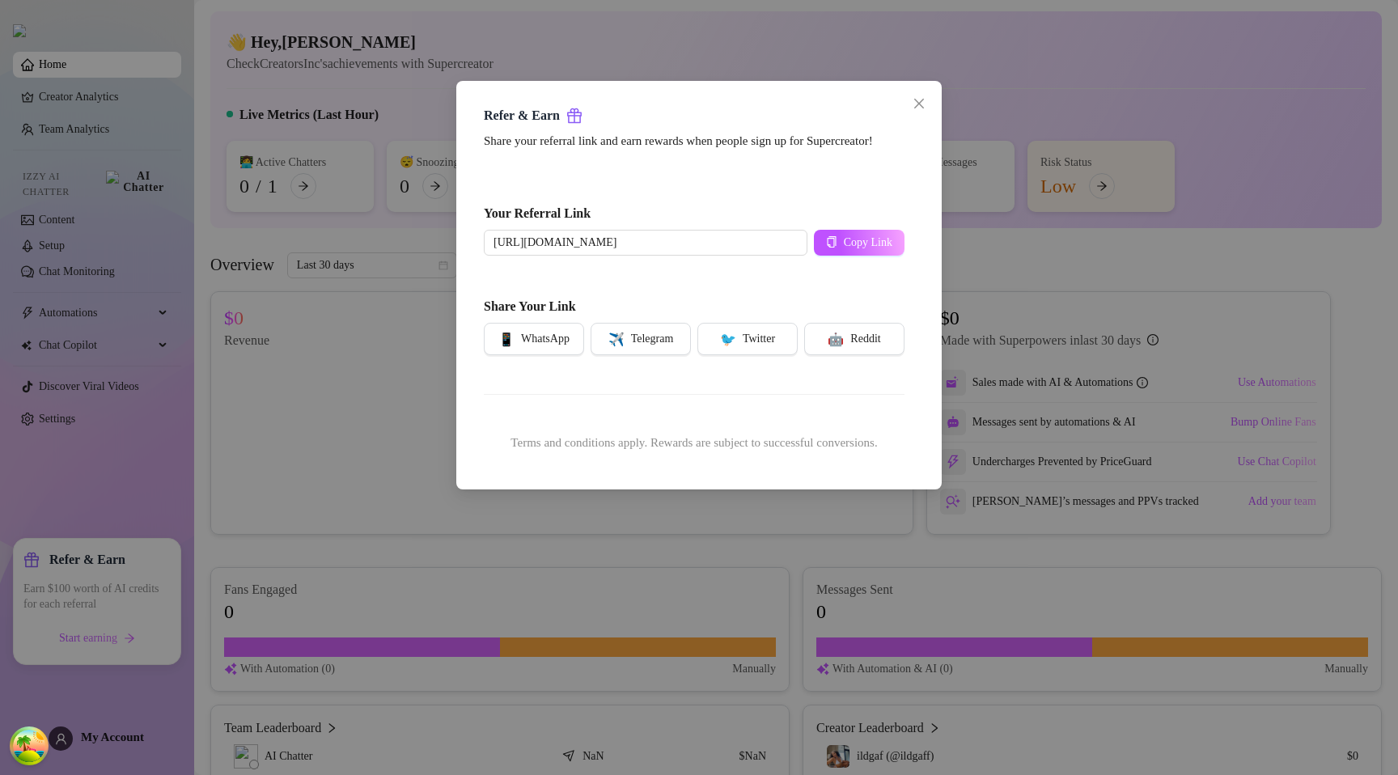
click at [355, 380] on div "Refer & Earn Share your referral link and earn rewards when people sign up for …" at bounding box center [699, 387] width 1398 height 775
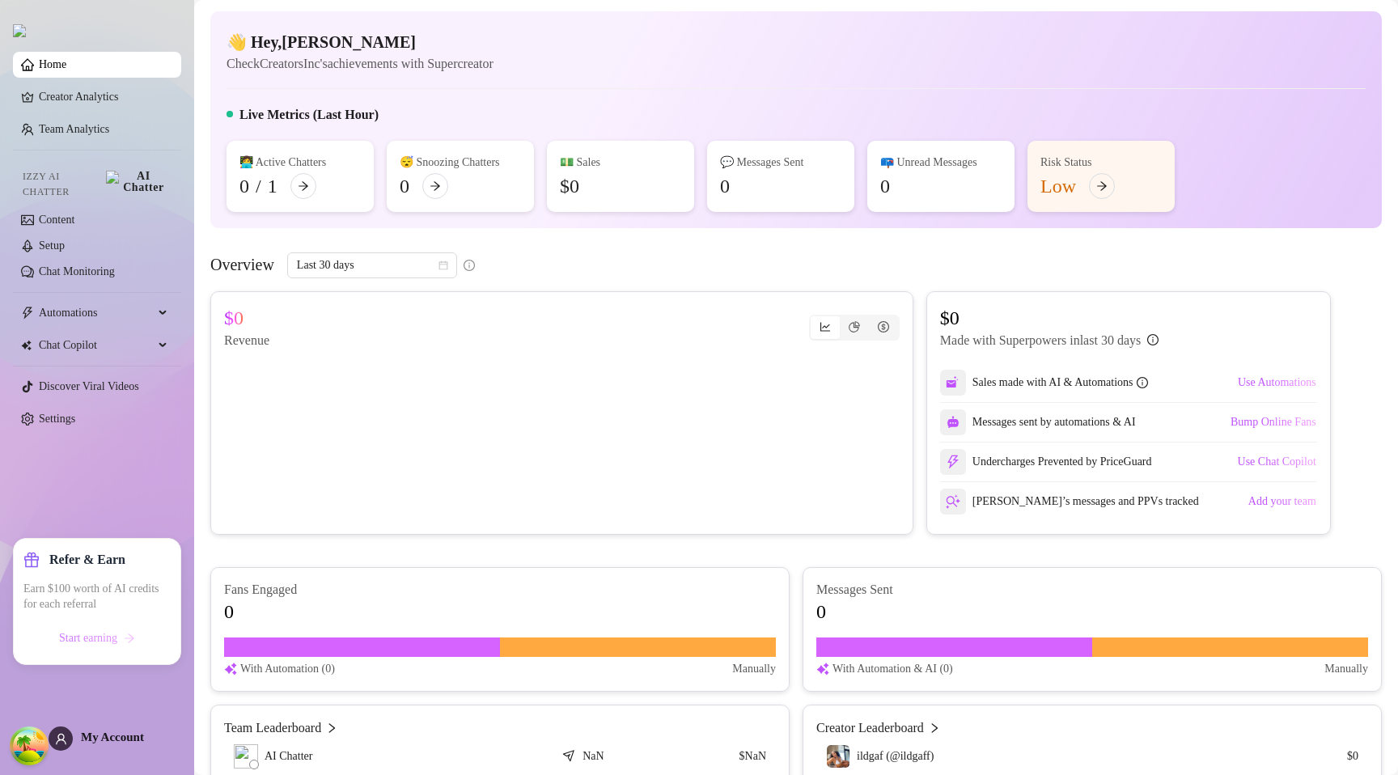
click at [108, 642] on span "Start earning" at bounding box center [88, 638] width 58 height 13
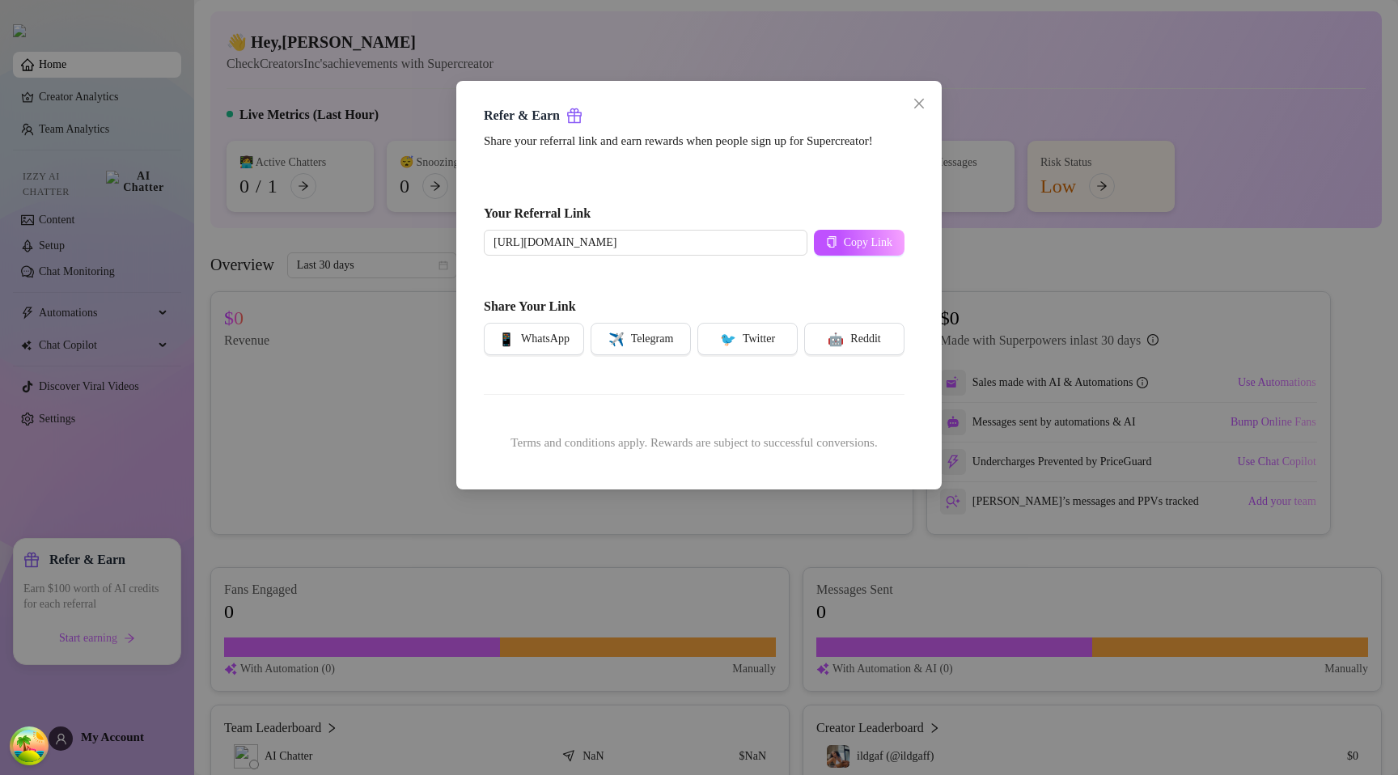
click at [242, 538] on div "Refer & Earn Share your referral link and earn rewards when people sign up for …" at bounding box center [699, 387] width 1398 height 775
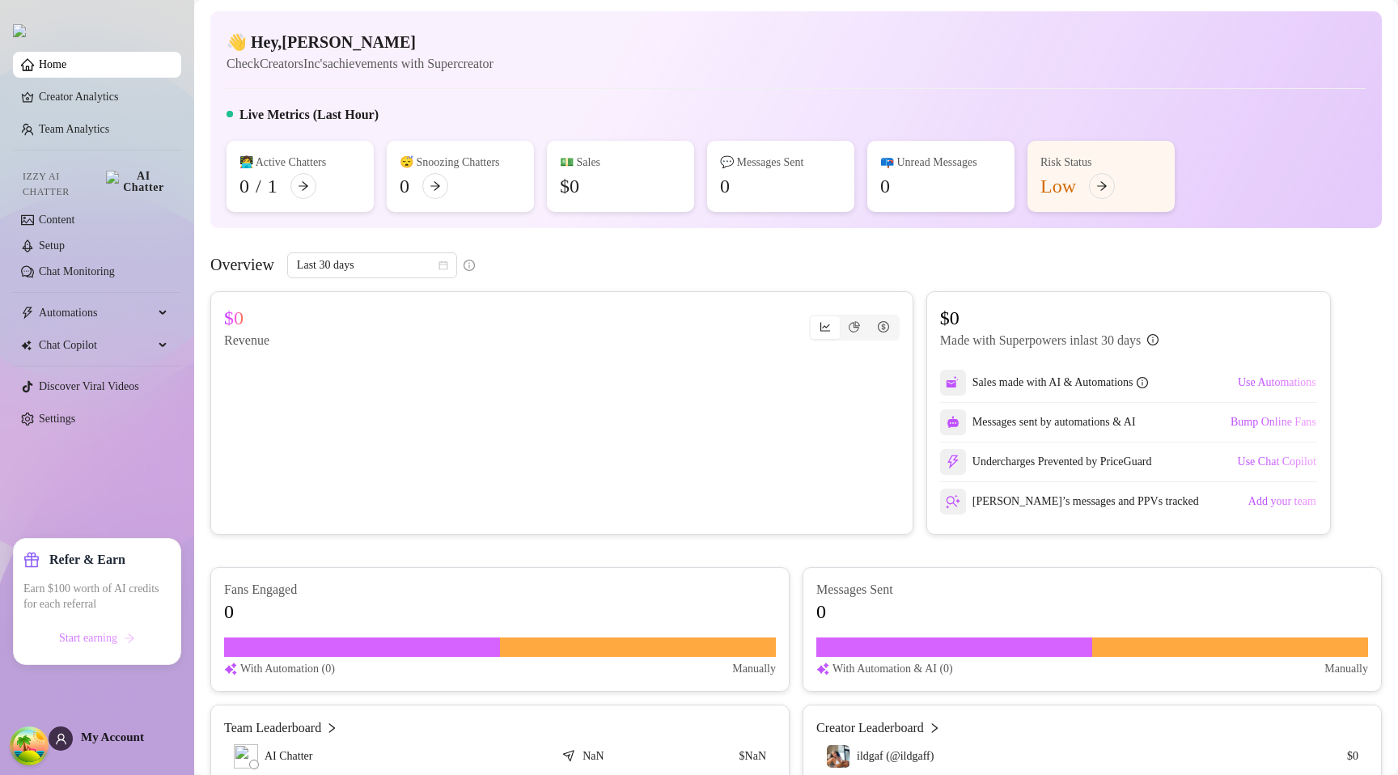
click at [96, 641] on span "Start earning" at bounding box center [88, 638] width 58 height 13
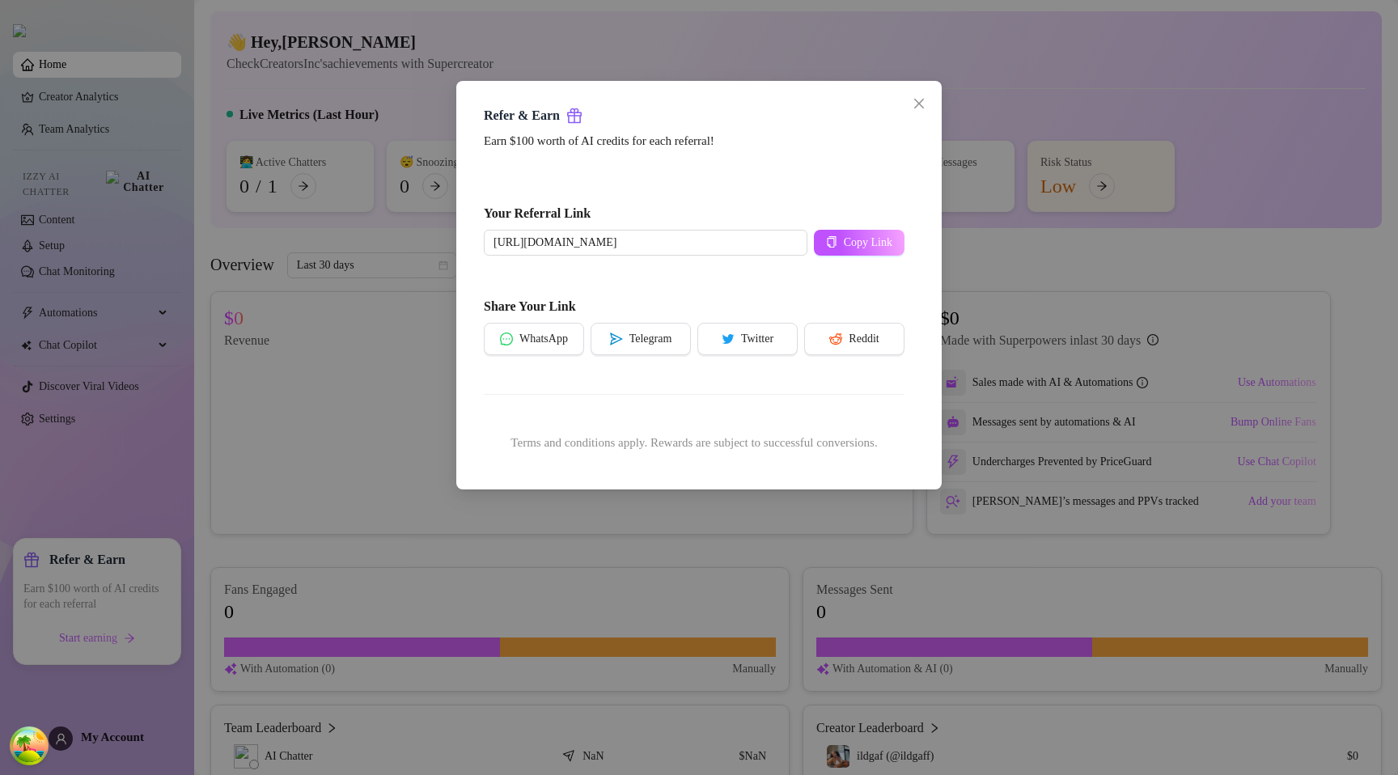
click at [698, 274] on div "Earn $100 worth of AI credits for each referral! Your Referral Link [URL][DOMAI…" at bounding box center [694, 298] width 421 height 333
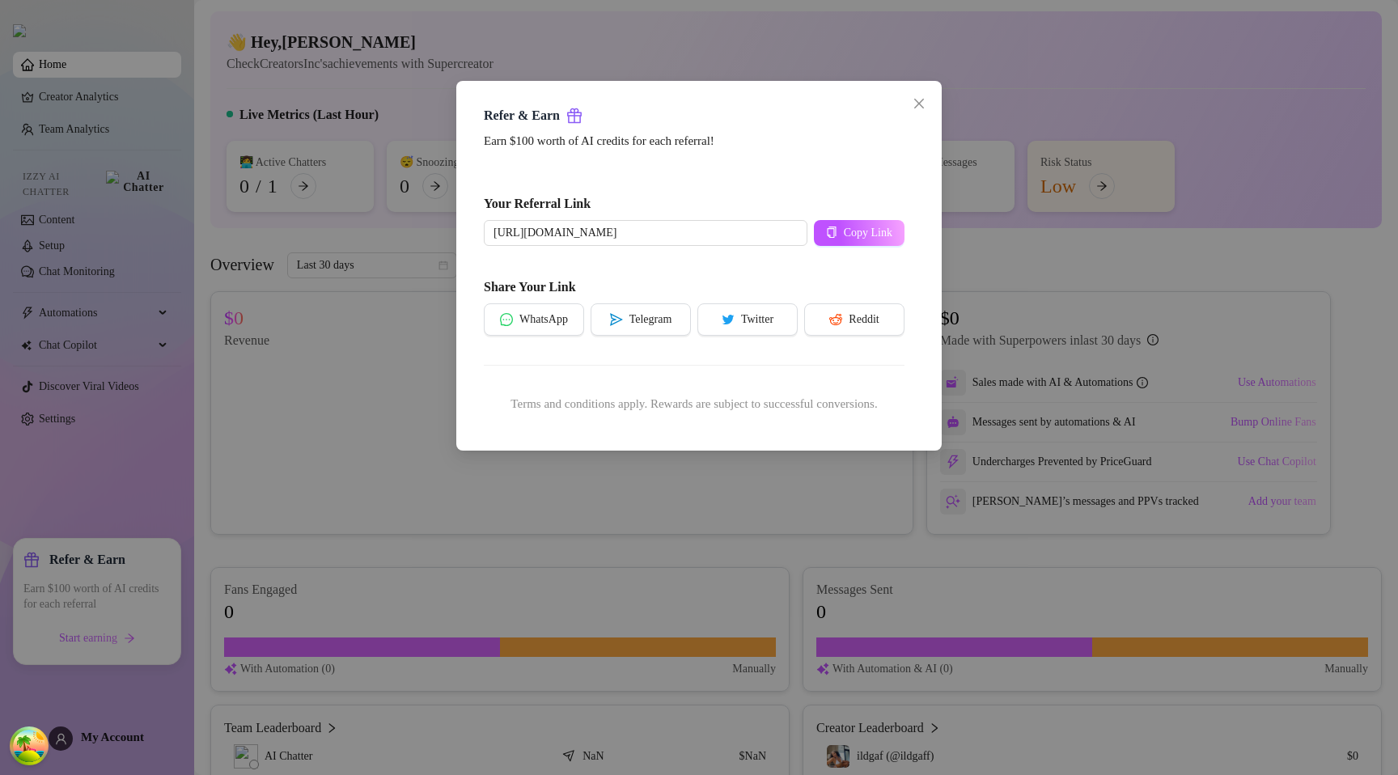
click at [1016, 180] on div "Refer & Earn Earn $100 worth of AI credits for each referral! Your Referral Lin…" at bounding box center [699, 387] width 1398 height 775
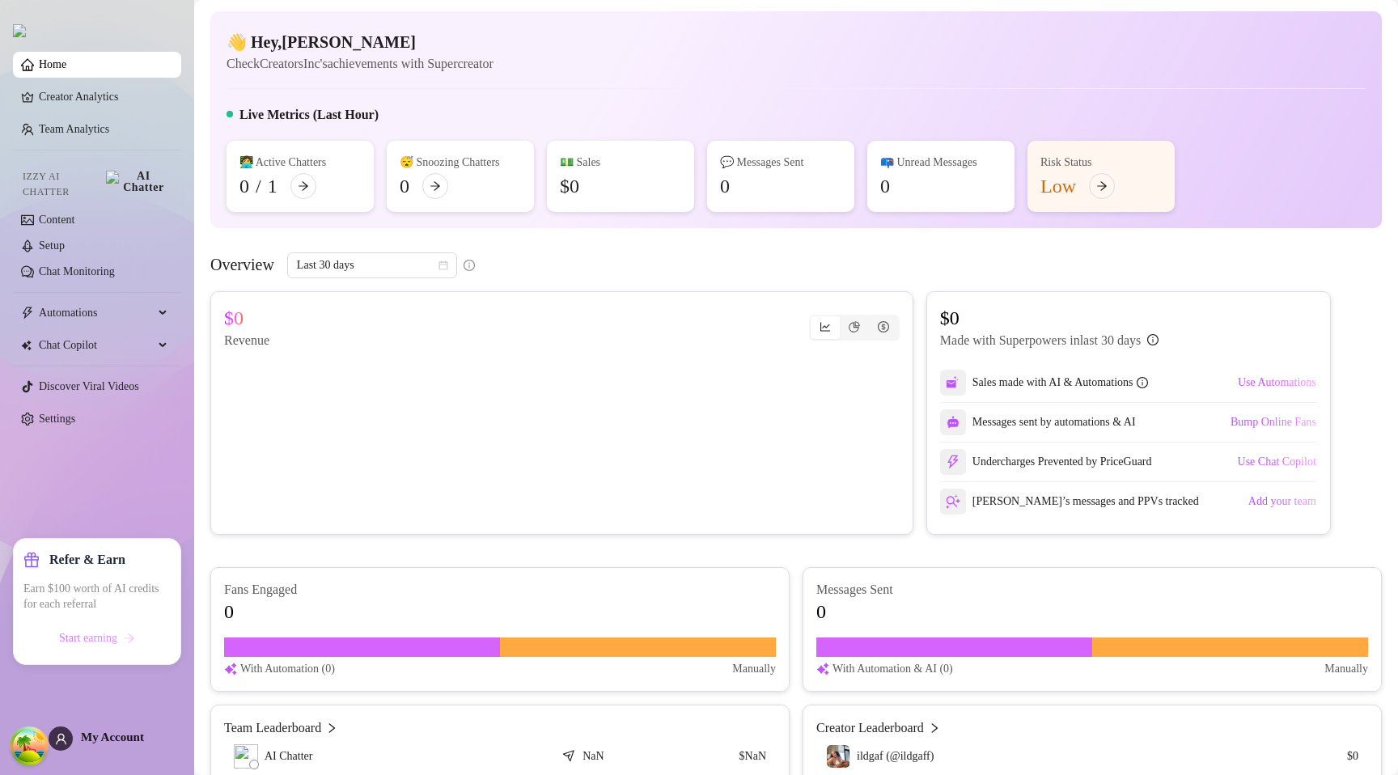
click at [143, 631] on button "Start earning" at bounding box center [96, 638] width 147 height 26
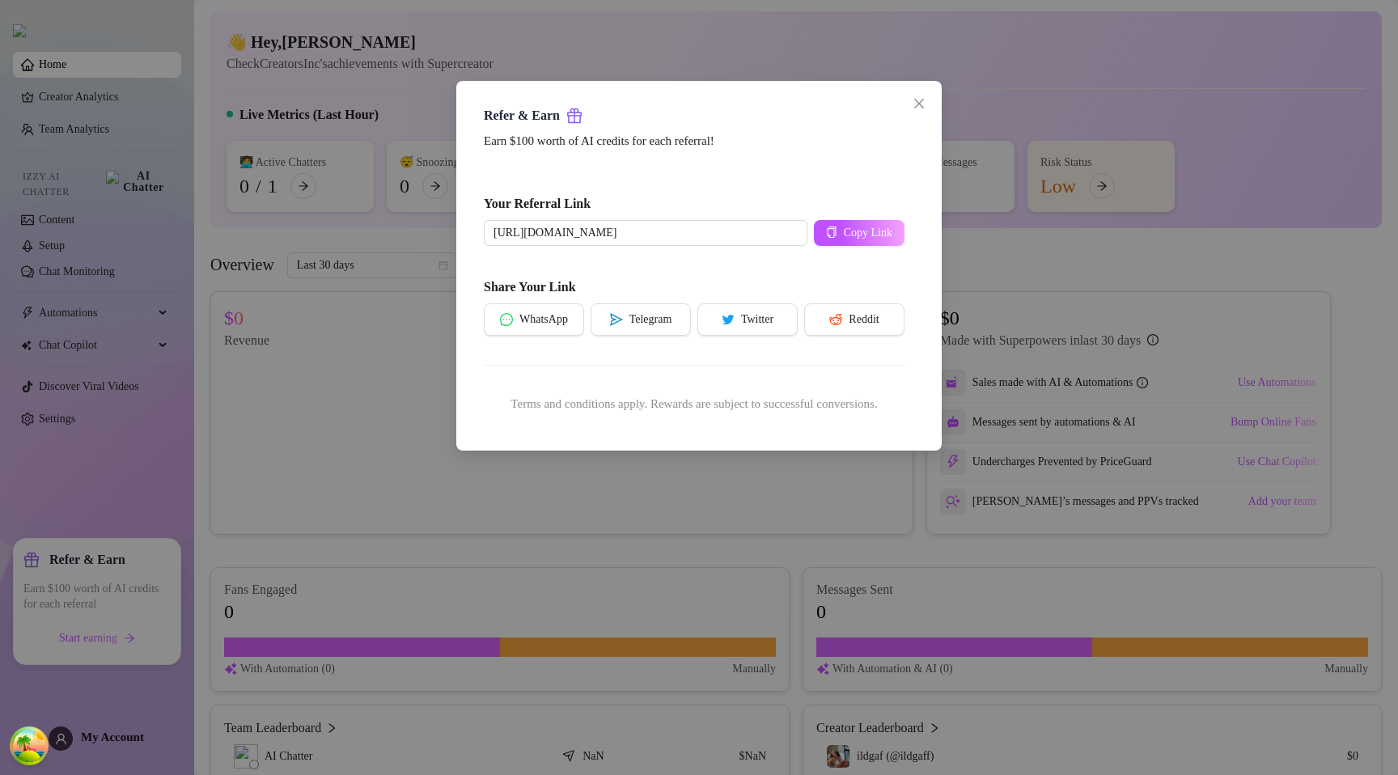
click at [666, 549] on div "Refer & Earn Earn $100 worth of AI credits for each referral! Your Referral Lin…" at bounding box center [699, 387] width 1398 height 775
